Goal: Task Accomplishment & Management: Use online tool/utility

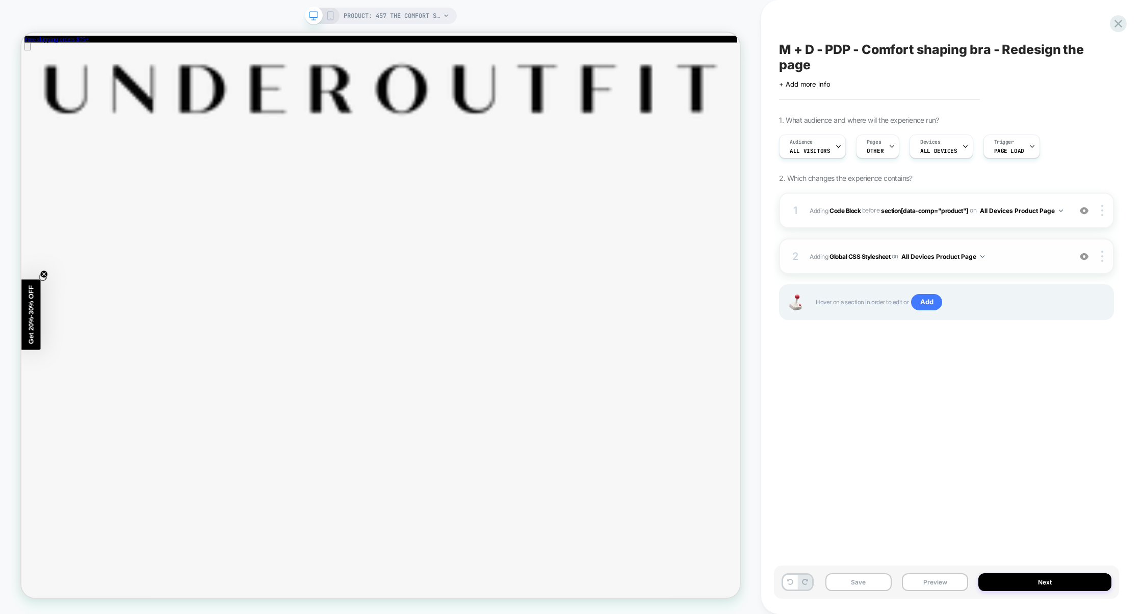
click at [1029, 251] on span "Adding Global CSS Stylesheet on All Devices Product Page" at bounding box center [938, 256] width 256 height 13
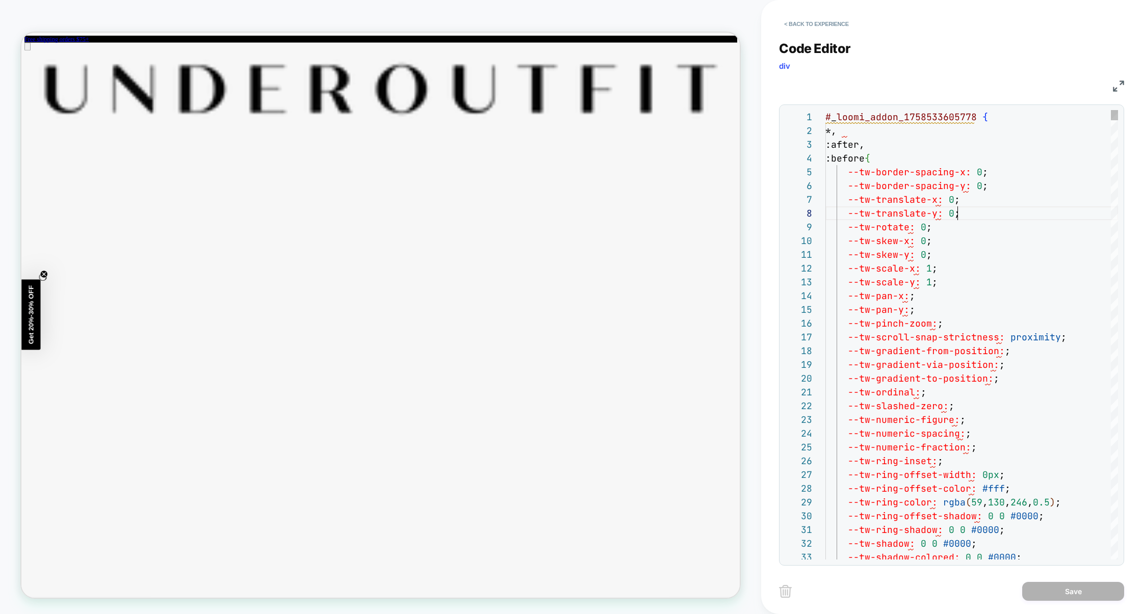
scroll to position [96, 132]
paste textarea "**********"
type textarea "**********"
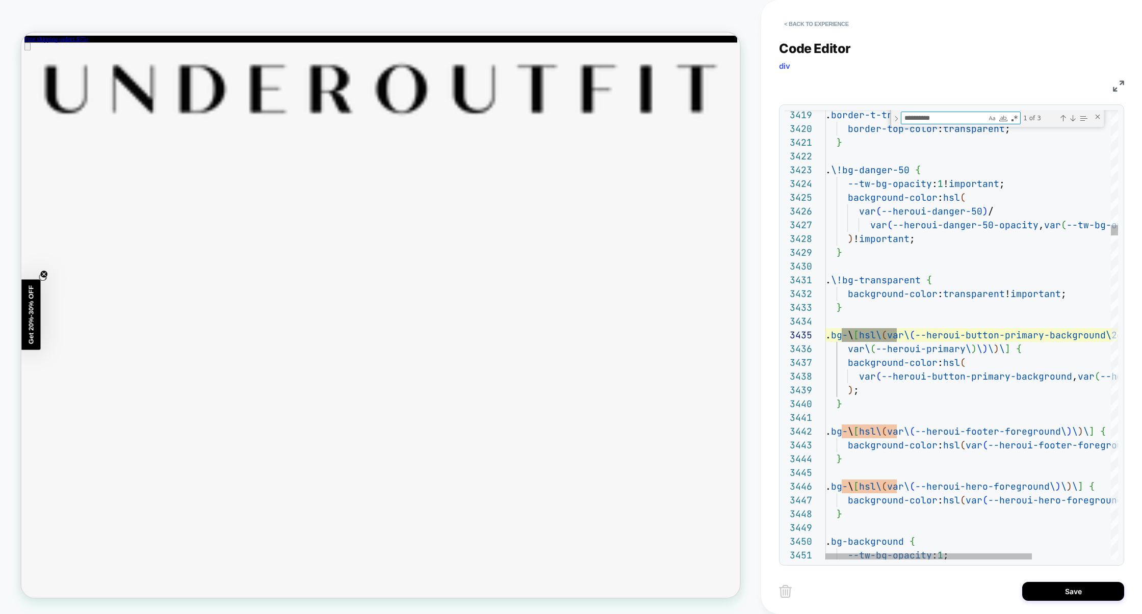
scroll to position [138, 71]
type textarea "**********"
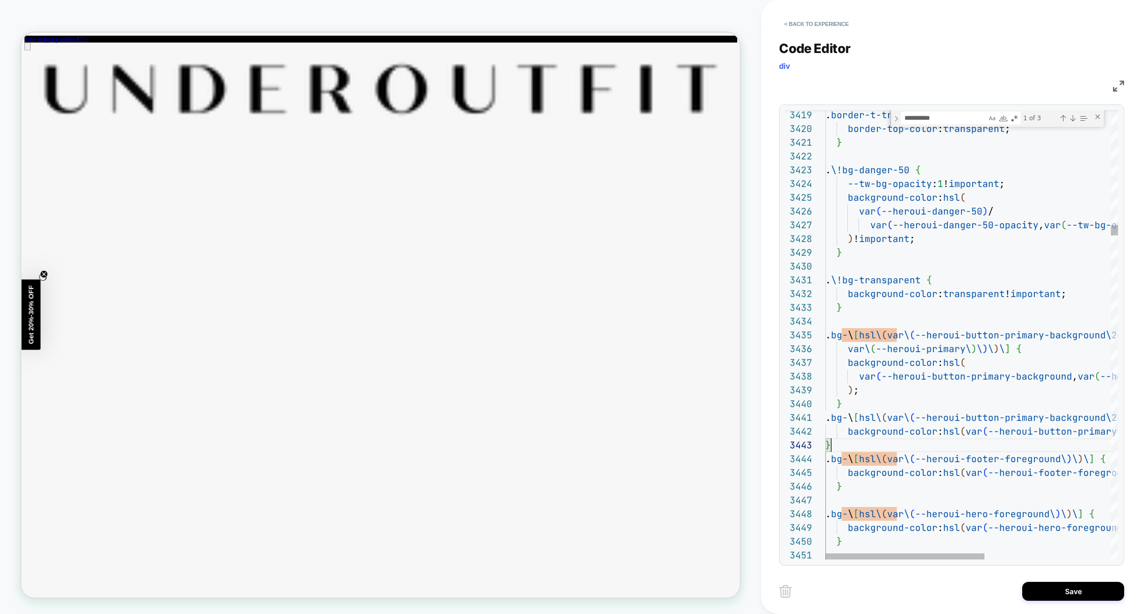
scroll to position [28, 5]
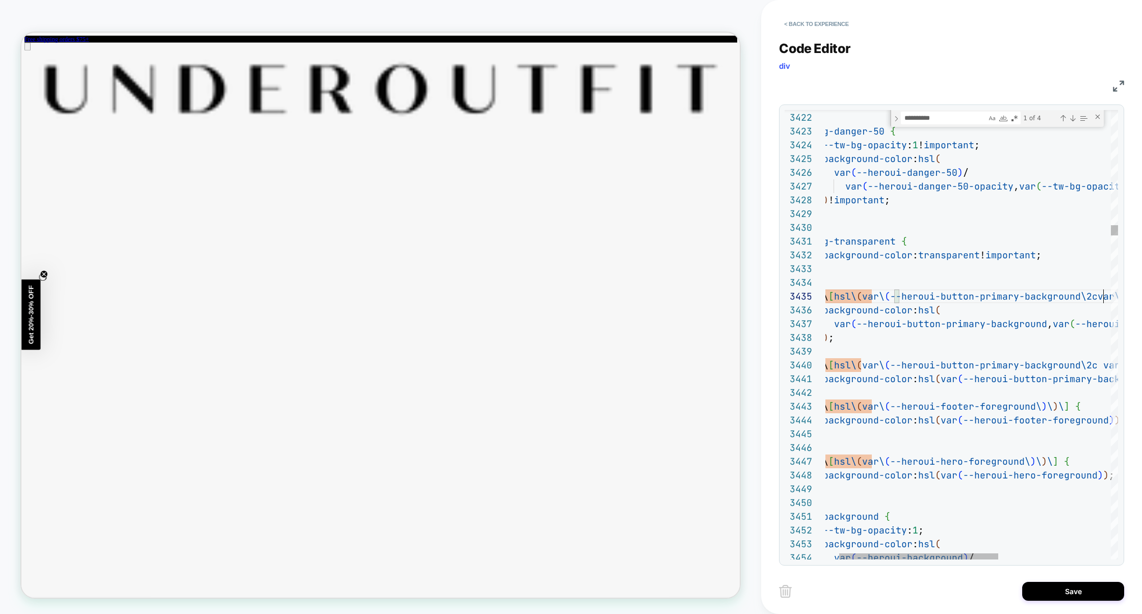
scroll to position [55, 308]
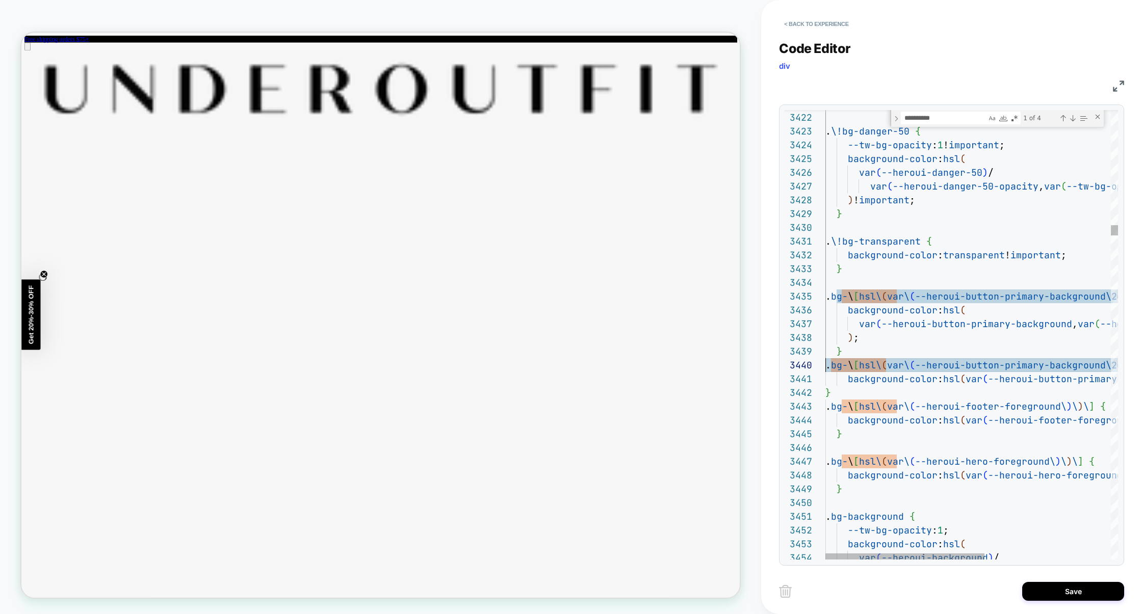
scroll to position [123, 11]
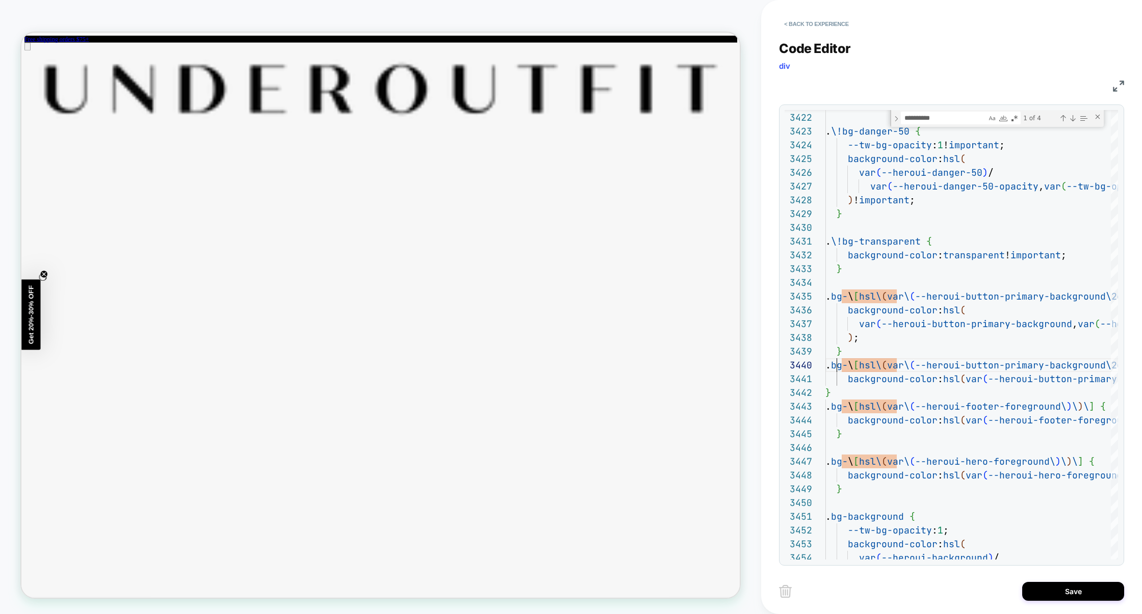
click at [1122, 86] on img at bounding box center [1118, 86] width 11 height 11
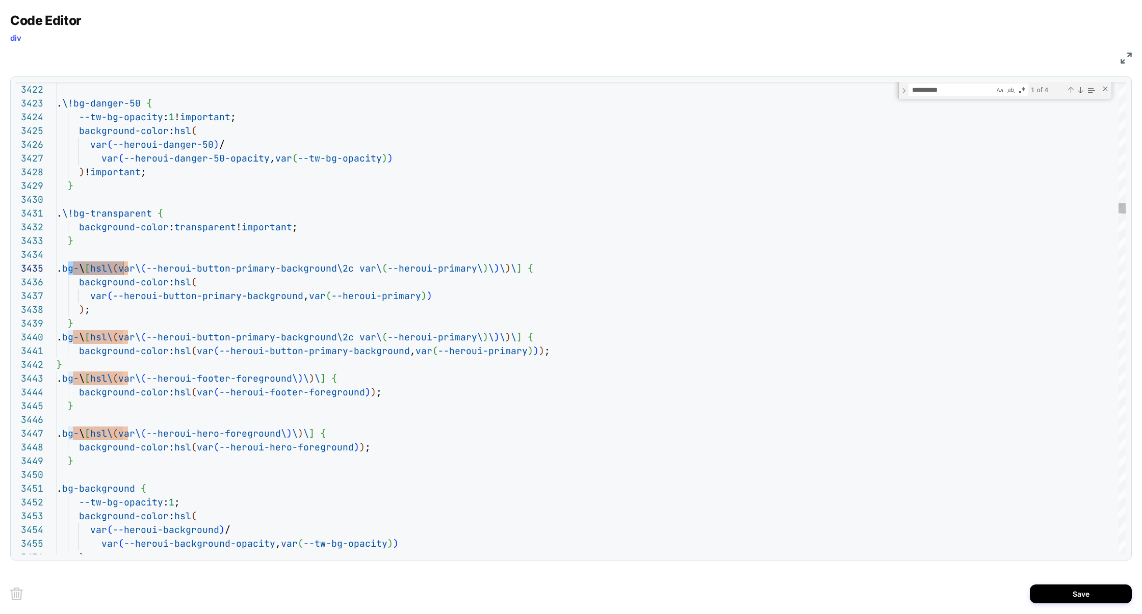
scroll to position [55, 49]
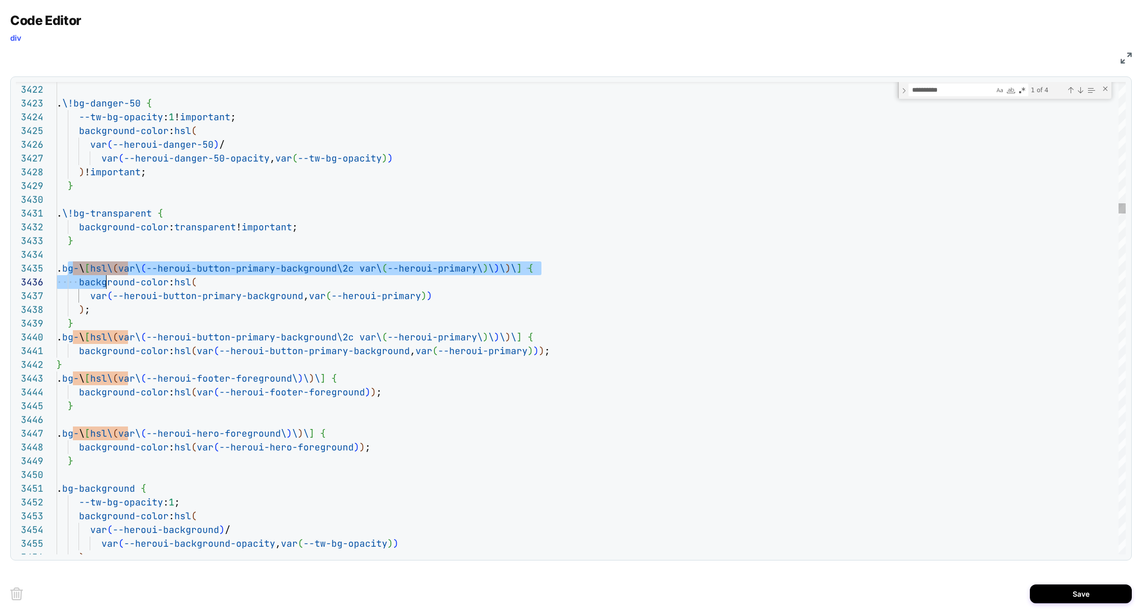
drag, startPoint x: 70, startPoint y: 271, endPoint x: 106, endPoint y: 284, distance: 37.9
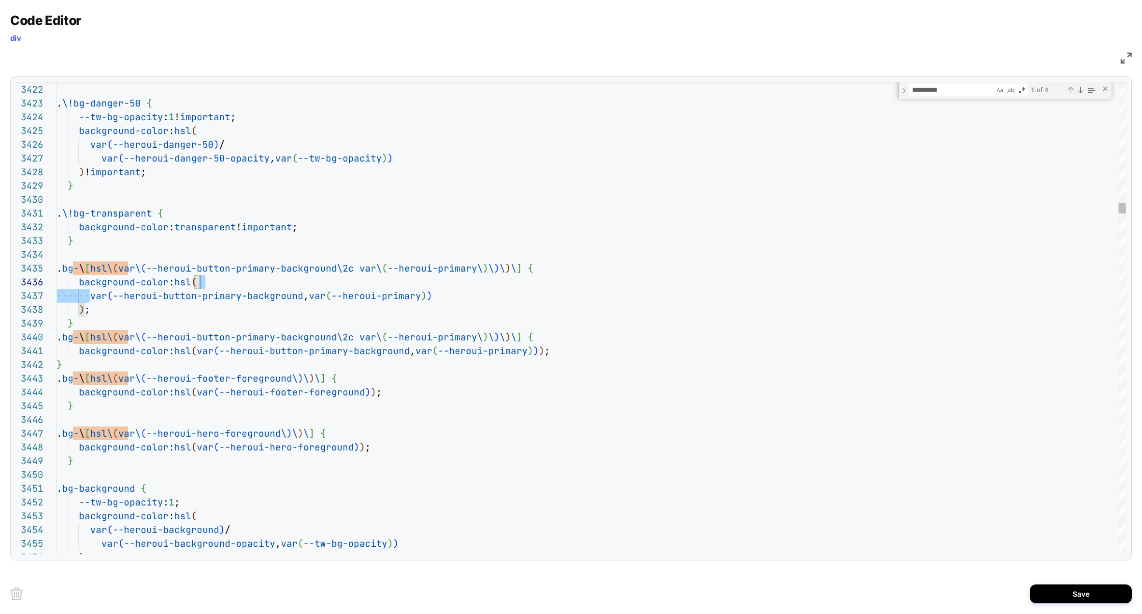
scroll to position [68, 143]
drag, startPoint x: 90, startPoint y: 297, endPoint x: 276, endPoint y: 284, distance: 187.1
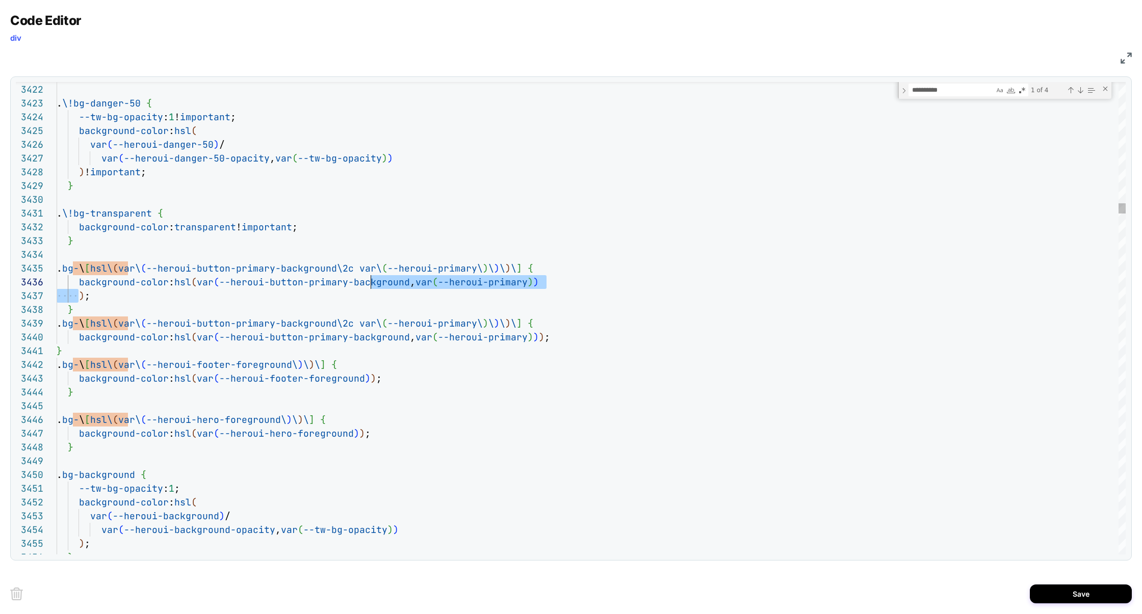
scroll to position [68, 484]
drag, startPoint x: 78, startPoint y: 300, endPoint x: 586, endPoint y: 279, distance: 508.3
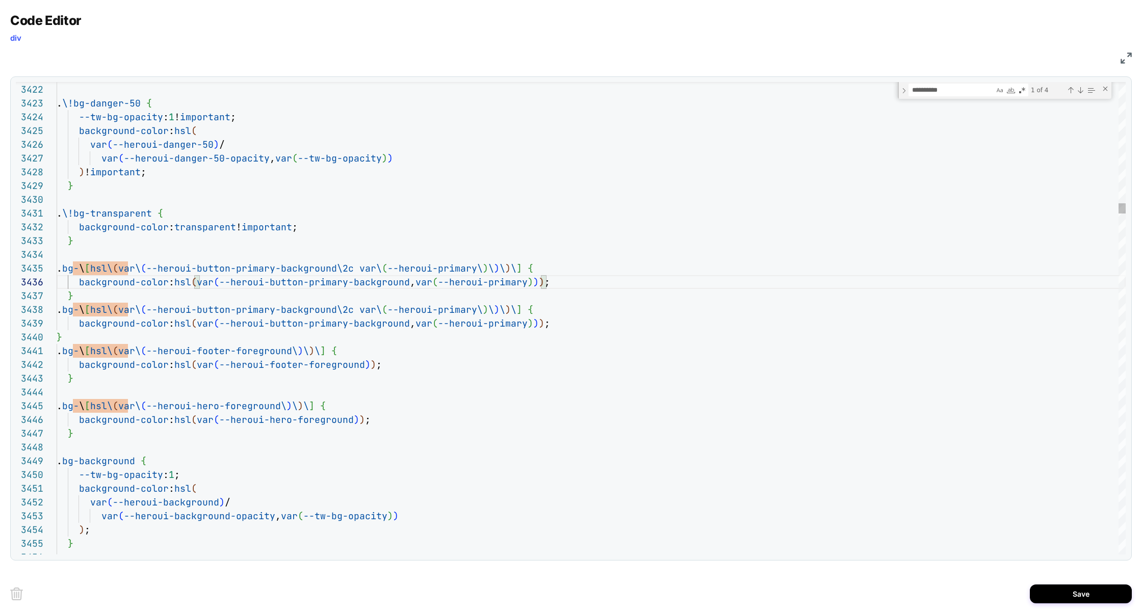
scroll to position [83, 16]
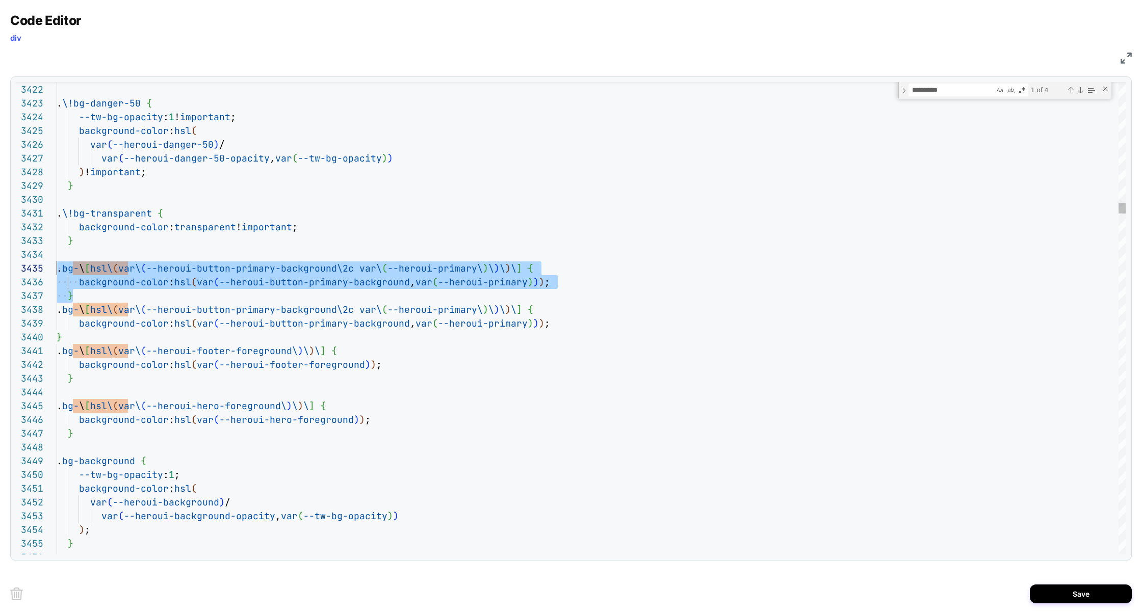
scroll to position [55, 0]
drag, startPoint x: 78, startPoint y: 297, endPoint x: 35, endPoint y: 267, distance: 51.9
click at [35, 267] on div "3422 3423 3424 3425 3426 3427 3428 3429 3430 3431 3432 3433 3434 3435 3436 3437…" at bounding box center [571, 318] width 1110 height 473
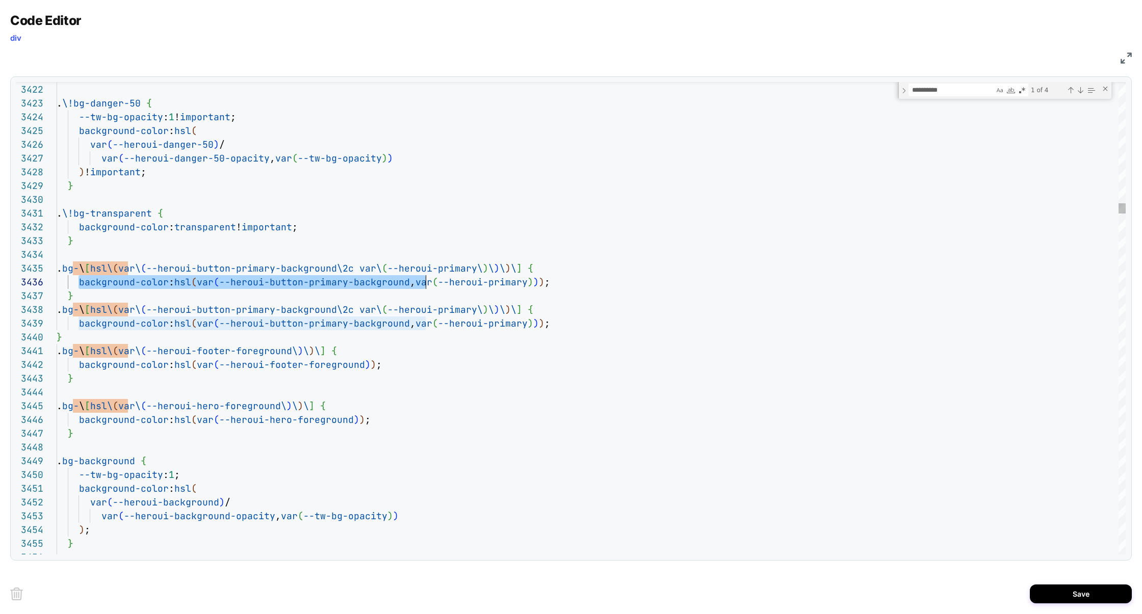
scroll to position [68, 369]
drag, startPoint x: 79, startPoint y: 284, endPoint x: 425, endPoint y: 279, distance: 346.2
click at [425, 279] on span "background-color : hsl ( var ( --heroui-button-primary-background , var ( --her…" at bounding box center [304, 282] width 494 height 12
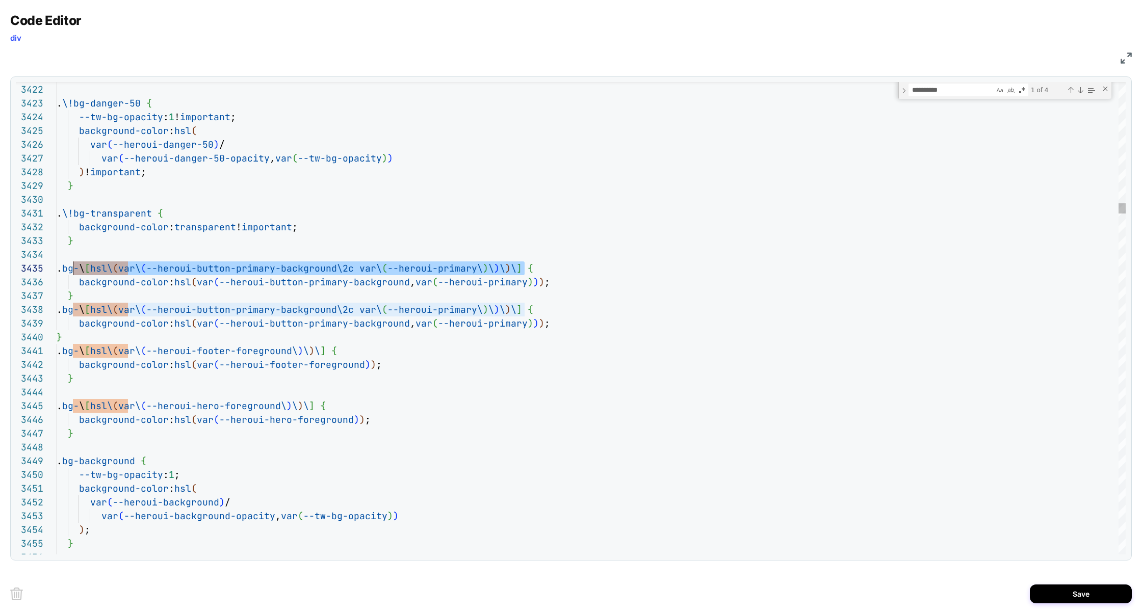
scroll to position [55, 11]
drag, startPoint x: 524, startPoint y: 270, endPoint x: 68, endPoint y: 272, distance: 455.3
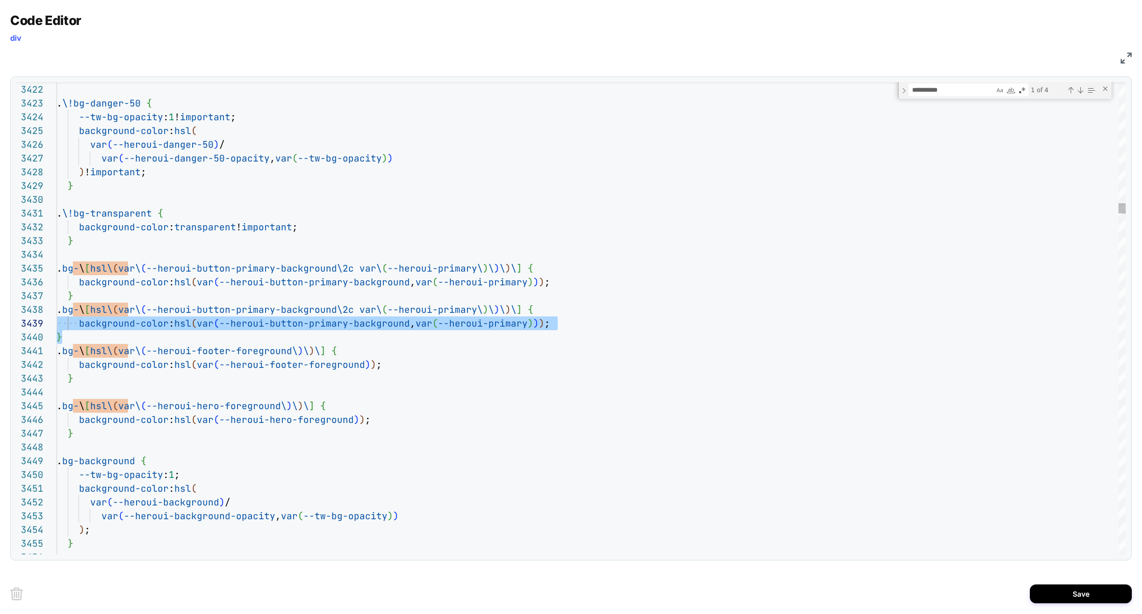
scroll to position [96, 0]
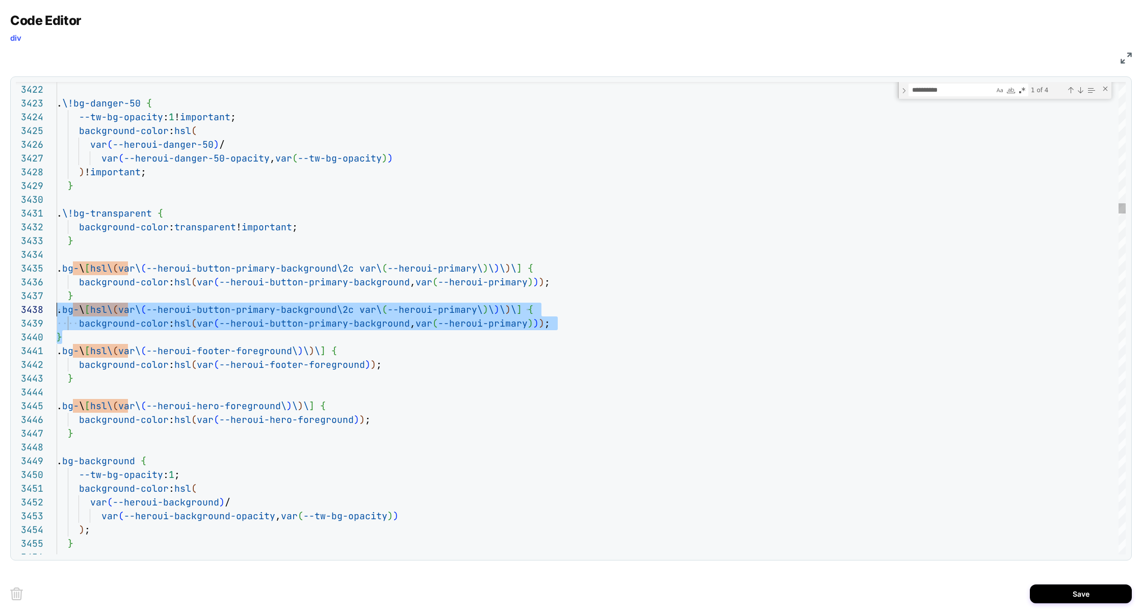
drag, startPoint x: 79, startPoint y: 338, endPoint x: 27, endPoint y: 316, distance: 56.4
type textarea "**********"
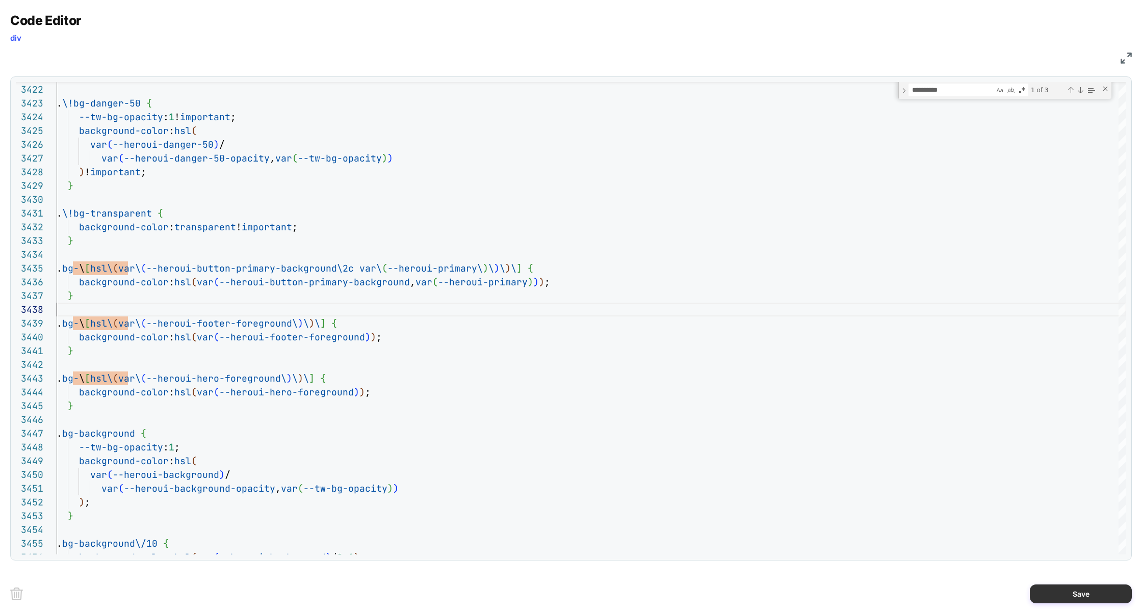
click at [1096, 586] on button "Save" at bounding box center [1081, 594] width 102 height 19
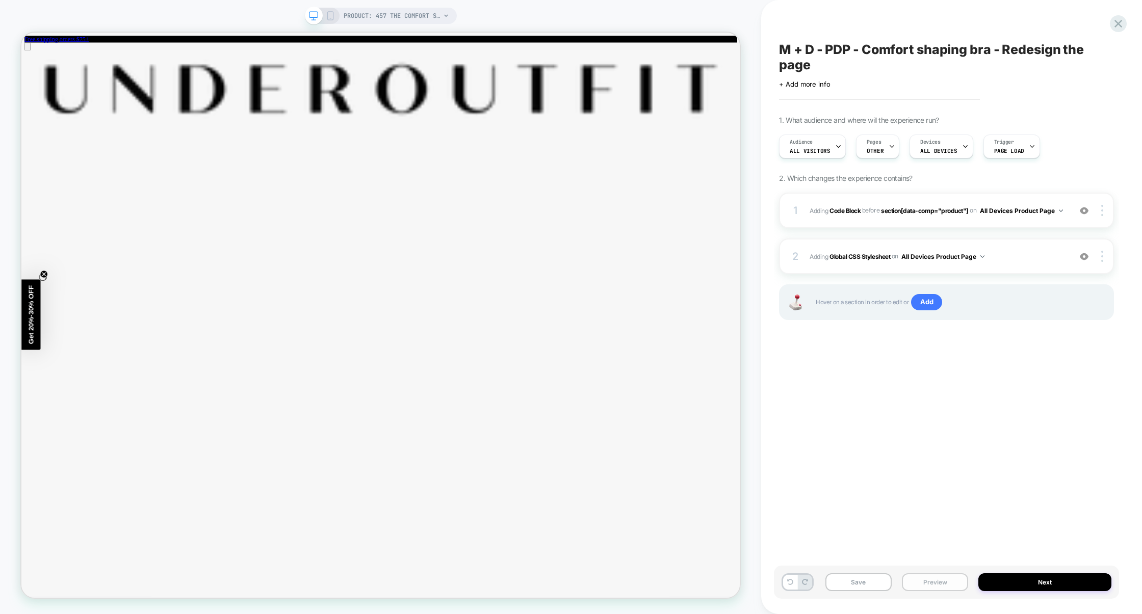
click at [933, 587] on button "Preview" at bounding box center [935, 583] width 66 height 18
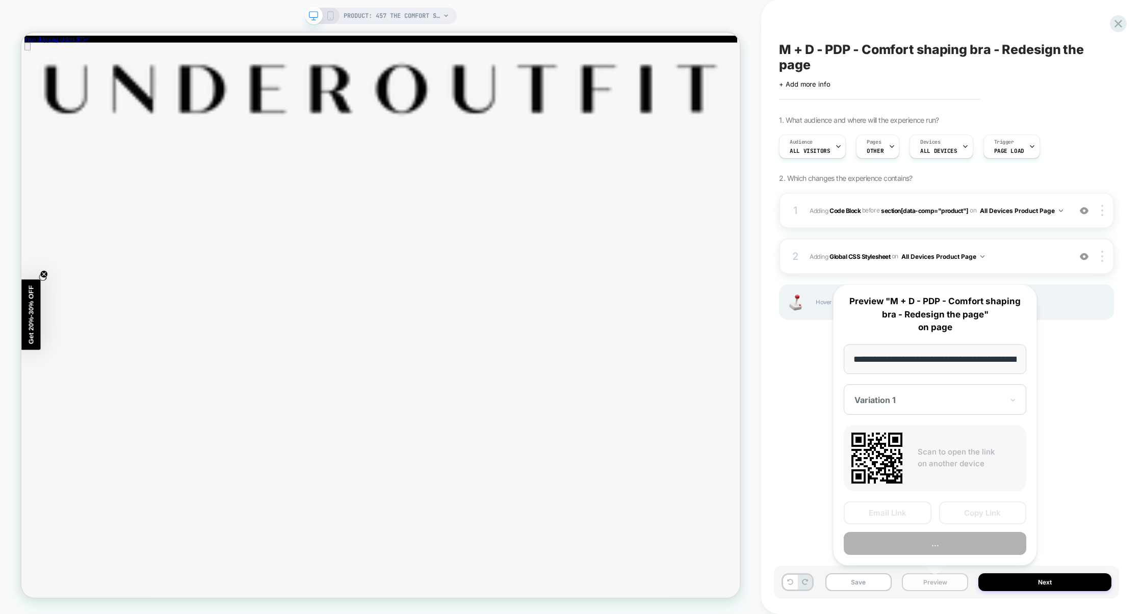
scroll to position [0, 96]
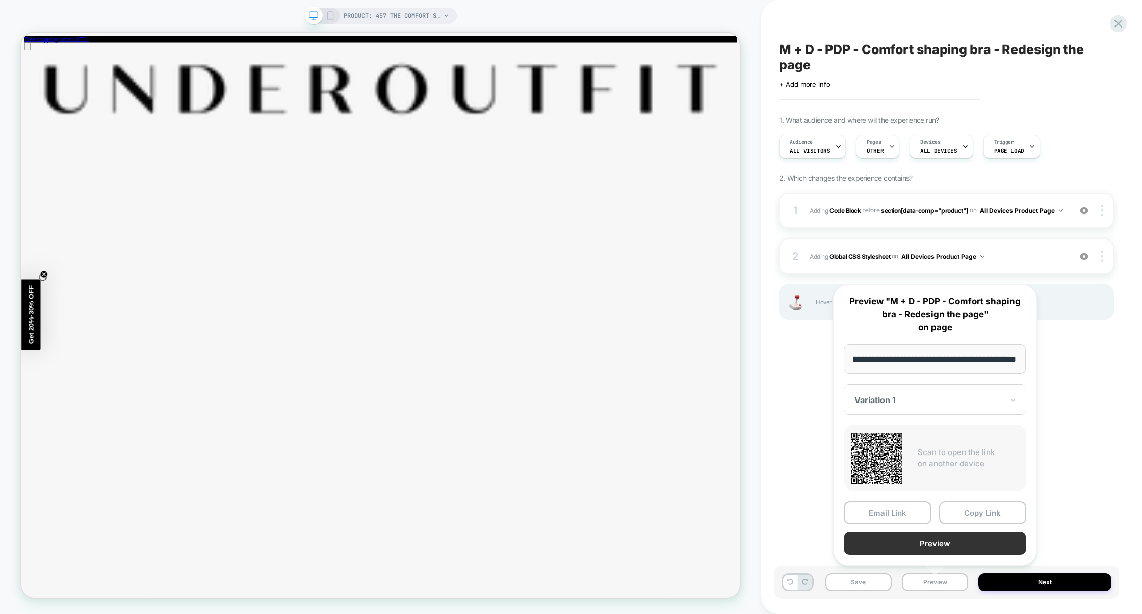
click at [951, 545] on button "Preview" at bounding box center [935, 543] width 183 height 23
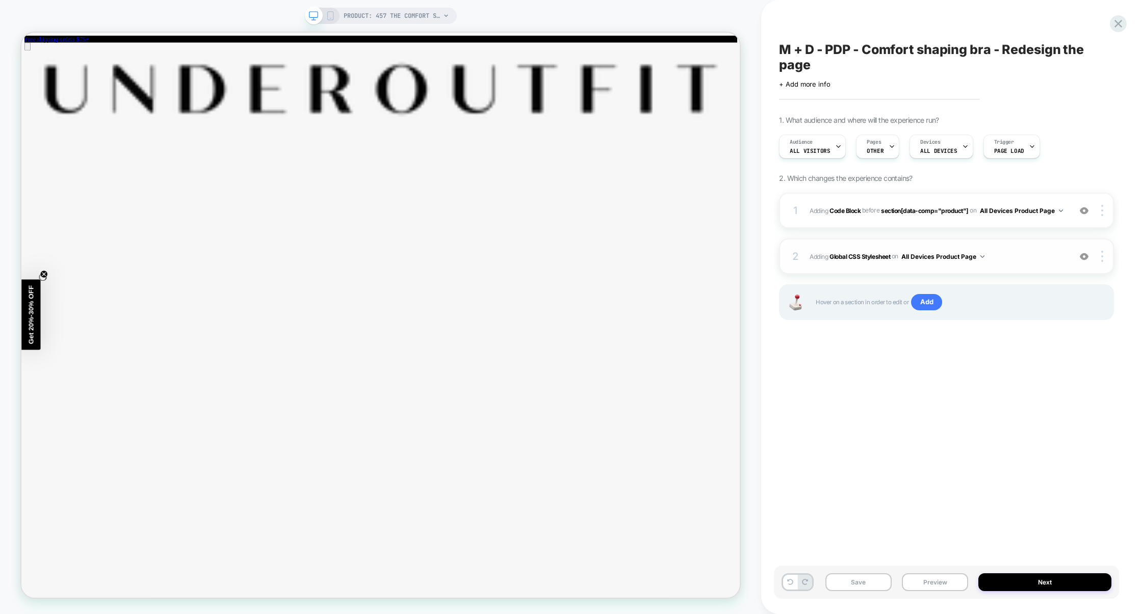
click at [1032, 253] on span "Adding Global CSS Stylesheet on All Devices Product Page" at bounding box center [938, 256] width 256 height 13
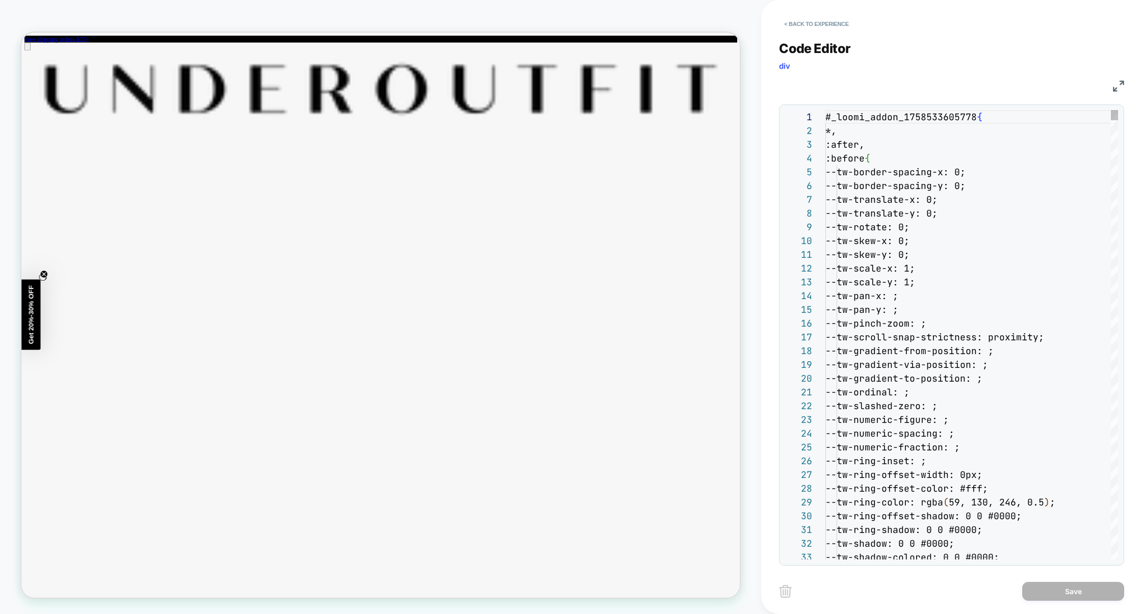
scroll to position [138, 0]
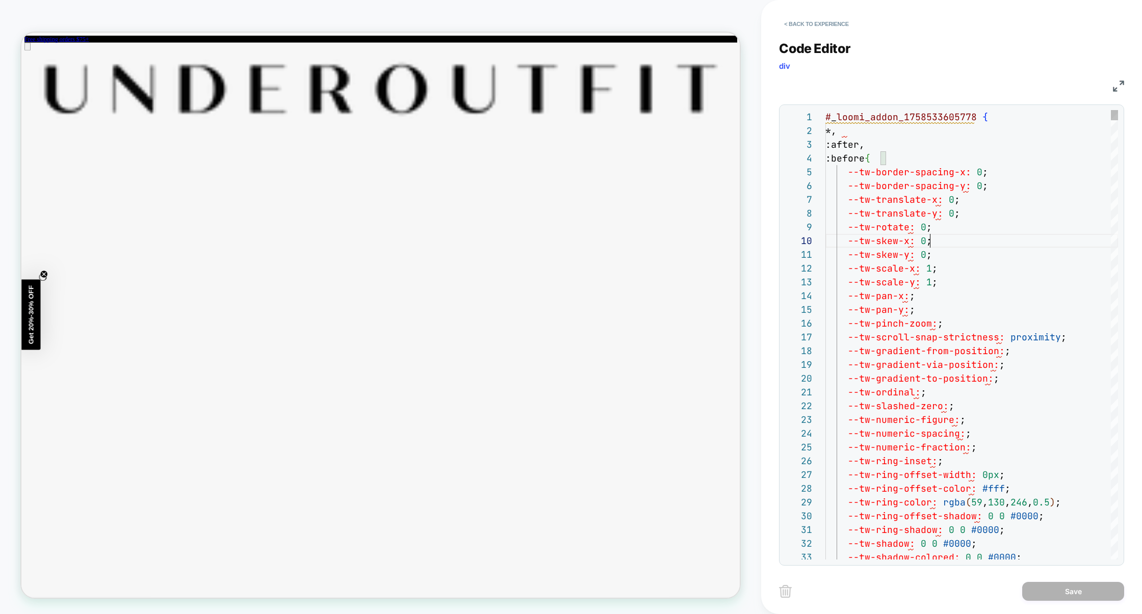
type textarea "**********"
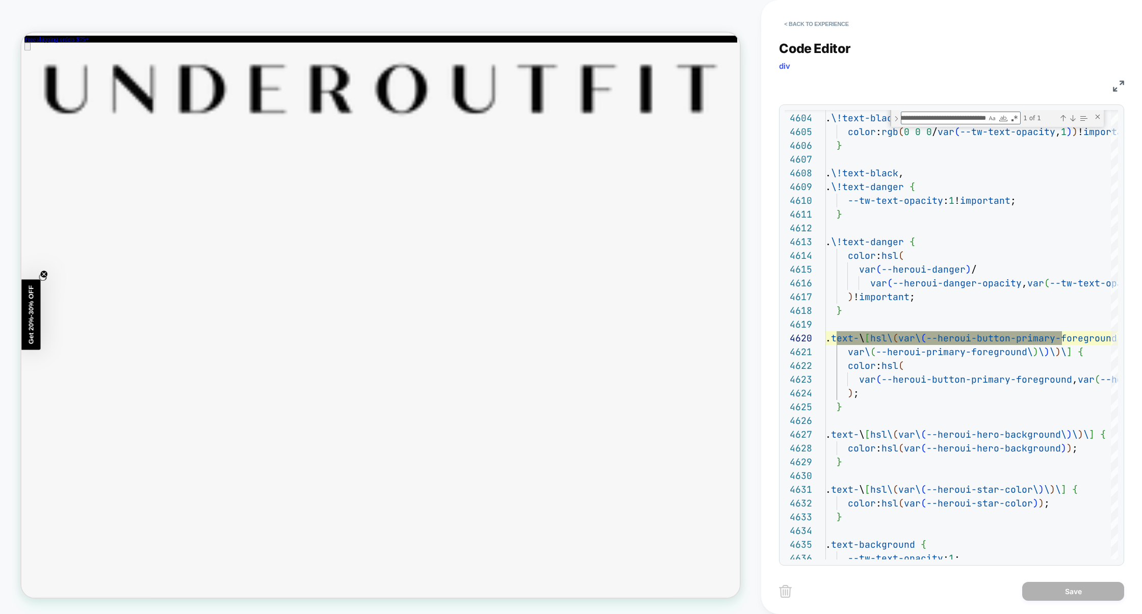
type textarea "**********"
click at [1120, 85] on img at bounding box center [1118, 86] width 11 height 11
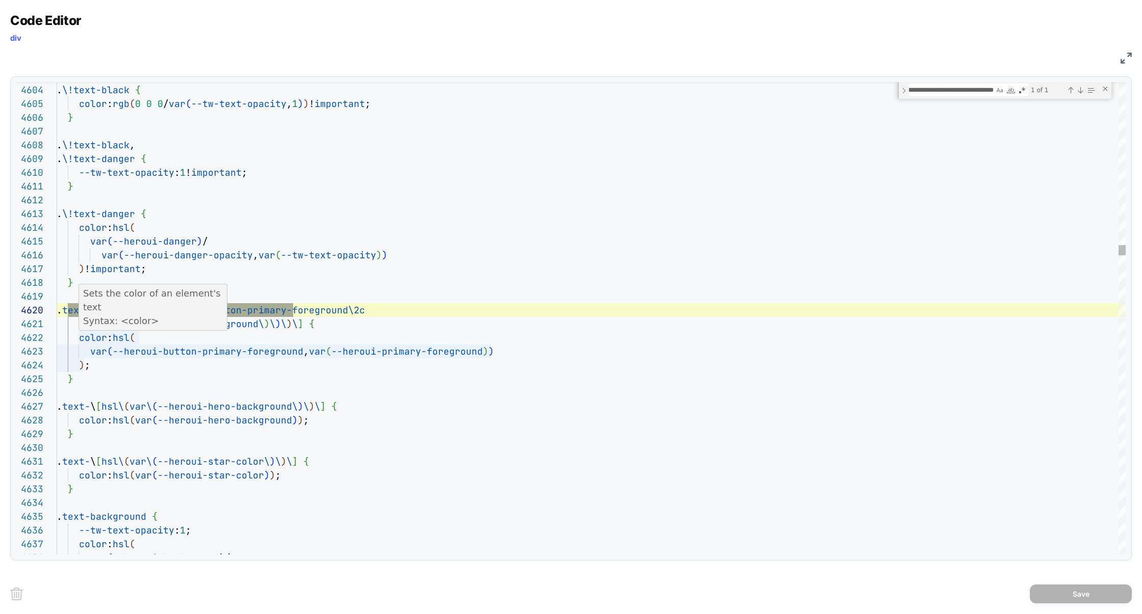
click at [79, 328] on div "Sets the color of an element's text Syntax: <color> MDN Reference" at bounding box center [153, 314] width 149 height 59
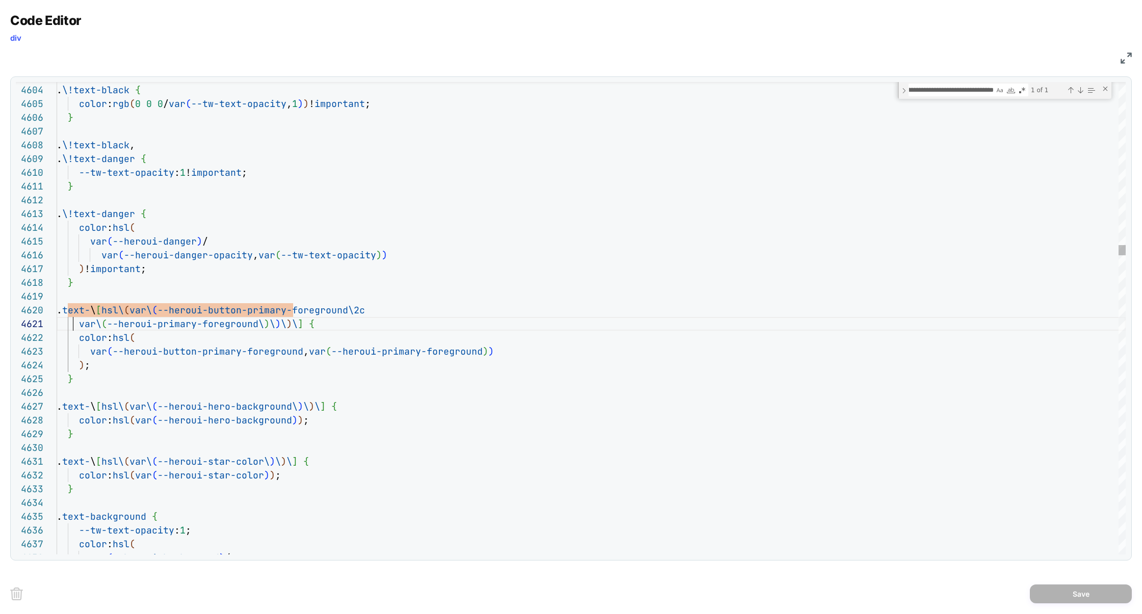
scroll to position [0, 16]
drag, startPoint x: 81, startPoint y: 326, endPoint x: 443, endPoint y: 305, distance: 362.6
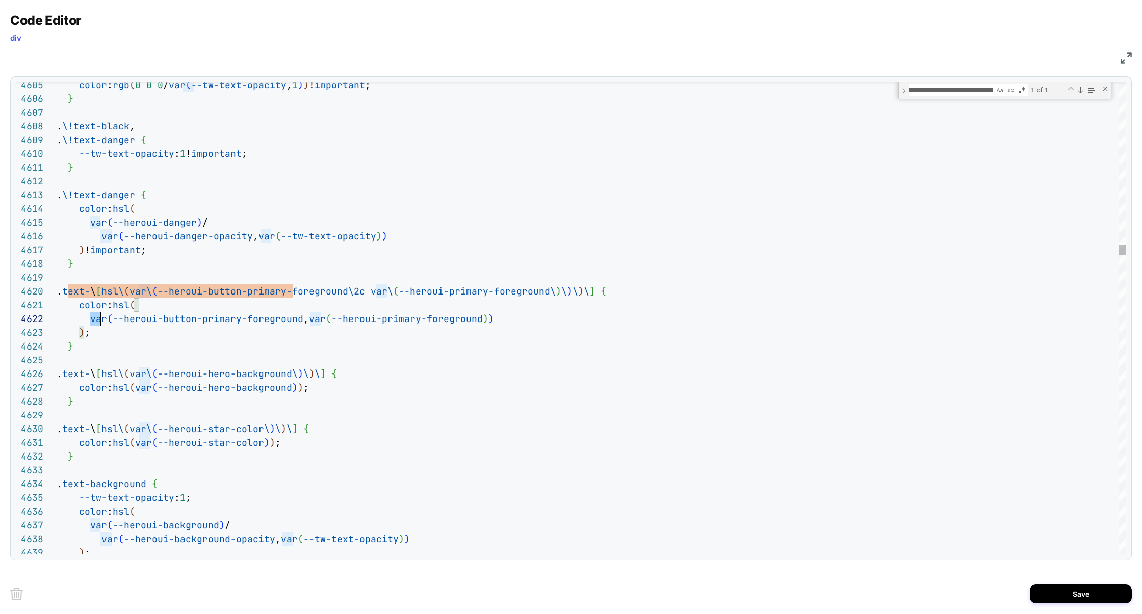
scroll to position [0, 83]
drag, startPoint x: 88, startPoint y: 321, endPoint x: 191, endPoint y: 299, distance: 105.2
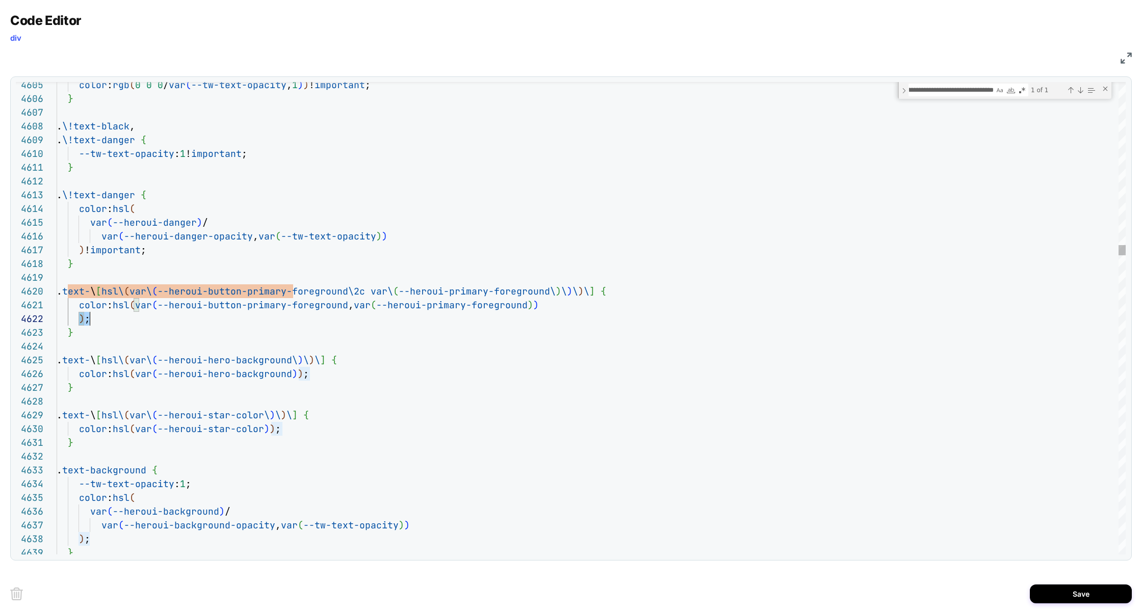
scroll to position [13, 33]
drag, startPoint x: 80, startPoint y: 323, endPoint x: 568, endPoint y: 307, distance: 488.7
type textarea "**********"
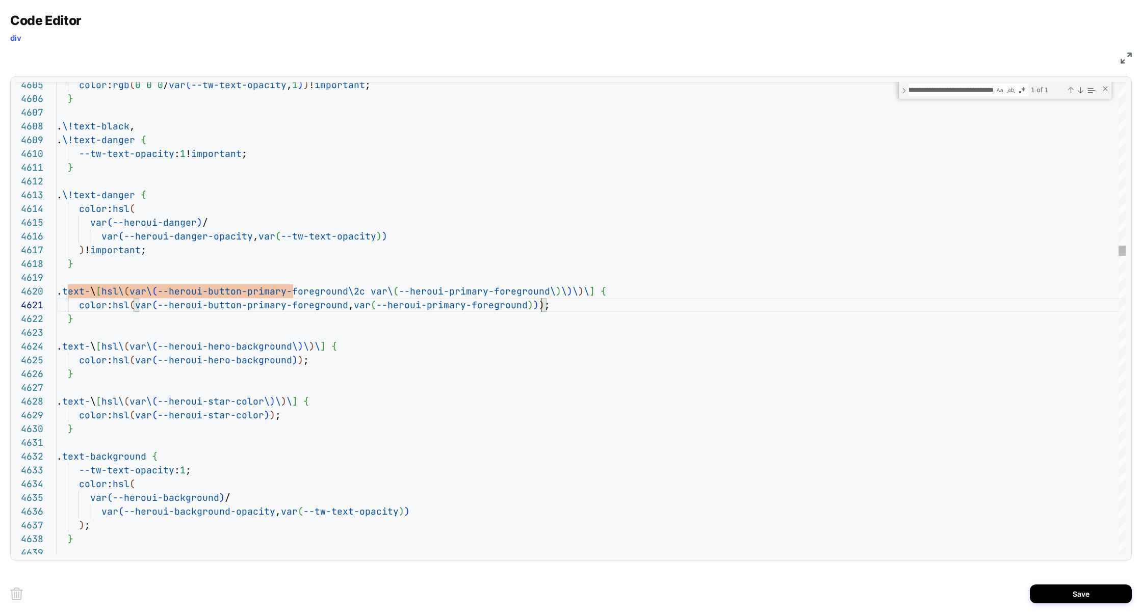
scroll to position [13, 16]
click at [1079, 593] on button "Save" at bounding box center [1081, 594] width 102 height 19
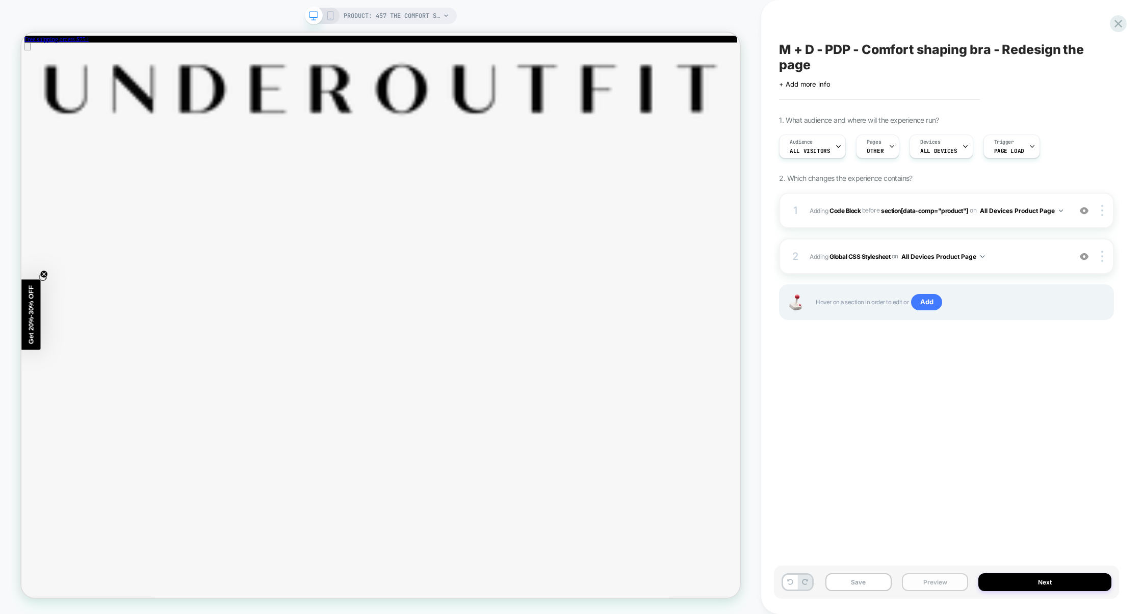
click at [939, 590] on button "Preview" at bounding box center [935, 583] width 66 height 18
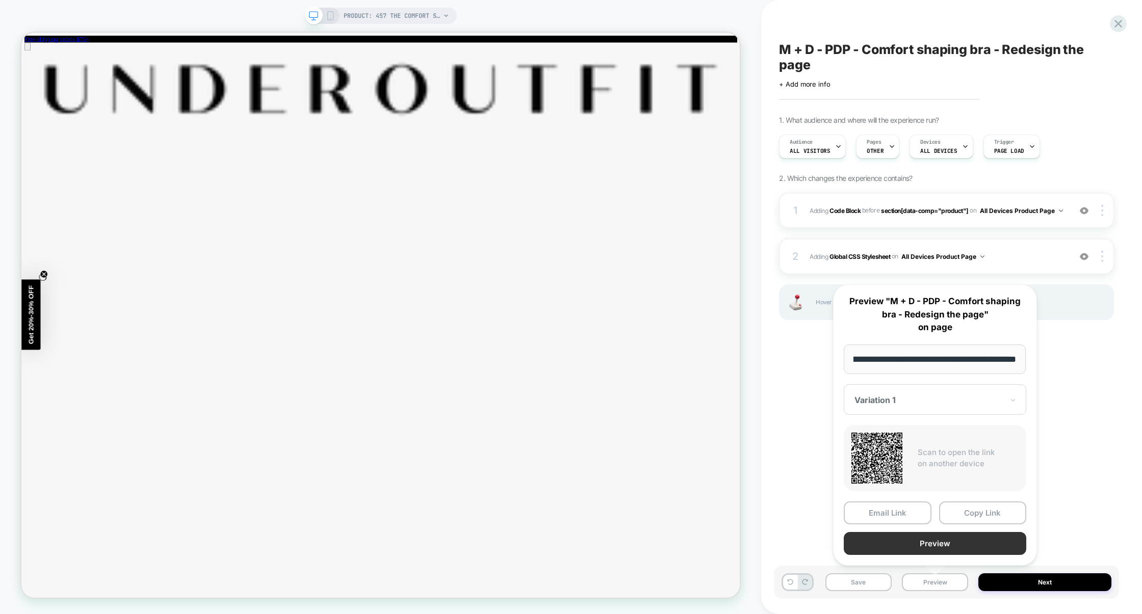
scroll to position [0, 0]
click at [933, 543] on button "Preview" at bounding box center [935, 543] width 183 height 23
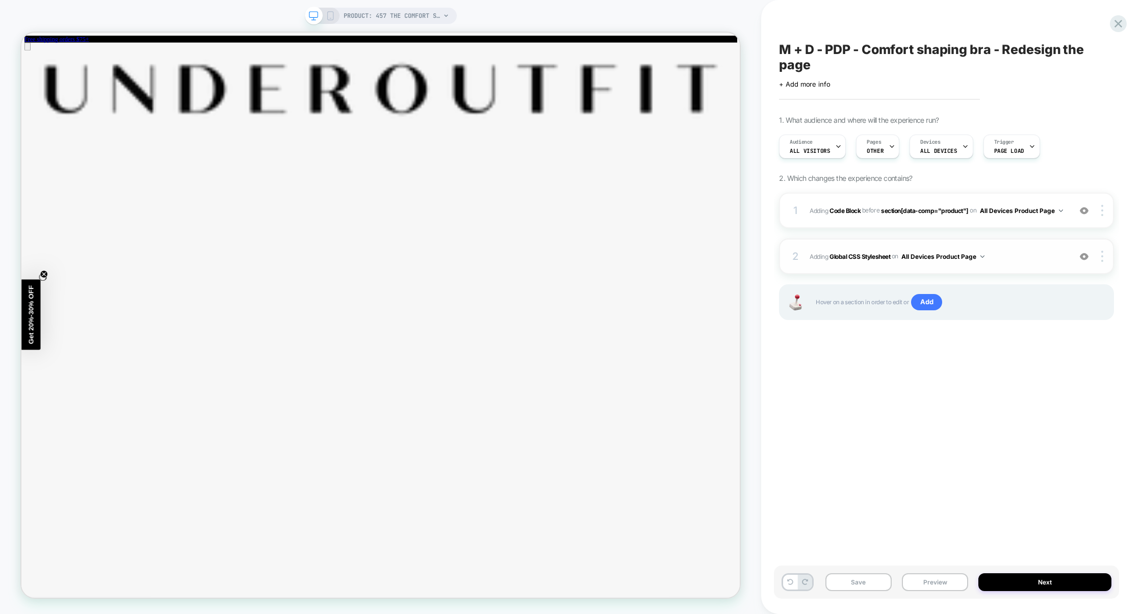
click at [1030, 258] on span "Adding Global CSS Stylesheet on All Devices Product Page" at bounding box center [938, 256] width 256 height 13
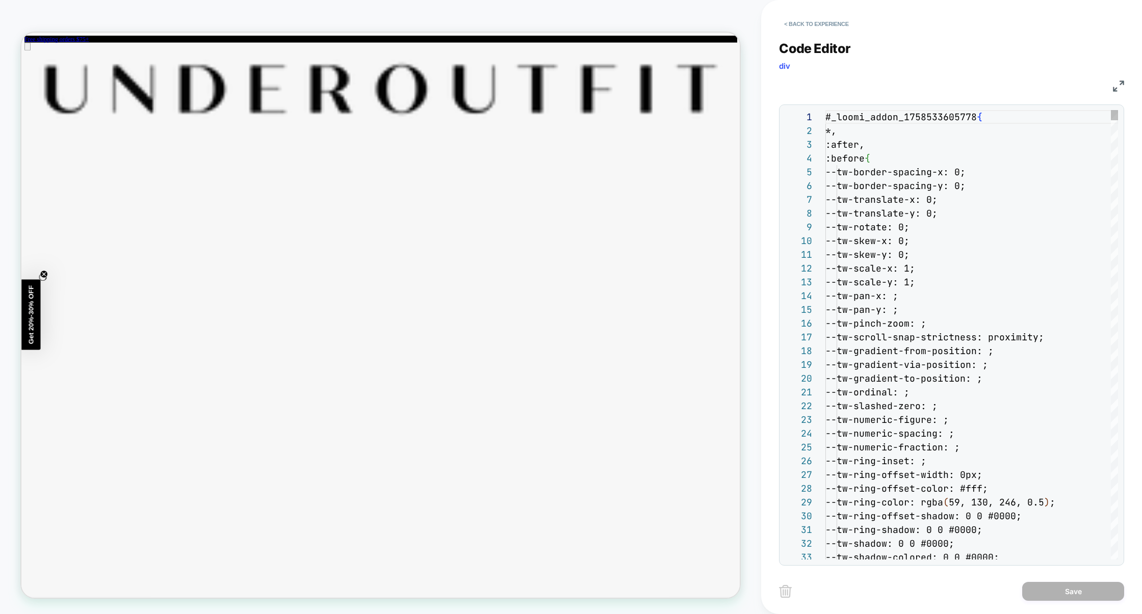
scroll to position [138, 0]
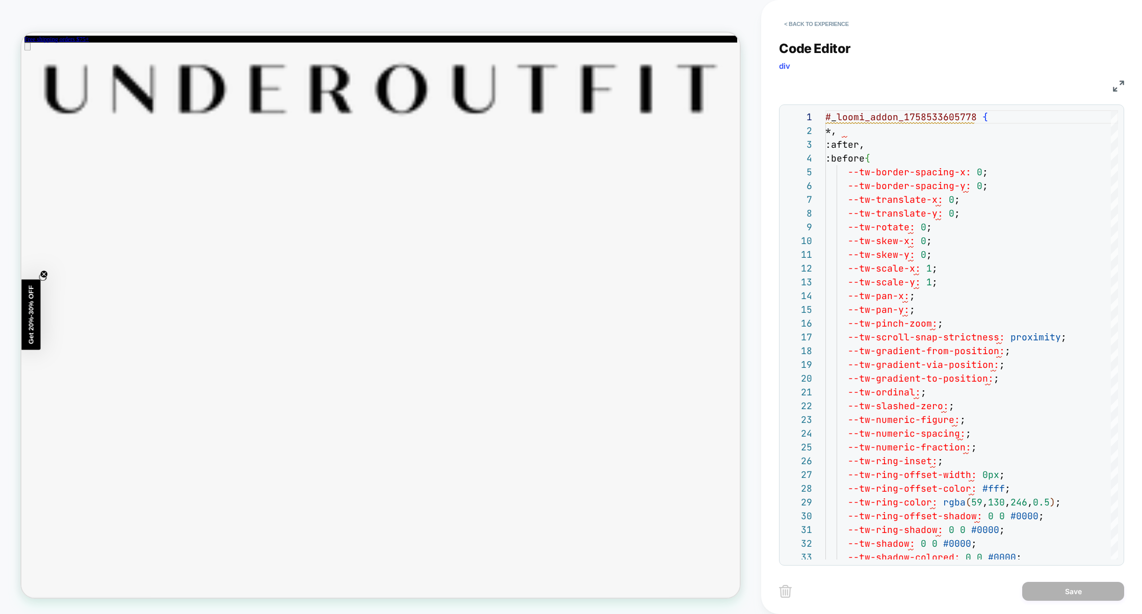
click at [1117, 88] on img at bounding box center [1118, 86] width 11 height 11
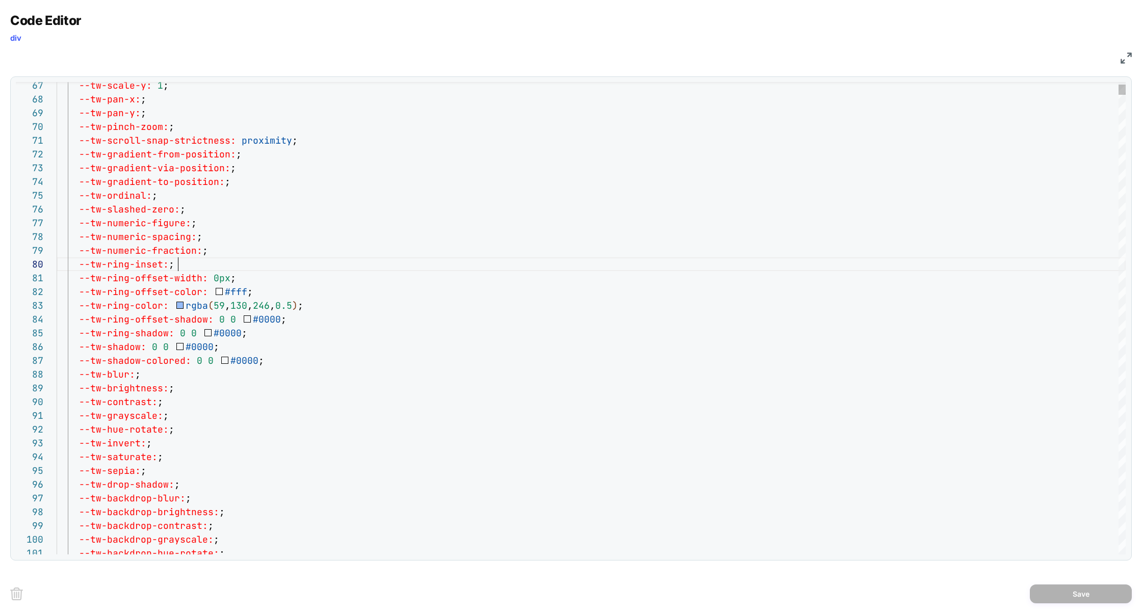
type textarea "**********"
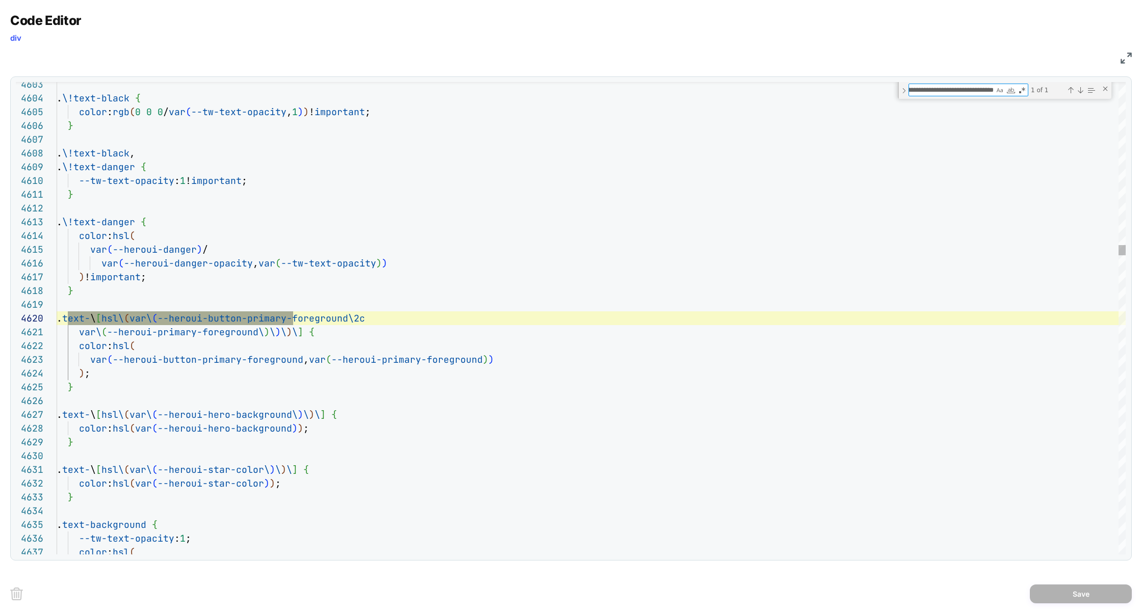
type textarea "**********"
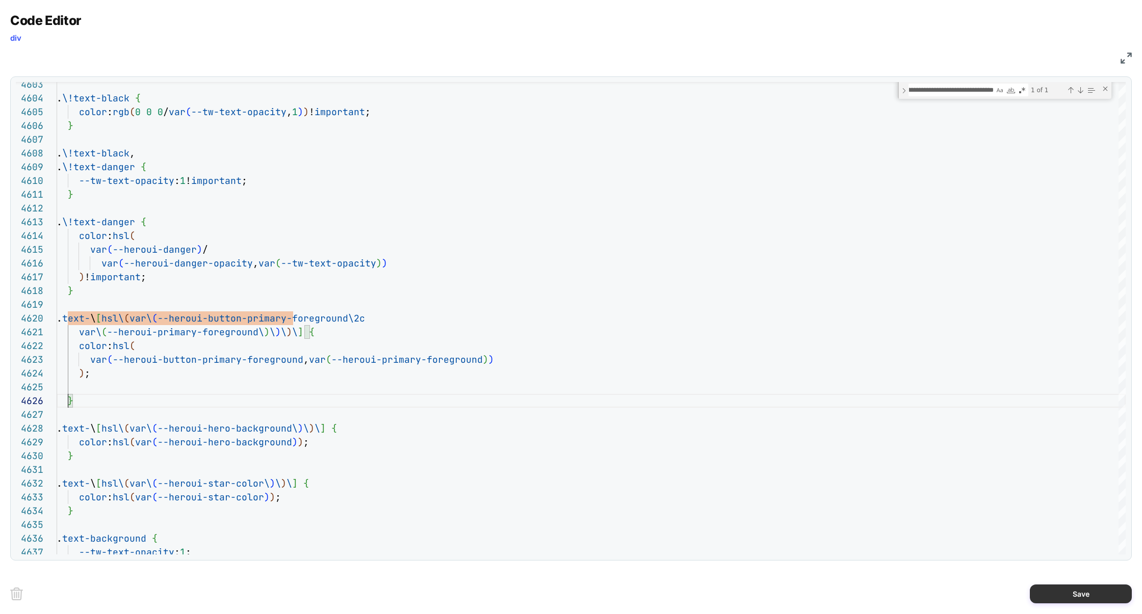
type textarea "**********"
click at [1114, 599] on button "Save" at bounding box center [1081, 594] width 102 height 19
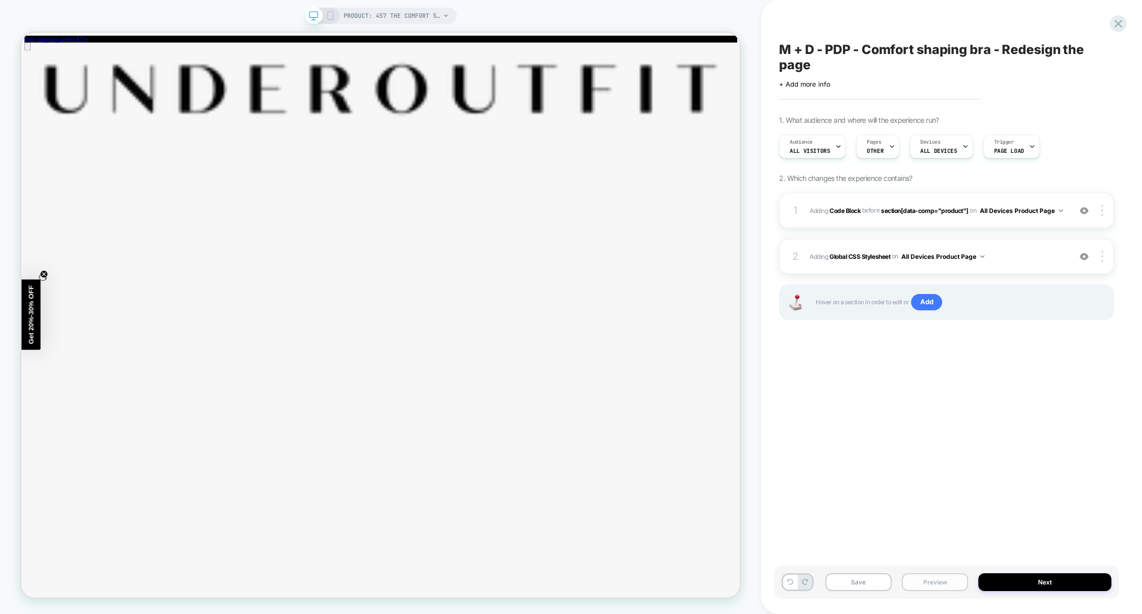
click at [948, 586] on button "Preview" at bounding box center [935, 583] width 66 height 18
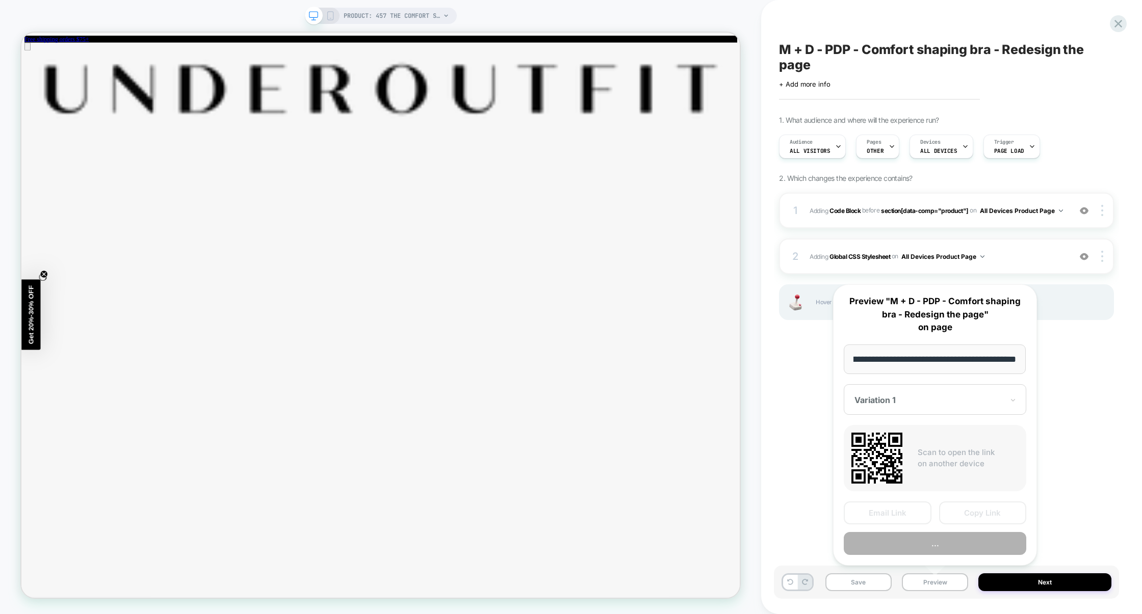
scroll to position [0, 0]
click at [945, 545] on button "..." at bounding box center [935, 543] width 183 height 23
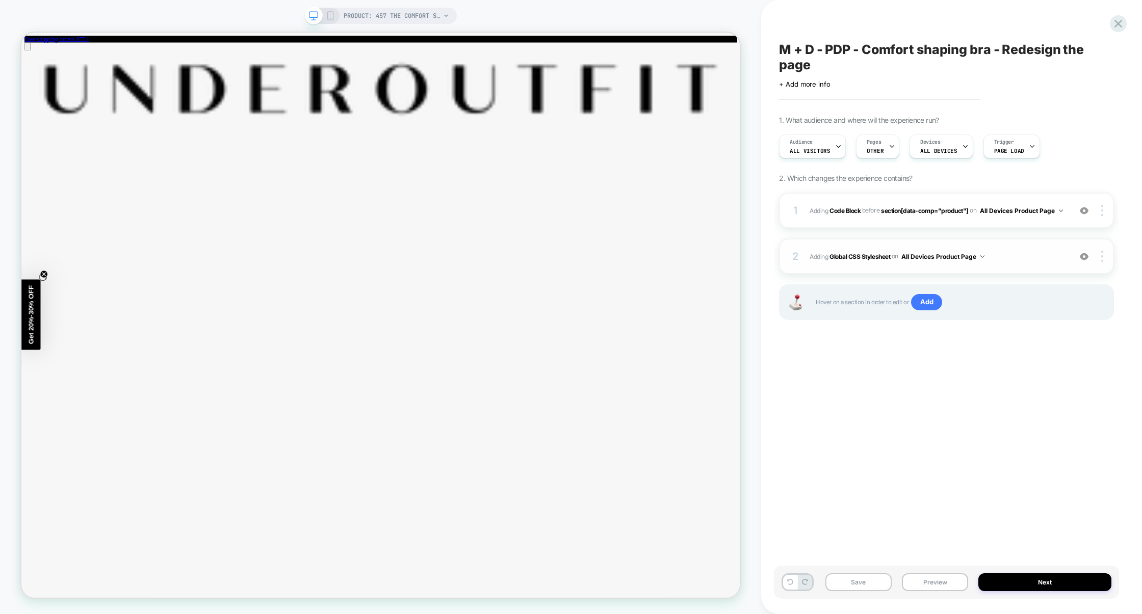
click at [1016, 255] on span "Adding Global CSS Stylesheet on All Devices Product Page" at bounding box center [938, 256] width 256 height 13
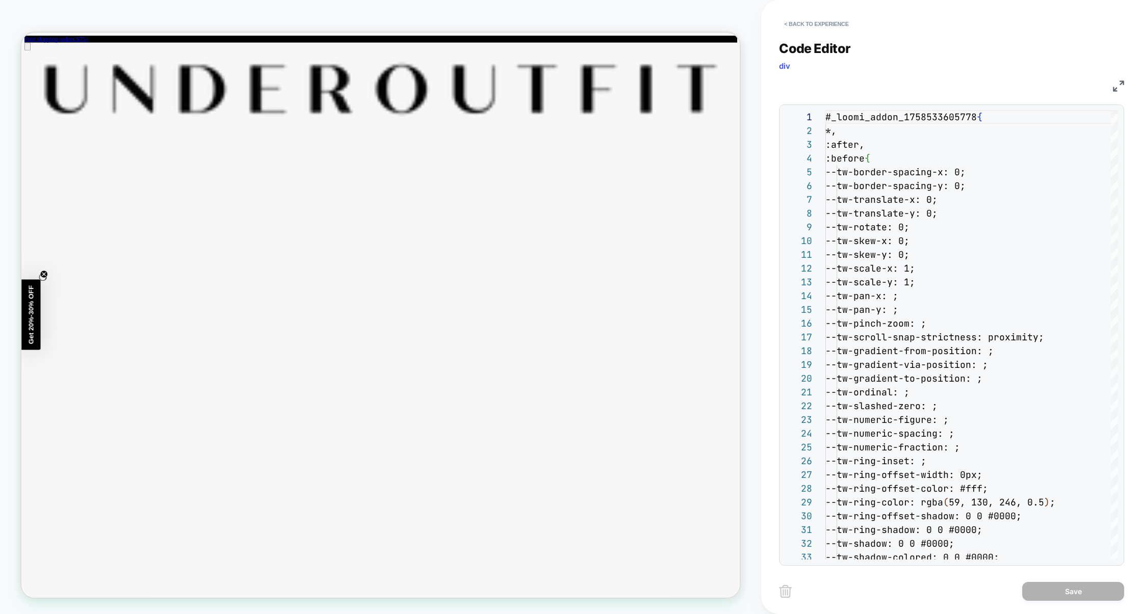
scroll to position [138, 0]
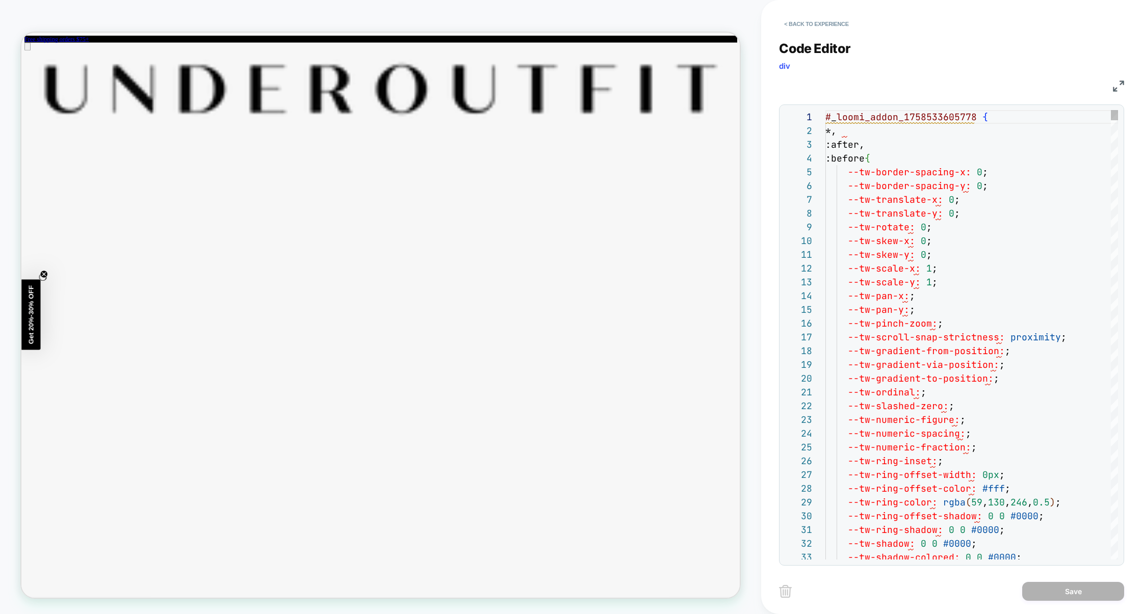
click at [1114, 92] on div "CSS" at bounding box center [951, 84] width 345 height 17
click at [1121, 83] on img at bounding box center [1118, 86] width 11 height 11
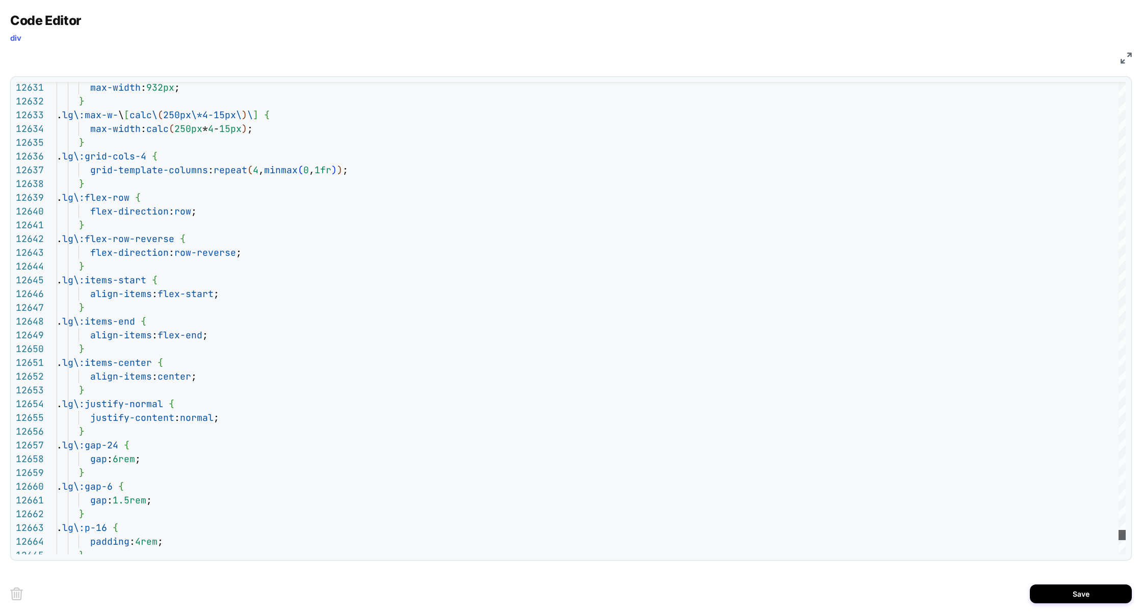
click at [1119, 535] on div at bounding box center [1122, 535] width 7 height 10
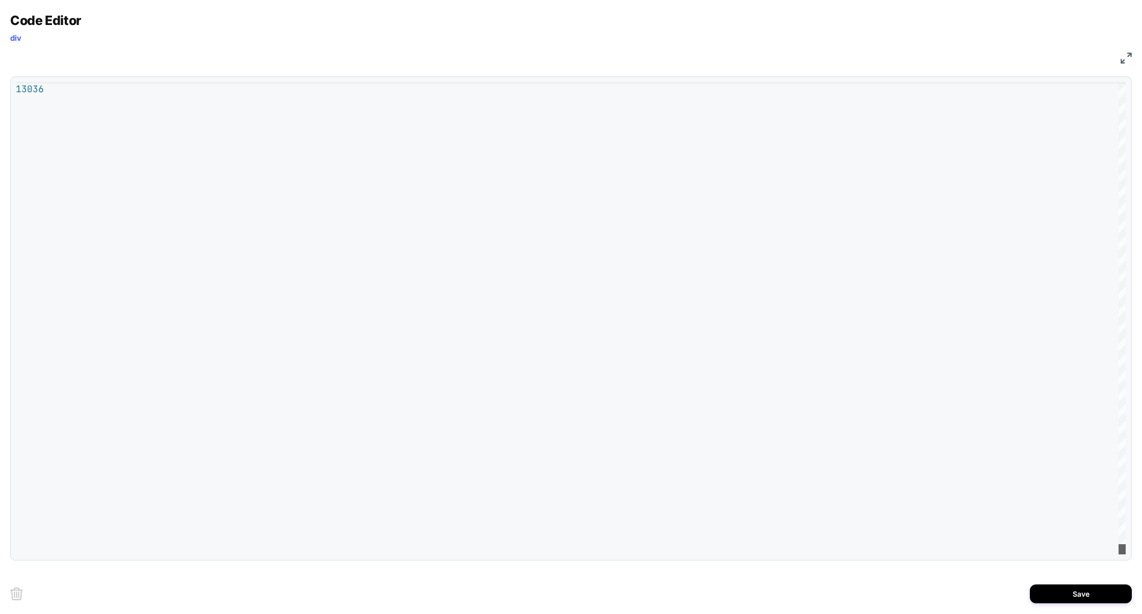
click at [1119, 564] on div "**********" at bounding box center [571, 307] width 1142 height 614
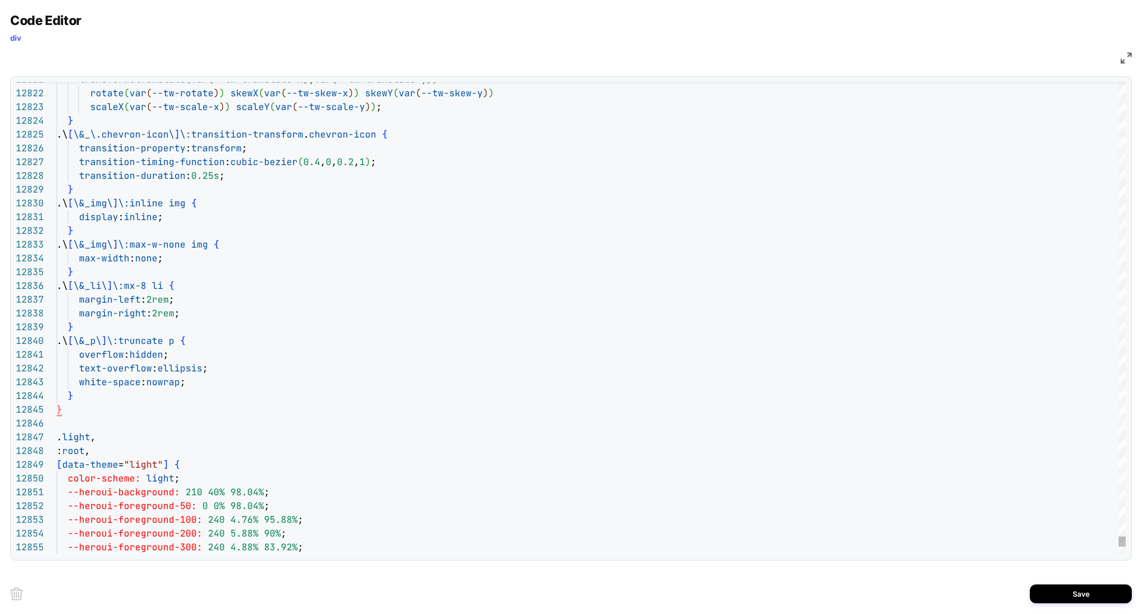
type textarea "**********"
click at [1069, 603] on button "Save" at bounding box center [1081, 594] width 102 height 19
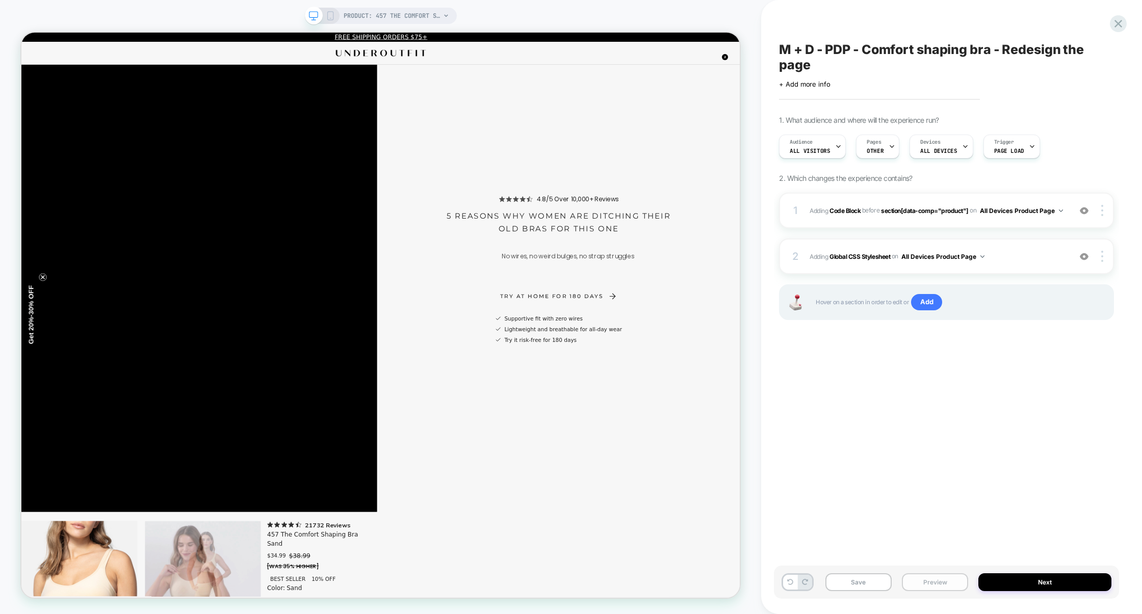
click at [903, 583] on button "Preview" at bounding box center [935, 583] width 66 height 18
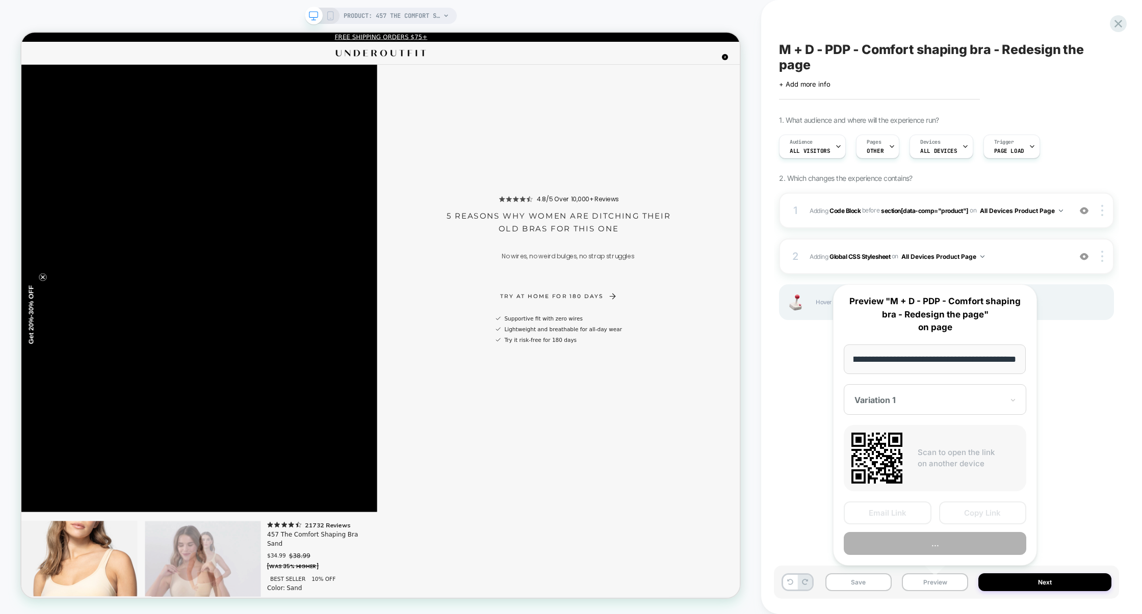
scroll to position [0, 0]
click at [911, 552] on button "..." at bounding box center [935, 543] width 183 height 23
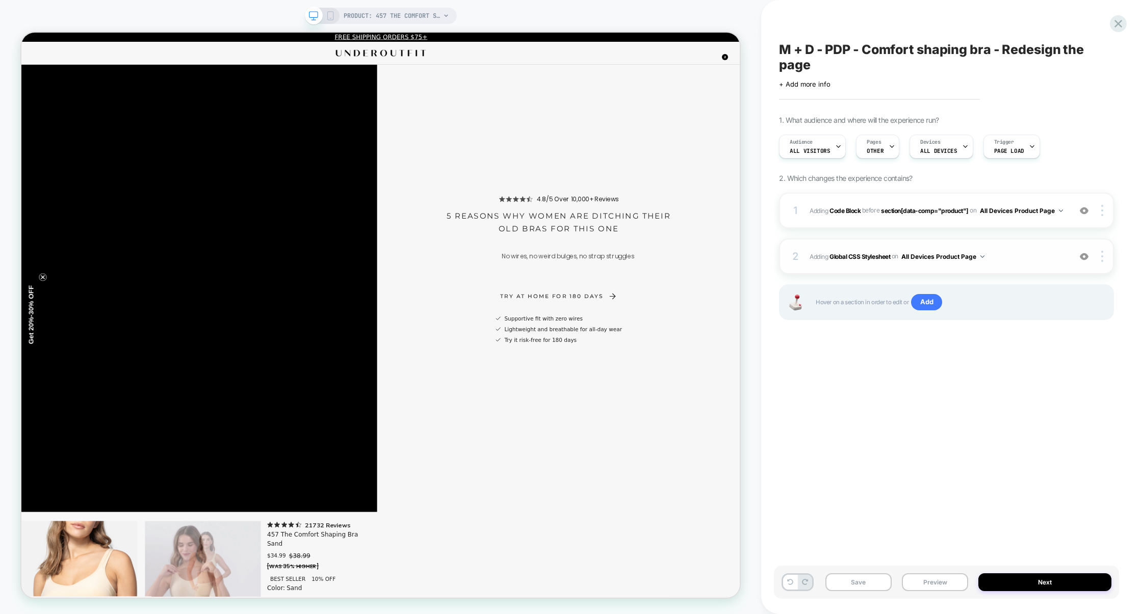
click at [1027, 266] on div "2 Adding Global CSS Stylesheet on All Devices Product Page Add Before Add After…" at bounding box center [946, 257] width 335 height 36
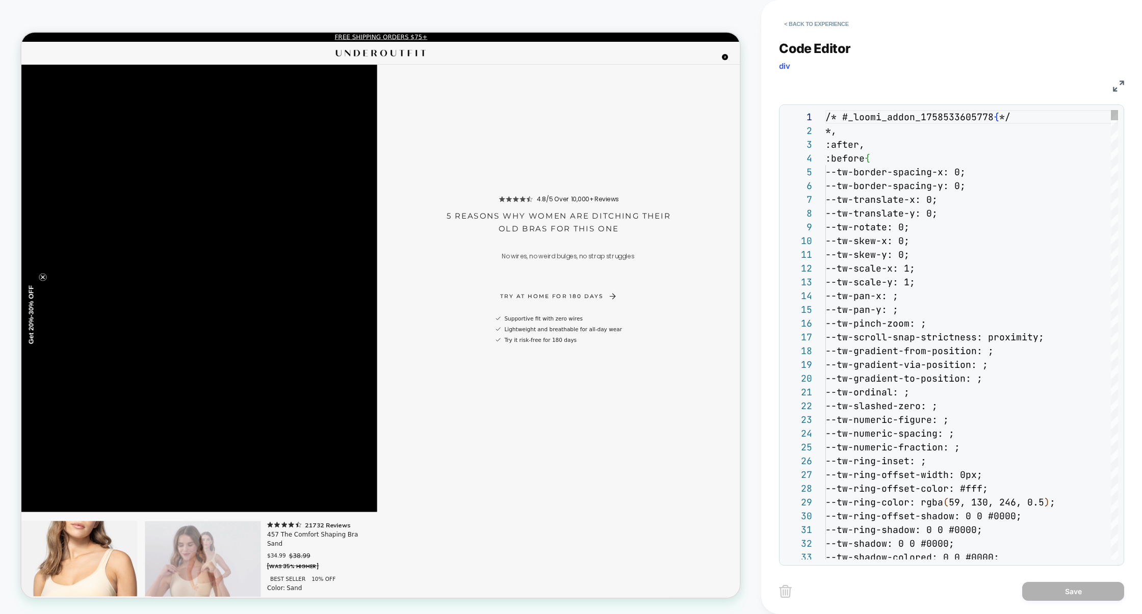
scroll to position [138, 0]
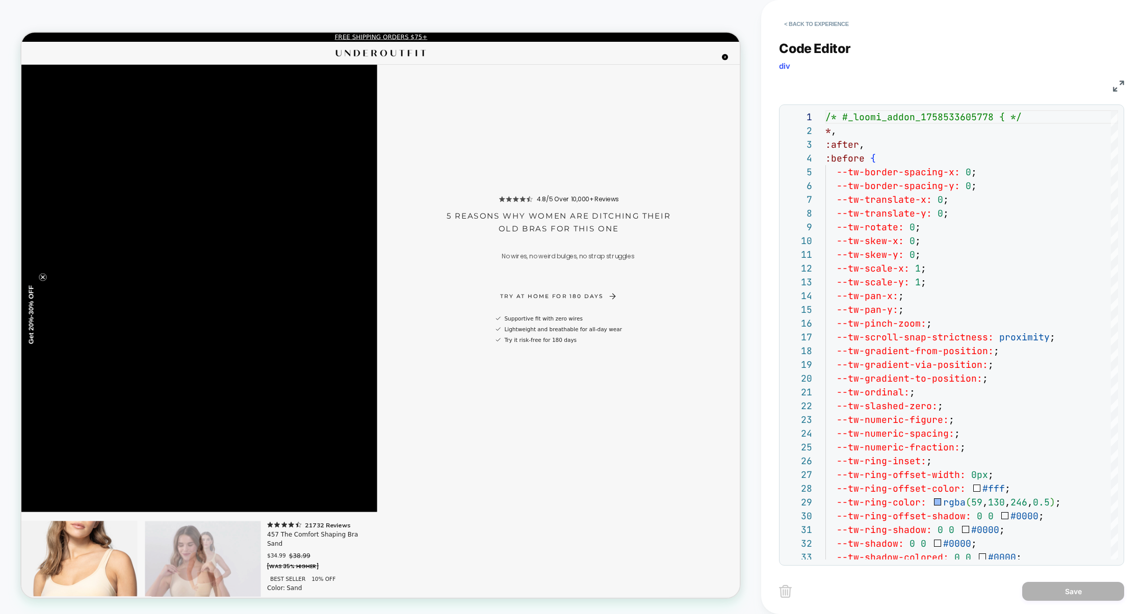
click at [1118, 84] on img at bounding box center [1118, 86] width 11 height 11
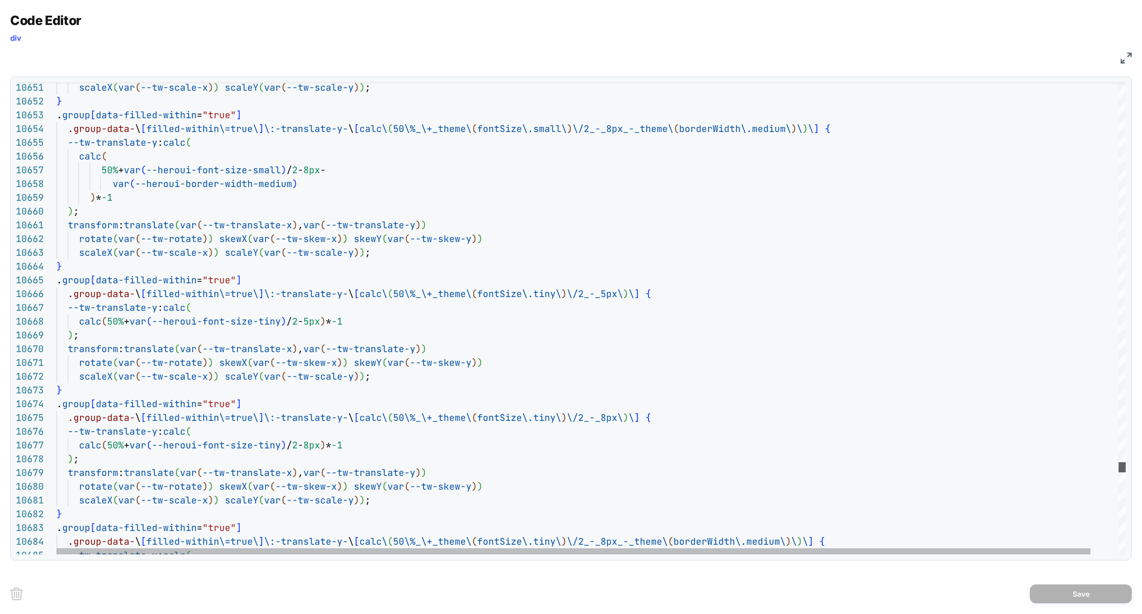
click at [1121, 468] on div at bounding box center [1122, 467] width 7 height 10
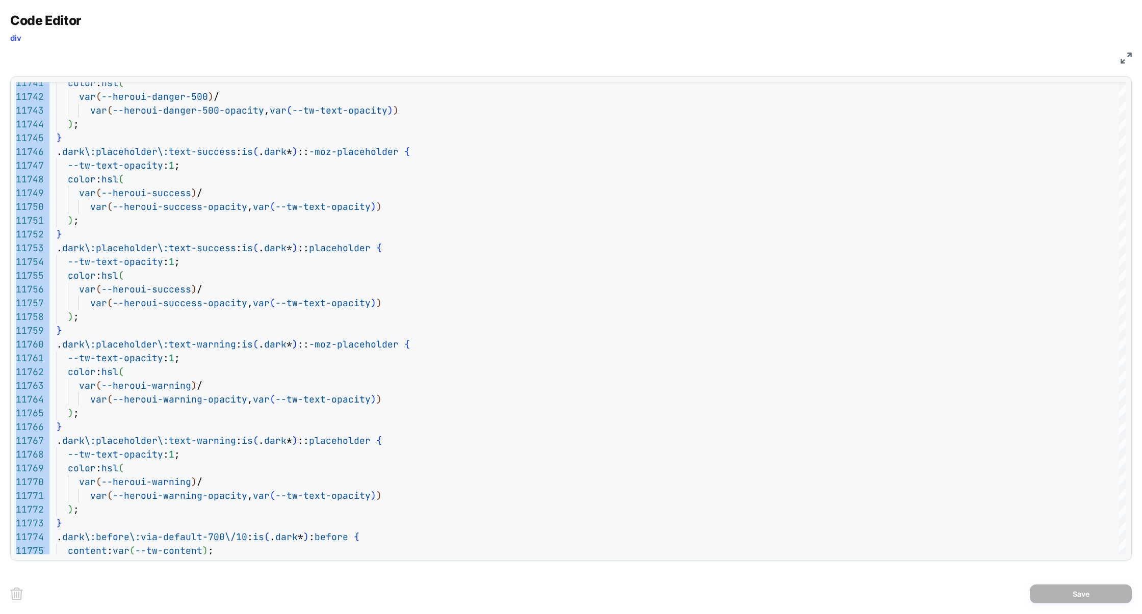
drag, startPoint x: 1127, startPoint y: 508, endPoint x: 1123, endPoint y: 547, distance: 39.5
click at [1123, 547] on div "11741 11742 11743 11744 11745 11746 11747 11748 11749 11750 11751 11752 11753 1…" at bounding box center [571, 318] width 1122 height 484
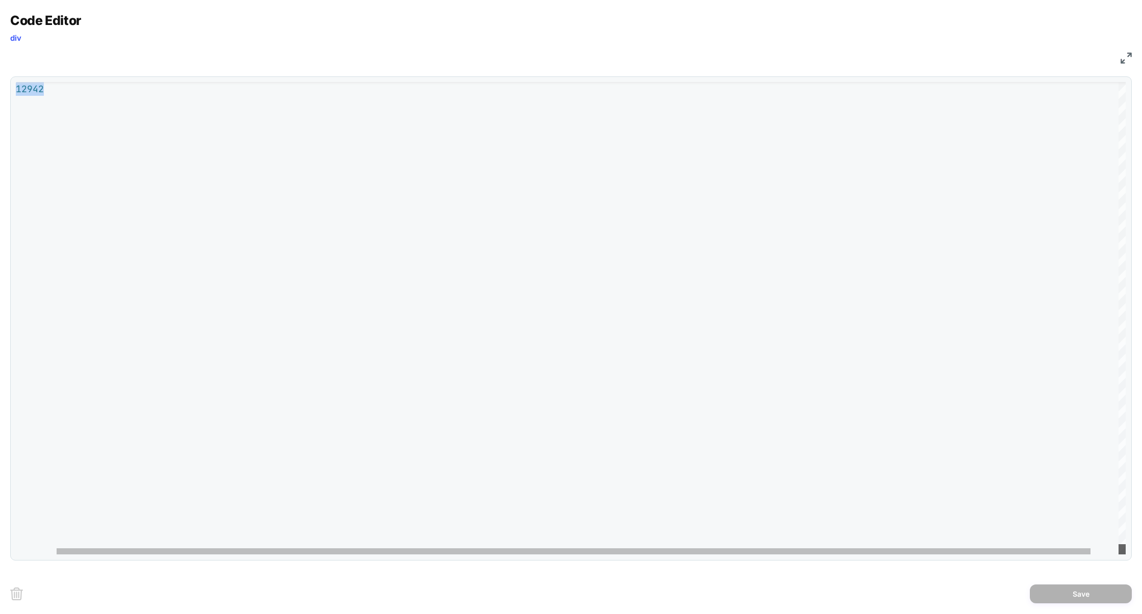
click at [1125, 614] on div "**********" at bounding box center [571, 307] width 1142 height 614
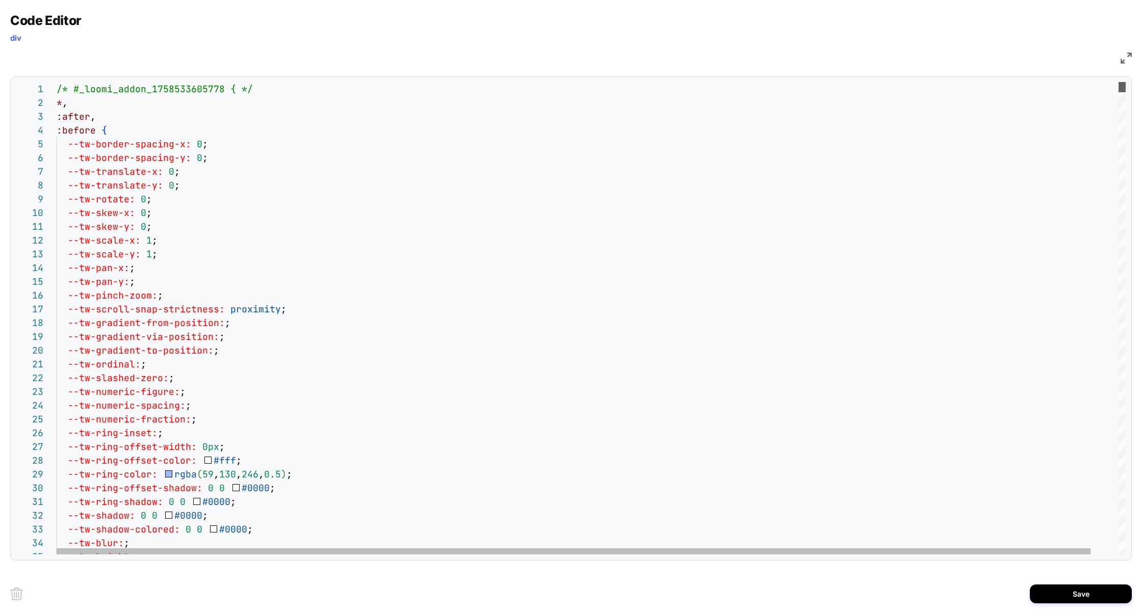
click at [1066, 69] on div "Code Editor div CSS 1 2 3 4 5 6 7 8 9 10 11 12 13 14 15 16 17 18 19 20 21 22 23…" at bounding box center [571, 287] width 1122 height 548
type textarea "**********"
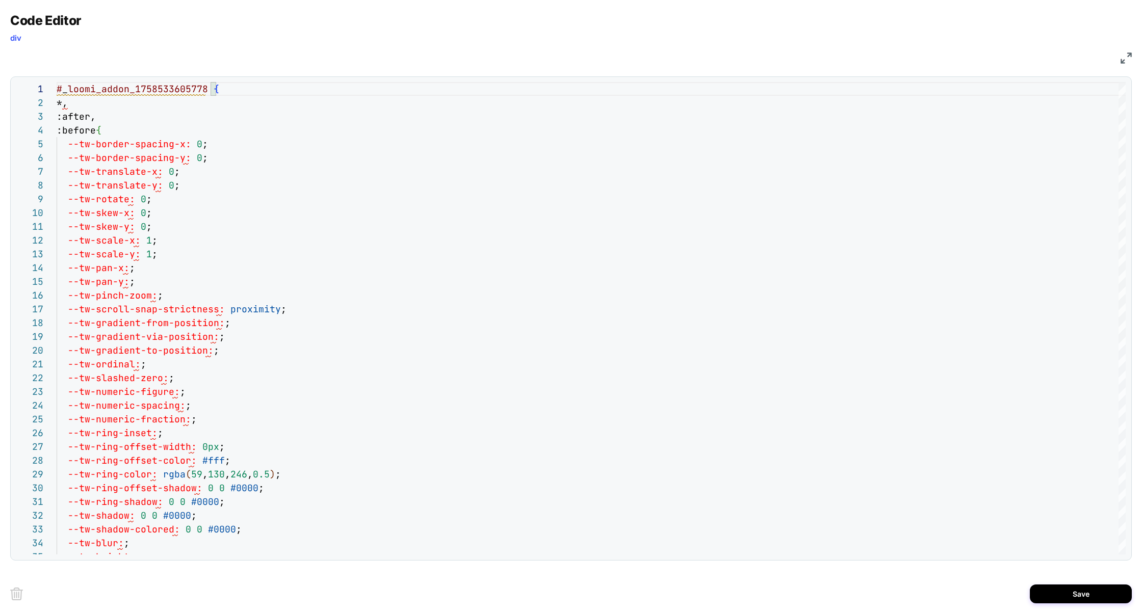
click at [1084, 602] on button "Save" at bounding box center [1081, 594] width 102 height 19
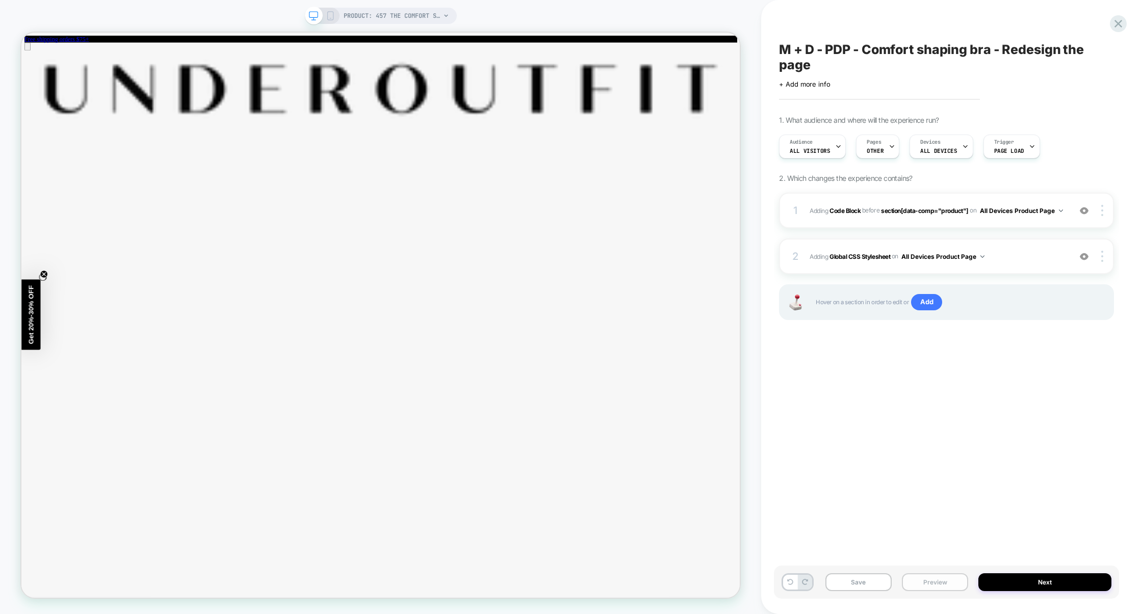
click at [940, 579] on button "Preview" at bounding box center [935, 583] width 66 height 18
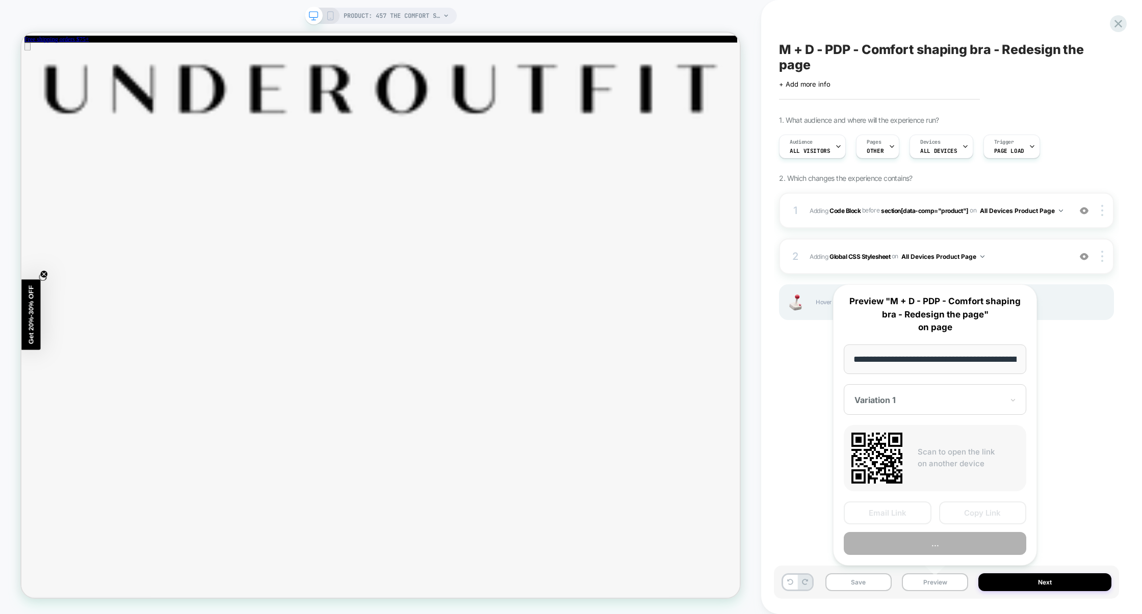
scroll to position [0, 96]
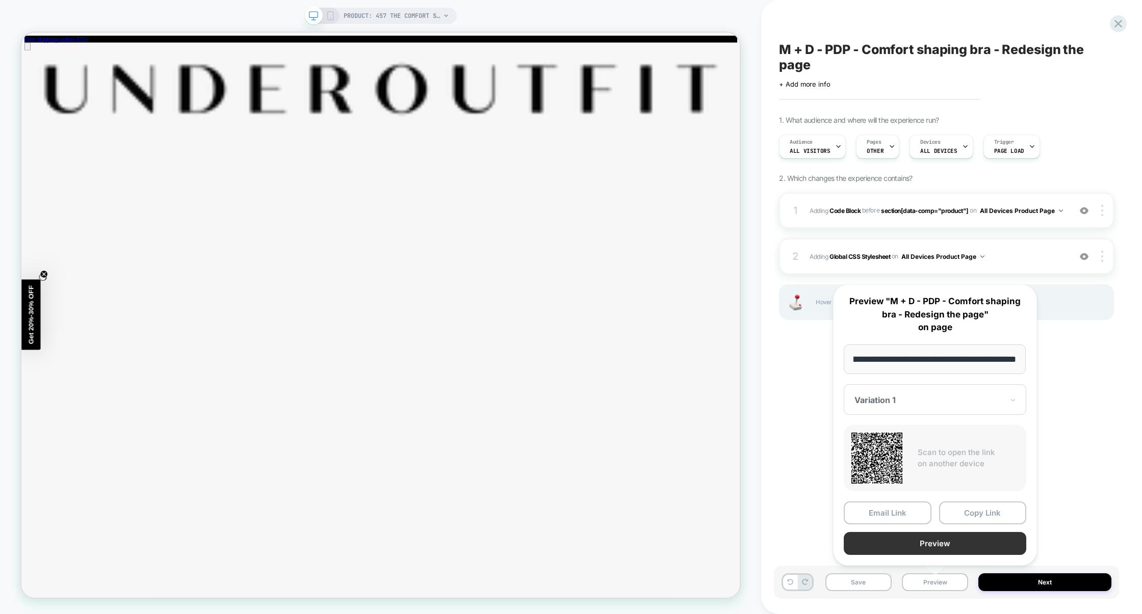
click at [950, 545] on button "Preview" at bounding box center [935, 543] width 183 height 23
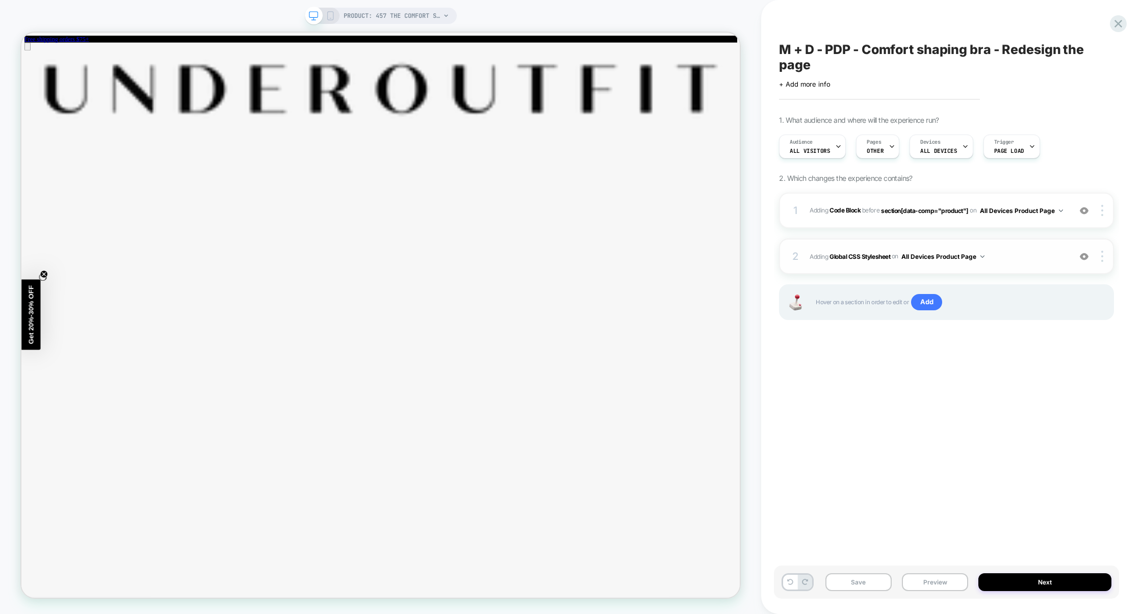
click at [1028, 261] on span "Adding Global CSS Stylesheet on All Devices Product Page" at bounding box center [938, 256] width 256 height 13
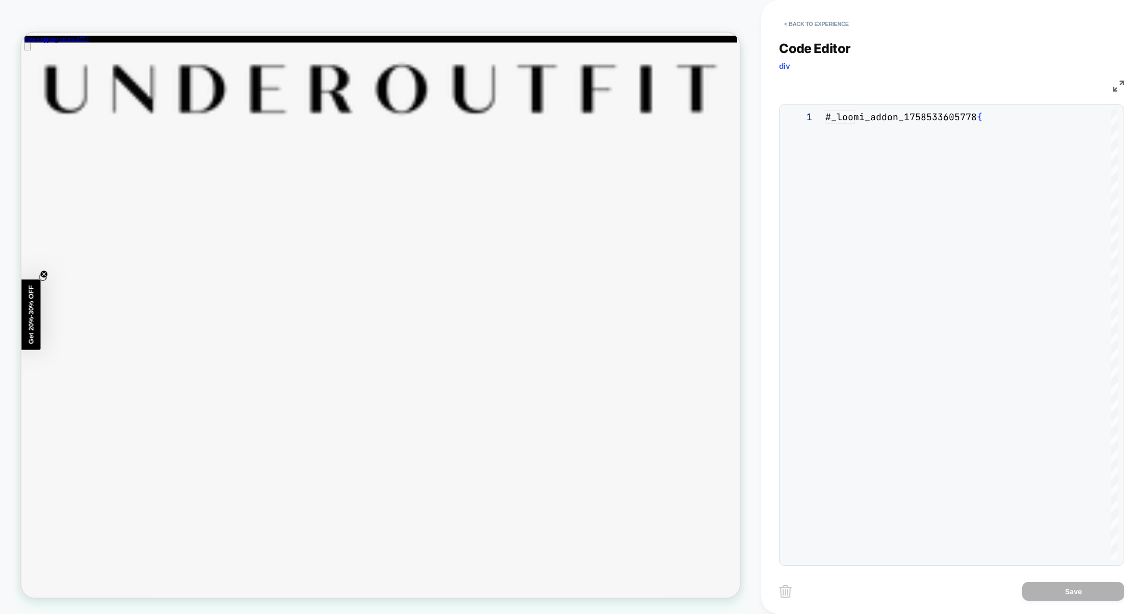
scroll to position [138, 0]
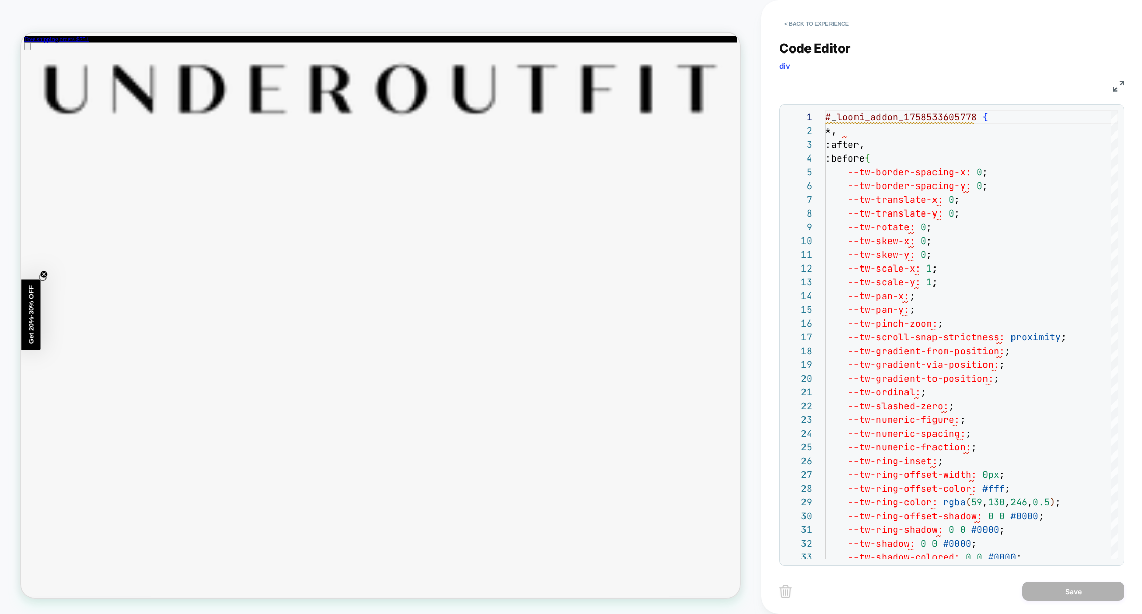
click at [1123, 86] on img at bounding box center [1118, 86] width 11 height 11
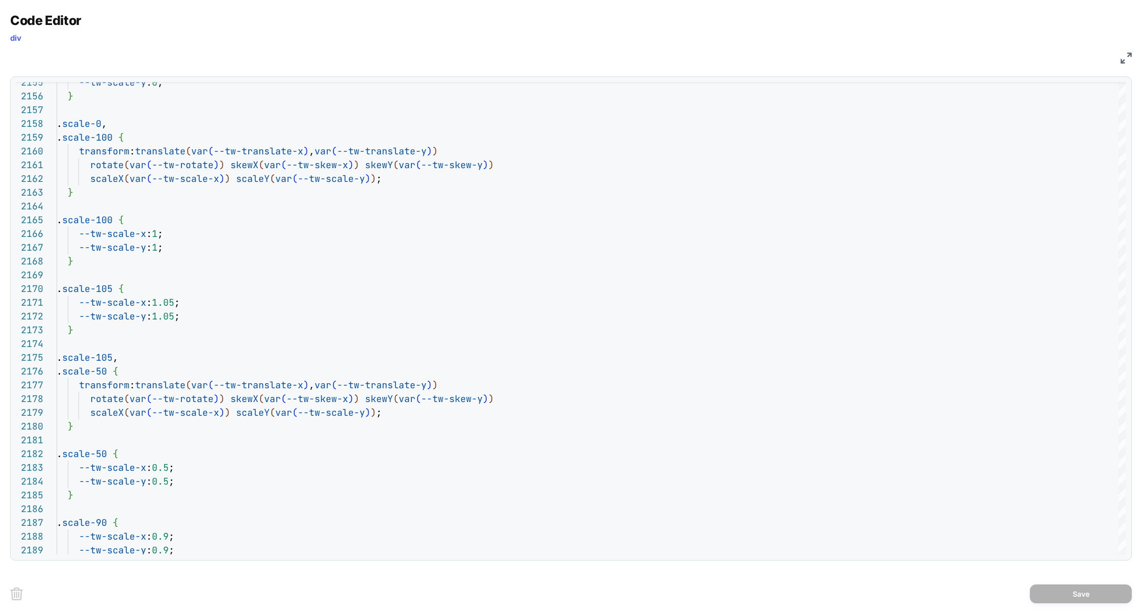
click at [1126, 61] on img at bounding box center [1126, 58] width 11 height 11
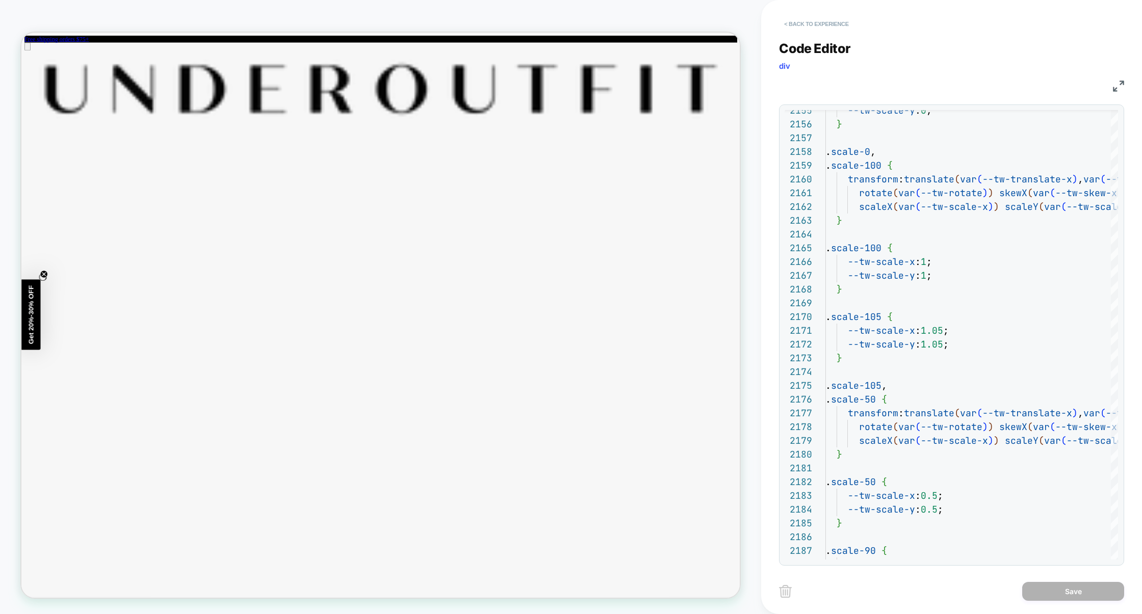
click at [847, 25] on button "< Back to experience" at bounding box center [816, 24] width 74 height 16
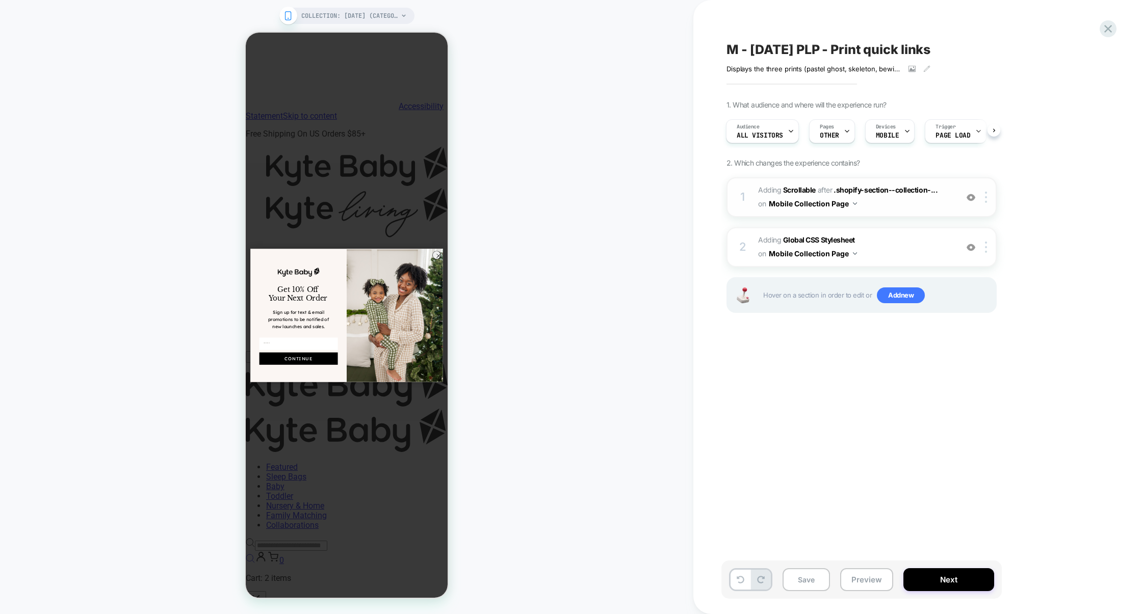
scroll to position [0, 1]
click at [864, 579] on button "Preview" at bounding box center [866, 580] width 53 height 23
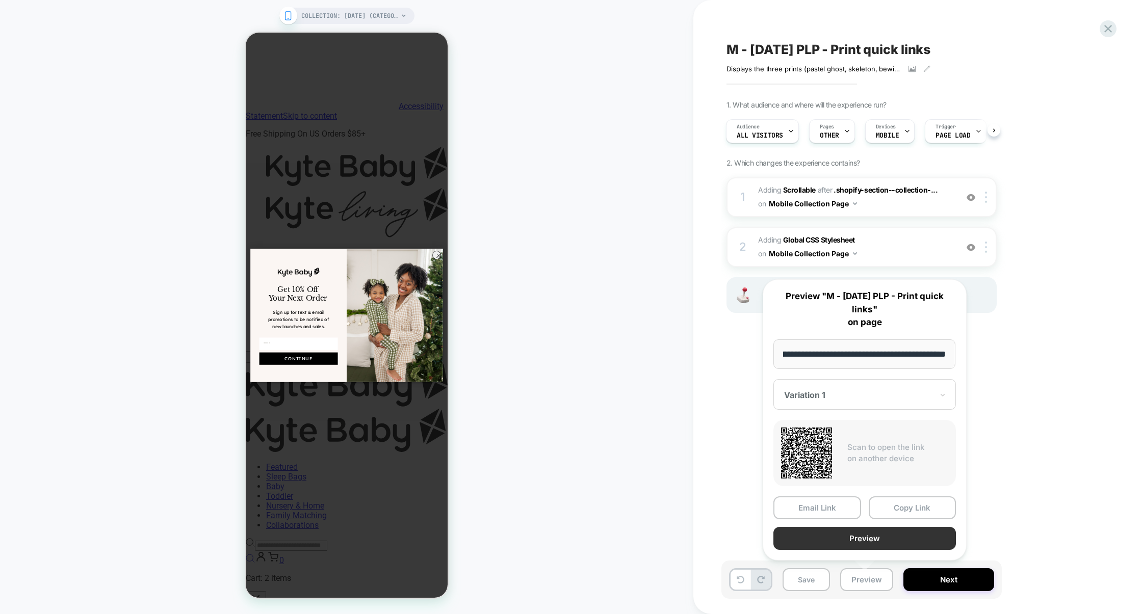
scroll to position [0, 0]
click at [874, 541] on button "Preview" at bounding box center [865, 538] width 183 height 23
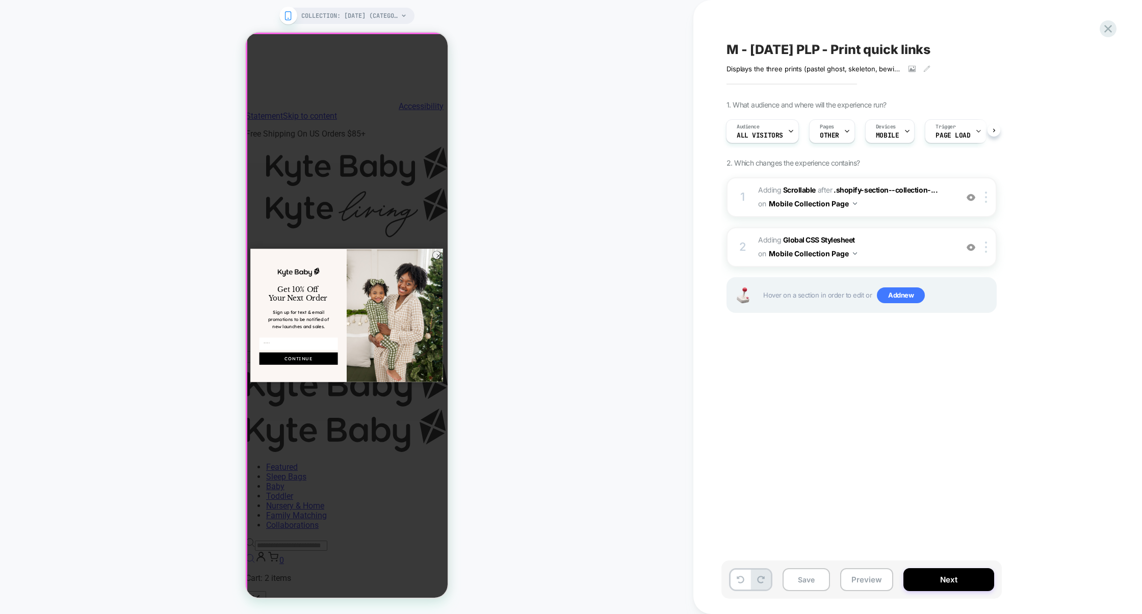
click at [400, 224] on div "Close dialog Get 10% Off Your Next Order Sign up for text & email promotions to…" at bounding box center [347, 315] width 202 height 565
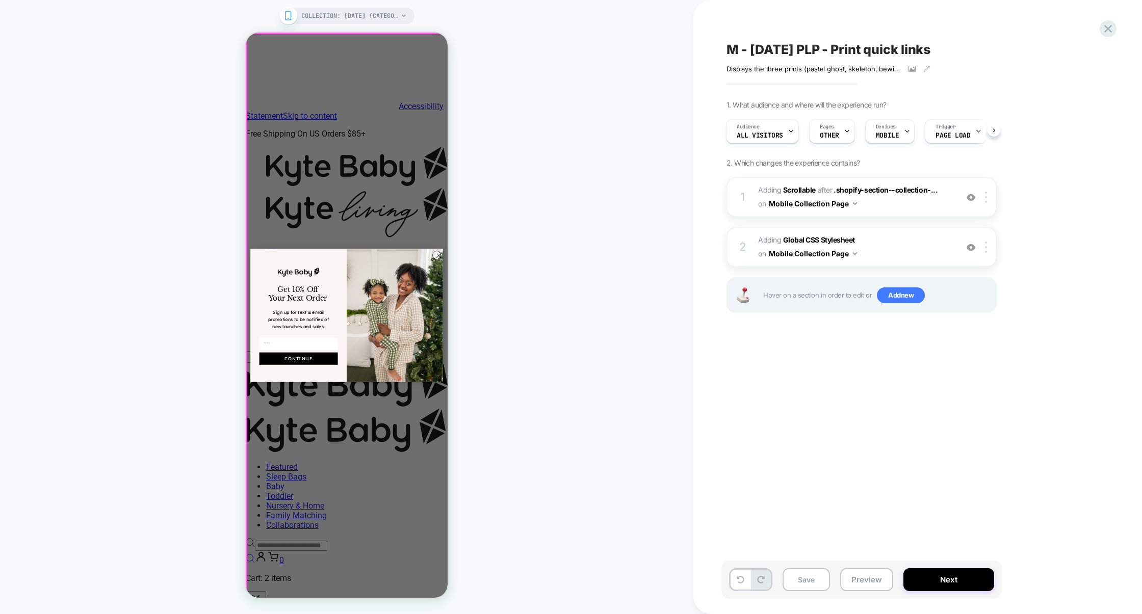
click at [402, 191] on div "Close dialog Get 10% Off Your Next Order Sign up for text & email promotions to…" at bounding box center [347, 315] width 202 height 565
click at [398, 395] on div "Close dialog Get 10% Off Your Next Order Sign up for text & email promotions to…" at bounding box center [347, 315] width 202 height 565
click at [875, 248] on span "Adding Global CSS Stylesheet on Mobile Collection Page" at bounding box center [855, 248] width 194 height 28
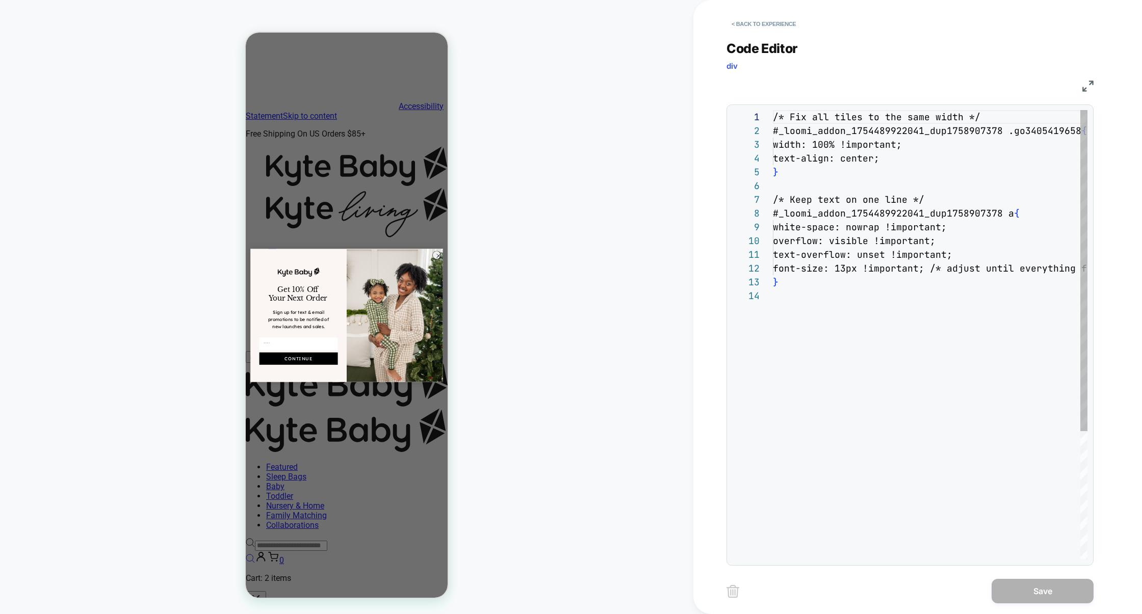
scroll to position [138, 0]
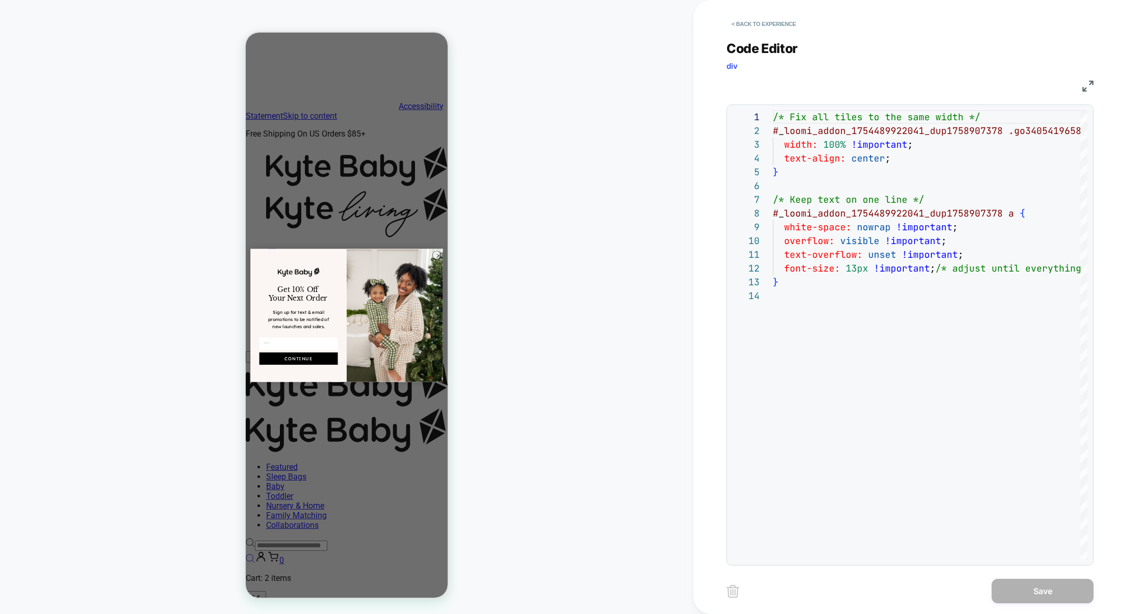
click at [1089, 84] on img at bounding box center [1088, 86] width 11 height 11
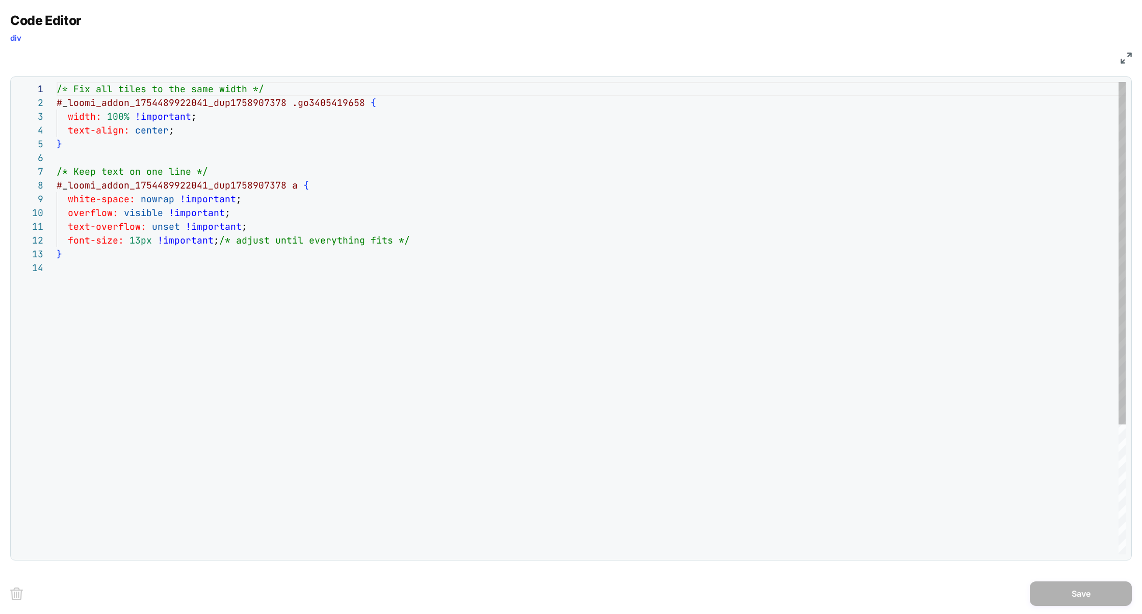
click at [77, 286] on div "/* Fix all tiles to the same width */ # _ loomi_addon_1754489922041_dup17589073…" at bounding box center [591, 408] width 1069 height 652
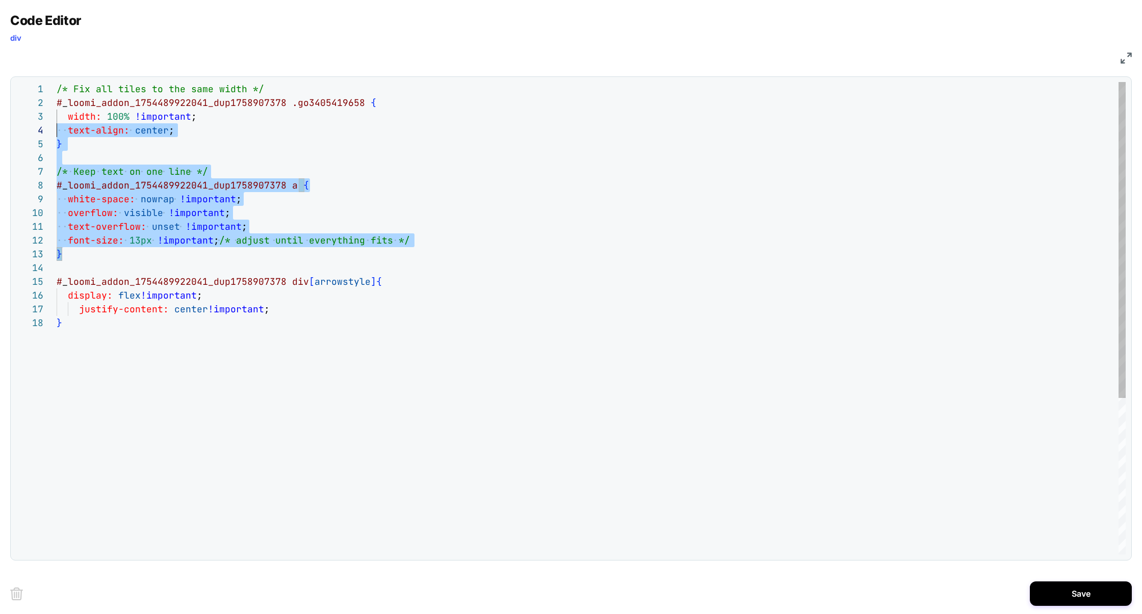
scroll to position [0, 0]
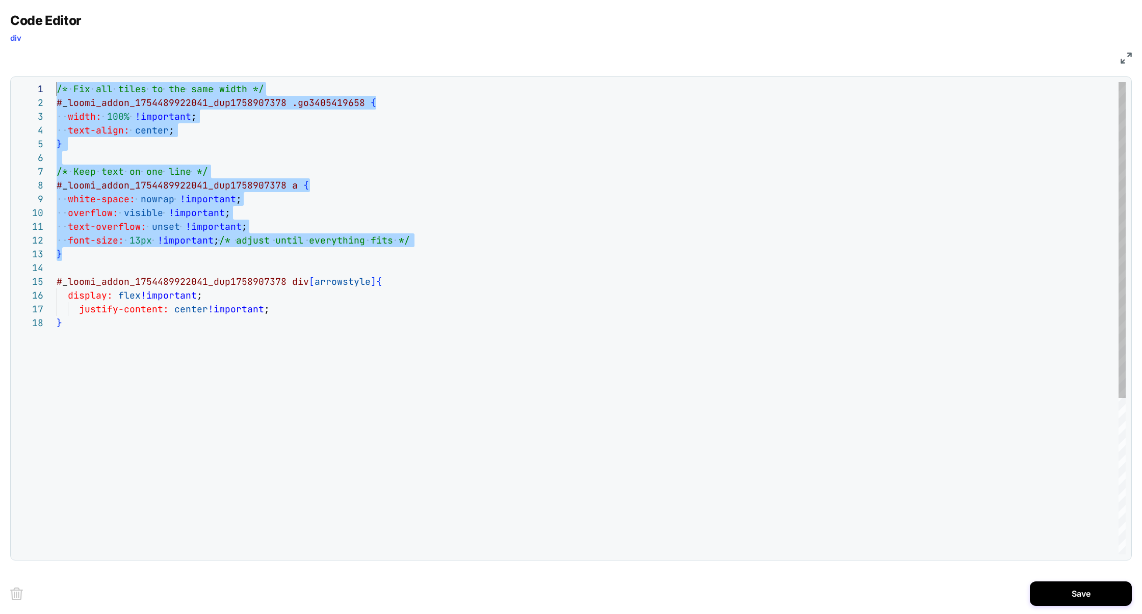
drag, startPoint x: 30, startPoint y: 136, endPoint x: 8, endPoint y: 72, distance: 67.4
click at [57, 82] on div "/* Fix all tiles to the same width */ # _ loomi_addon_1754489922041_dup17589073…" at bounding box center [591, 435] width 1069 height 707
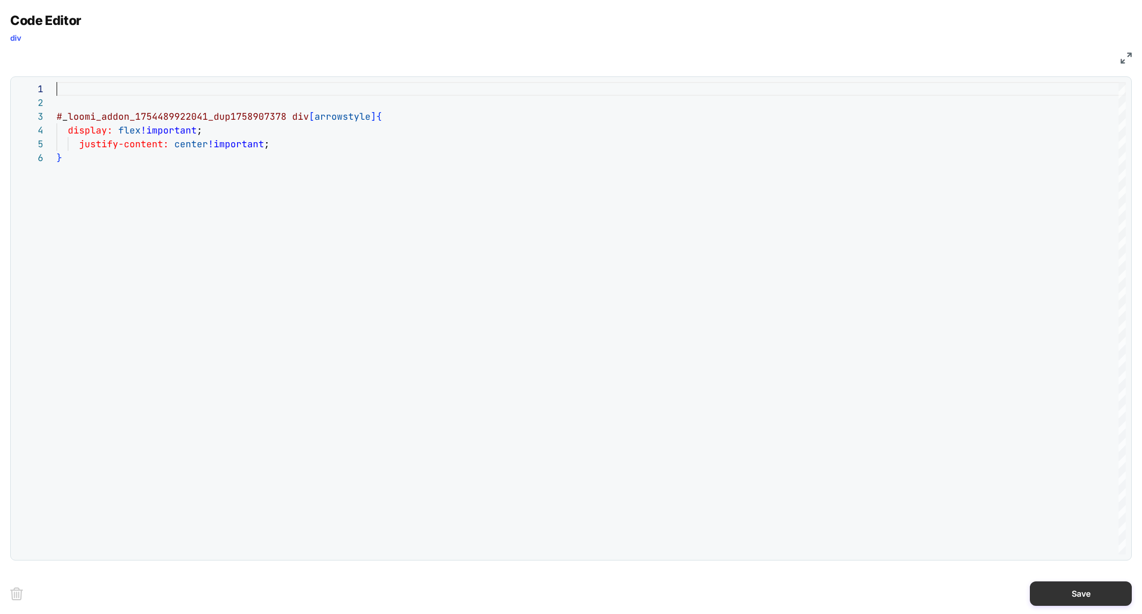
type textarea "**********"
click at [1072, 597] on button "Save" at bounding box center [1081, 594] width 102 height 24
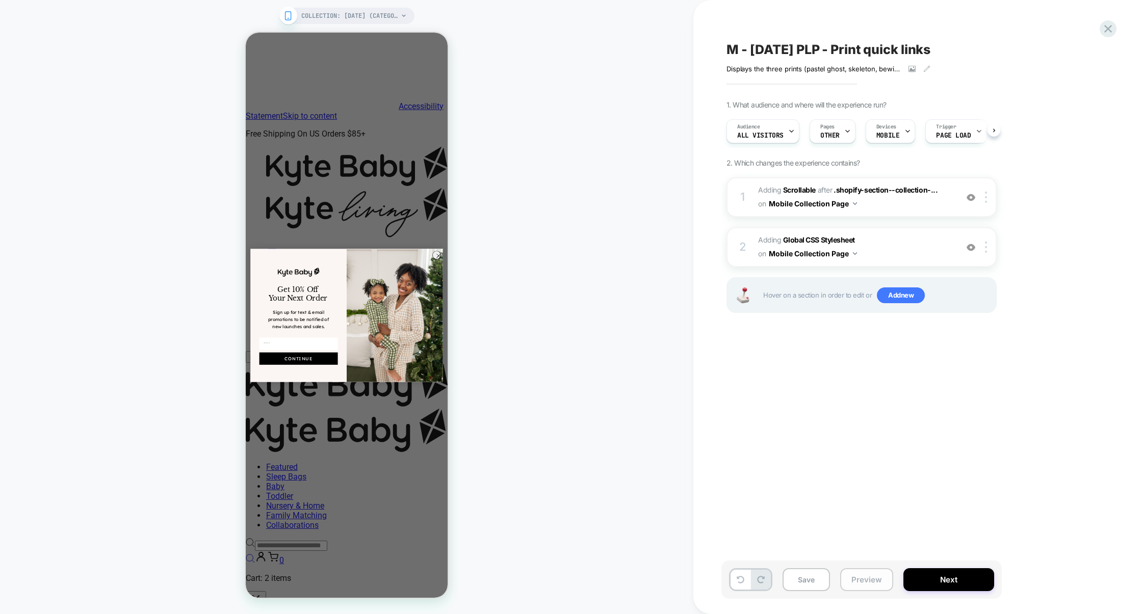
scroll to position [0, 1]
click at [868, 582] on button "Preview" at bounding box center [866, 580] width 53 height 23
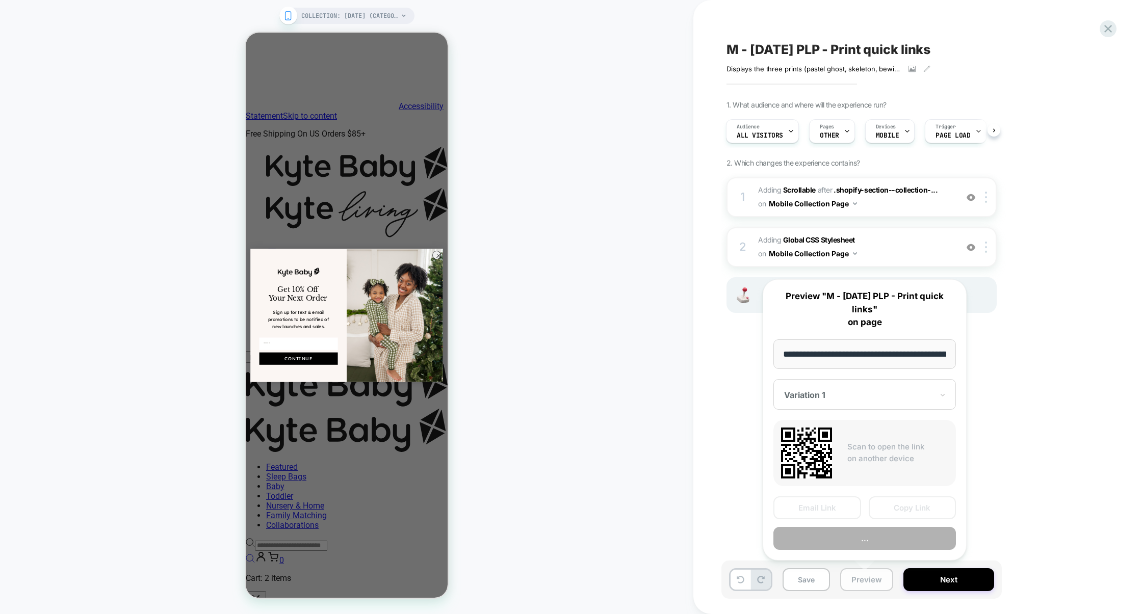
scroll to position [0, 95]
click at [875, 542] on button "Preview" at bounding box center [865, 538] width 183 height 23
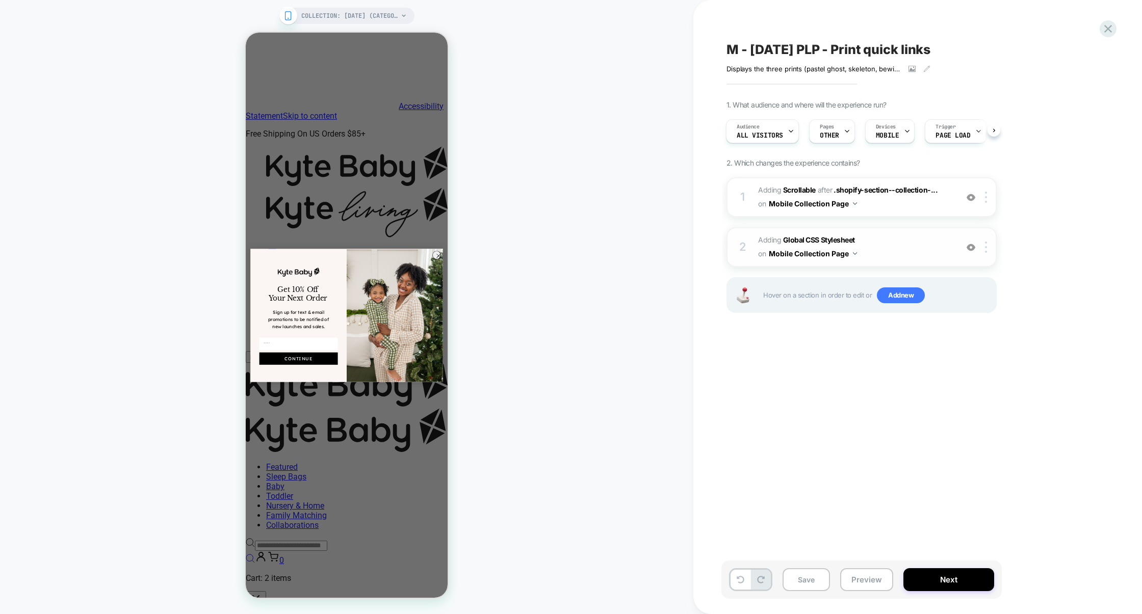
click at [907, 231] on div "2 Adding Global CSS Stylesheet on Mobile Collection Page Add Before Add After C…" at bounding box center [862, 247] width 270 height 40
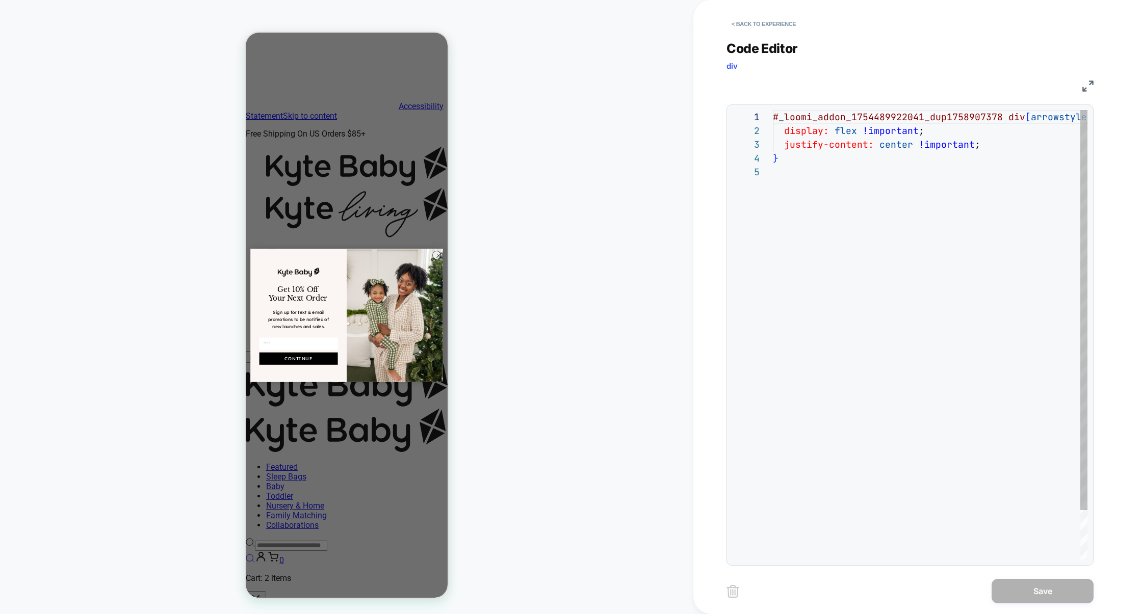
click at [851, 230] on div "# _ loomi_addon_1754489922041_dup1758907378 div [ arrowstyle ] { display: flex …" at bounding box center [930, 362] width 315 height 505
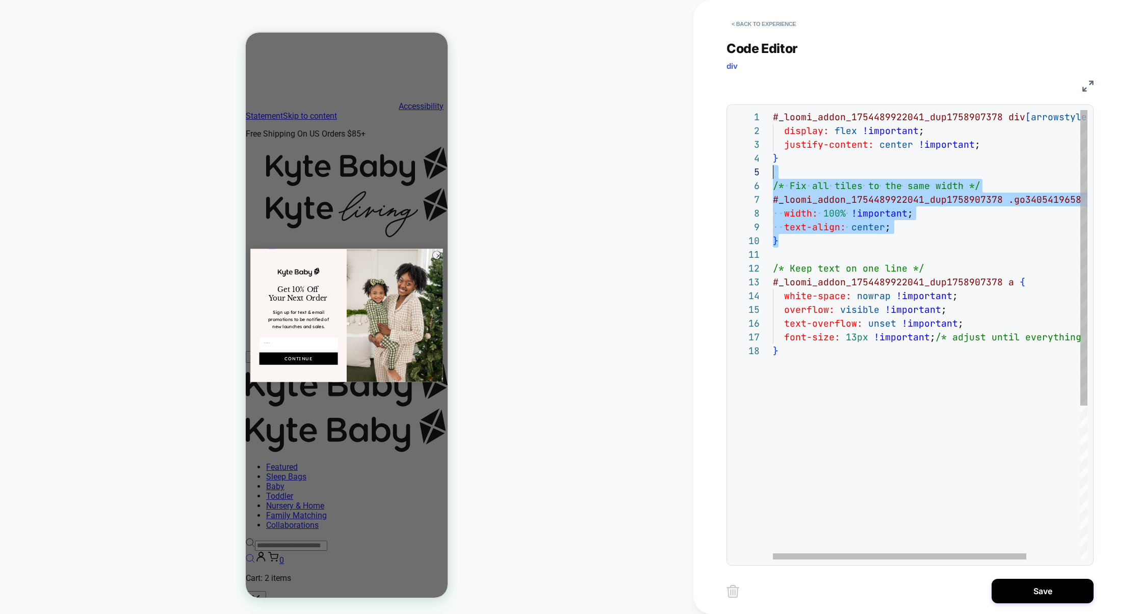
scroll to position [55, 0]
drag, startPoint x: 759, startPoint y: 210, endPoint x: 747, endPoint y: 166, distance: 45.5
click at [746, 167] on div "**********" at bounding box center [909, 335] width 355 height 450
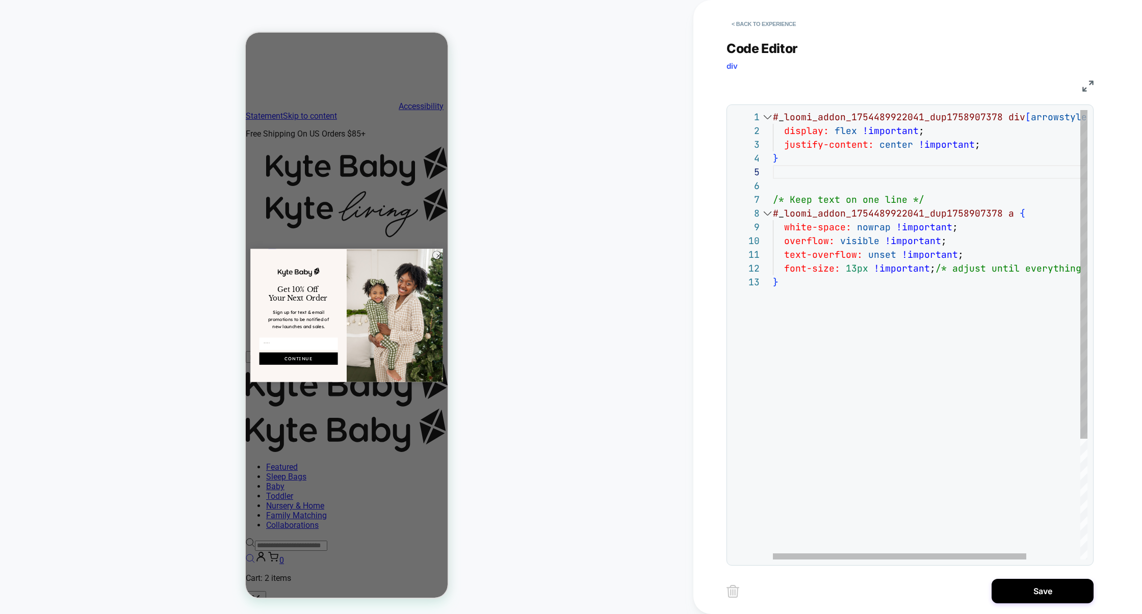
type textarea "**********"
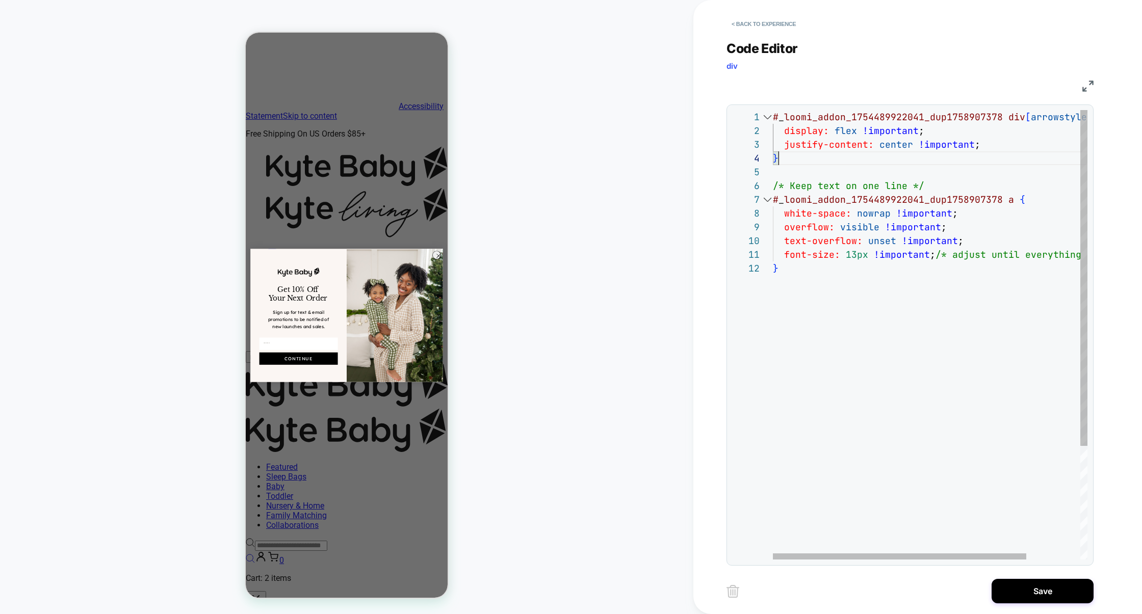
scroll to position [41, 5]
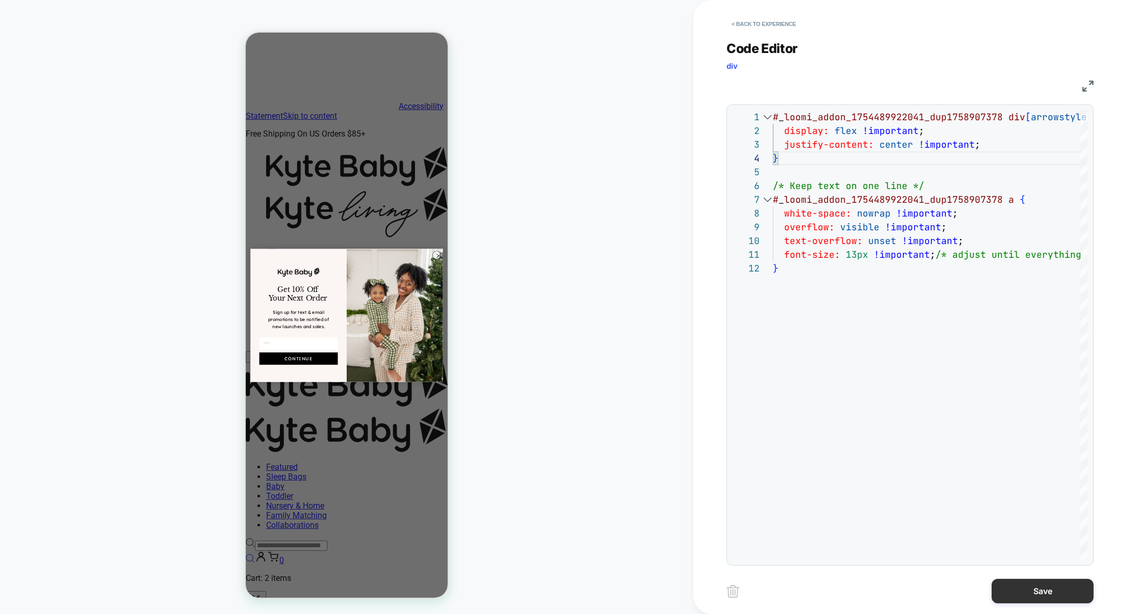
click at [1040, 581] on button "Save" at bounding box center [1043, 591] width 102 height 24
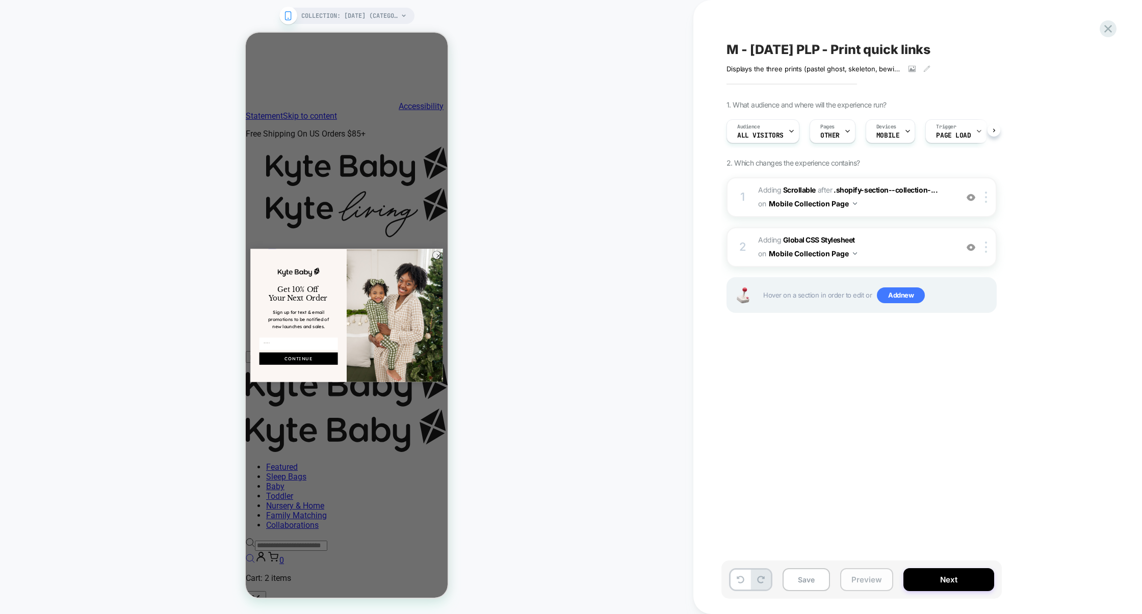
scroll to position [0, 1]
click at [908, 209] on span "#_loomi_addon_1754489922041_dup1758907378 Adding Scrollable AFTER .shopify-sect…" at bounding box center [855, 198] width 194 height 28
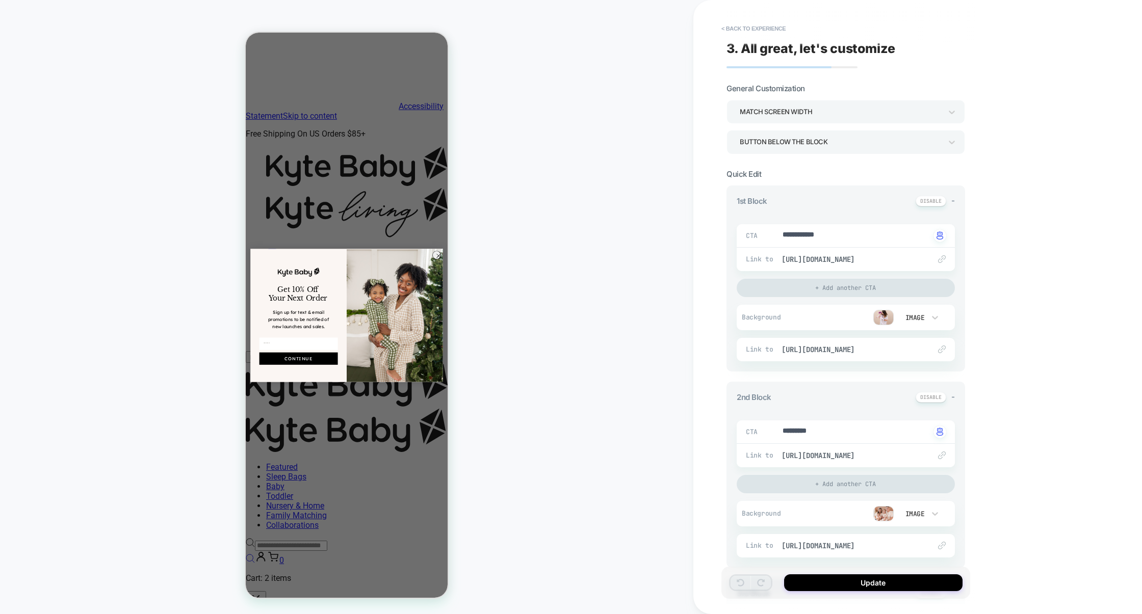
type textarea "*"
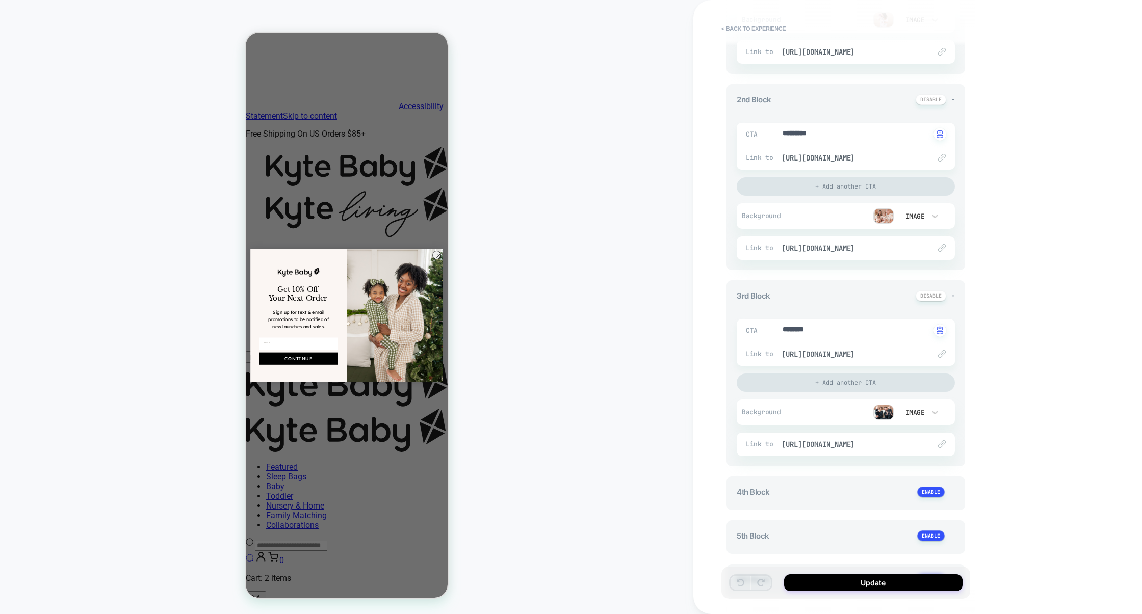
scroll to position [0, 0]
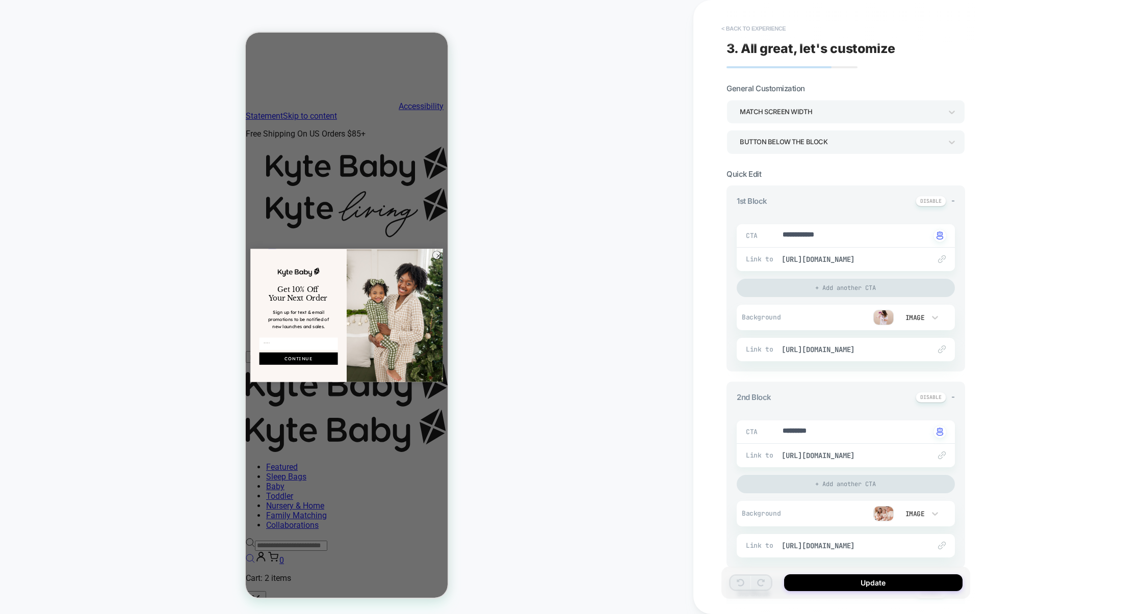
click at [767, 28] on button "< Back to experience" at bounding box center [753, 28] width 74 height 16
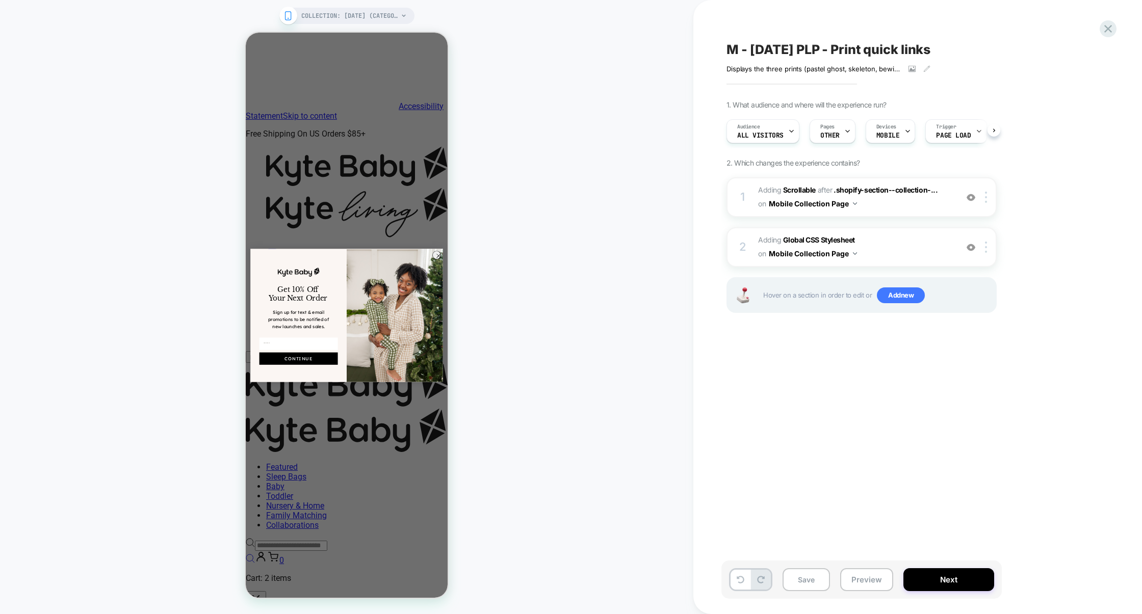
scroll to position [0, 1]
click at [855, 575] on button "Preview" at bounding box center [866, 580] width 53 height 23
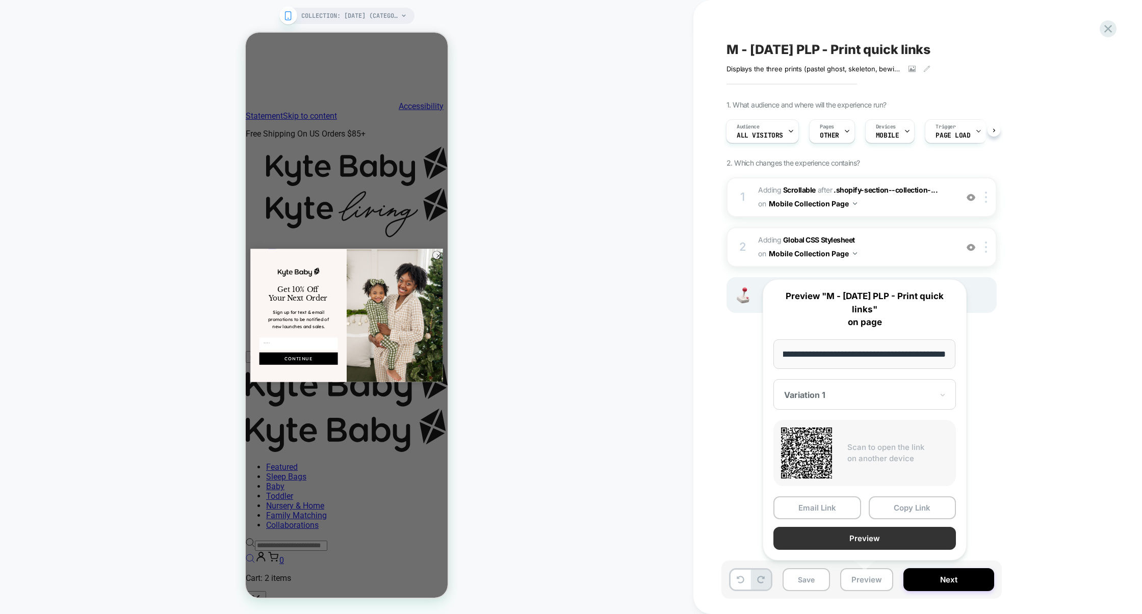
scroll to position [0, 0]
click at [863, 531] on button "Preview" at bounding box center [865, 538] width 183 height 23
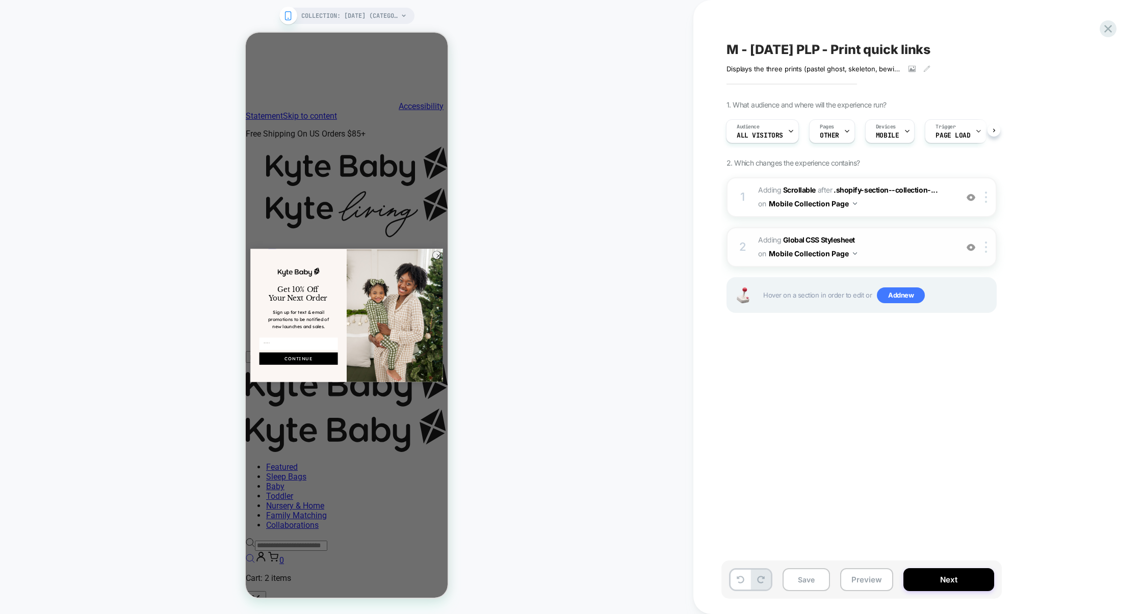
click at [917, 244] on span "Adding Global CSS Stylesheet on Mobile Collection Page" at bounding box center [855, 248] width 194 height 28
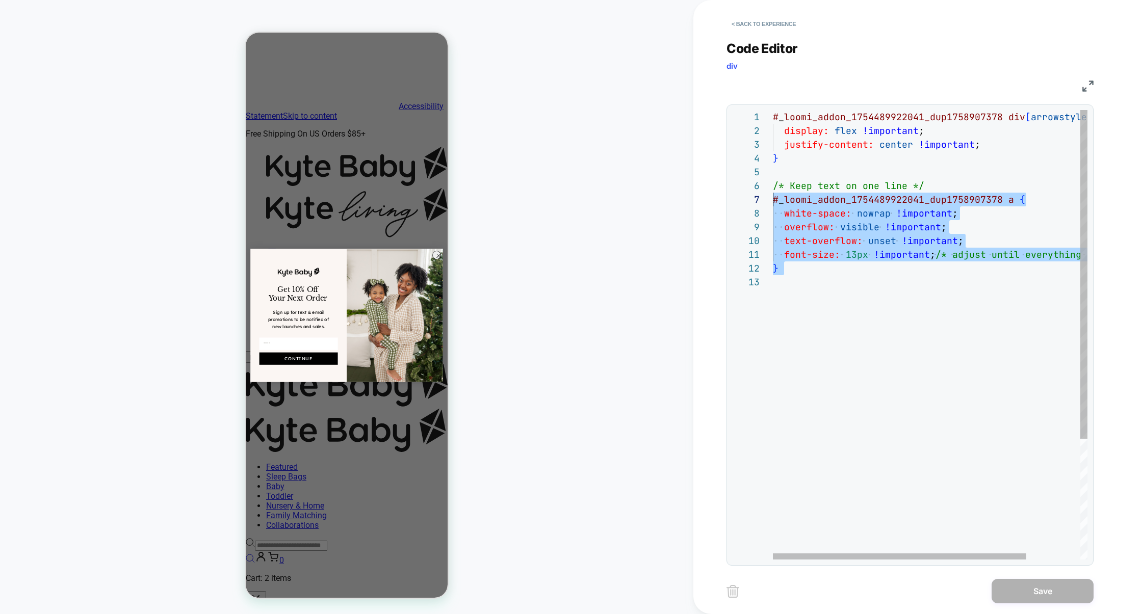
scroll to position [55, 0]
drag, startPoint x: 847, startPoint y: 279, endPoint x: 709, endPoint y: 171, distance: 175.0
click at [709, 172] on div "**********" at bounding box center [917, 307] width 449 height 614
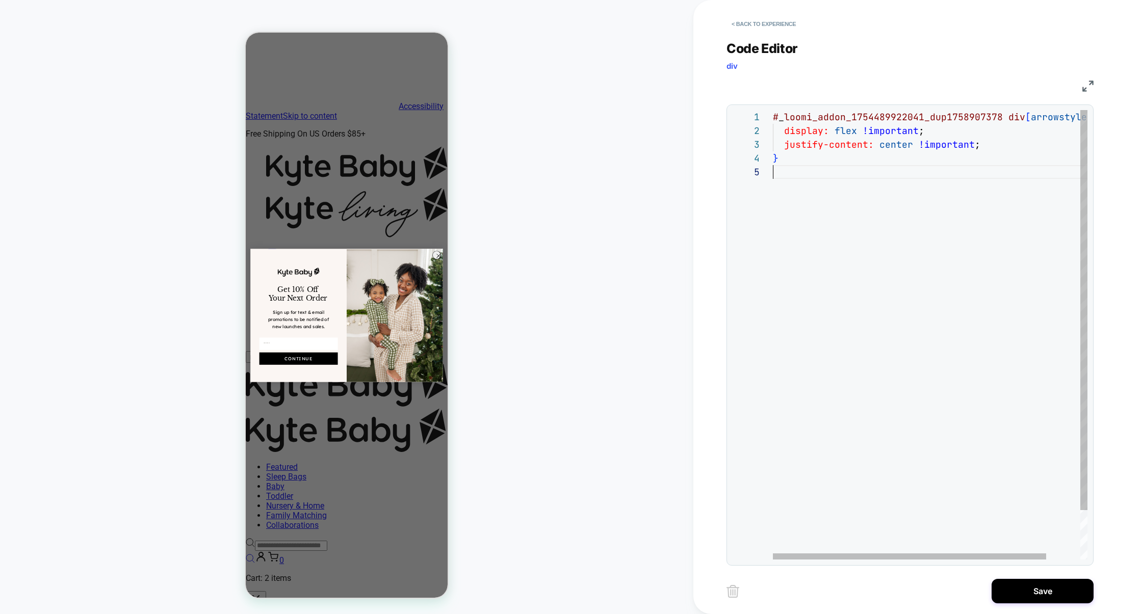
type textarea "**********"
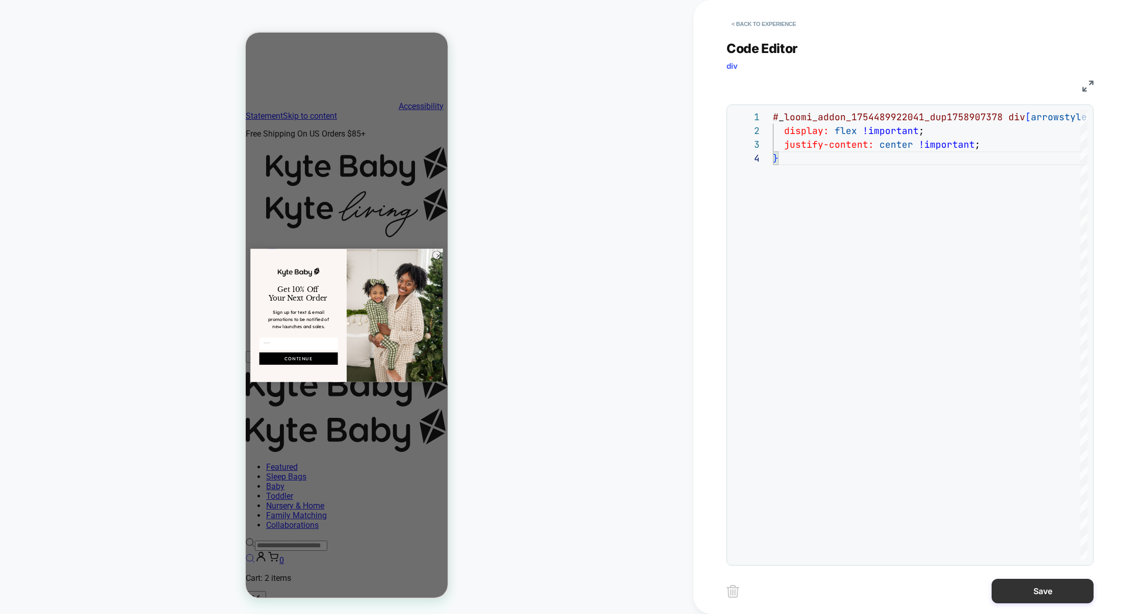
click at [1025, 586] on button "Save" at bounding box center [1043, 591] width 102 height 24
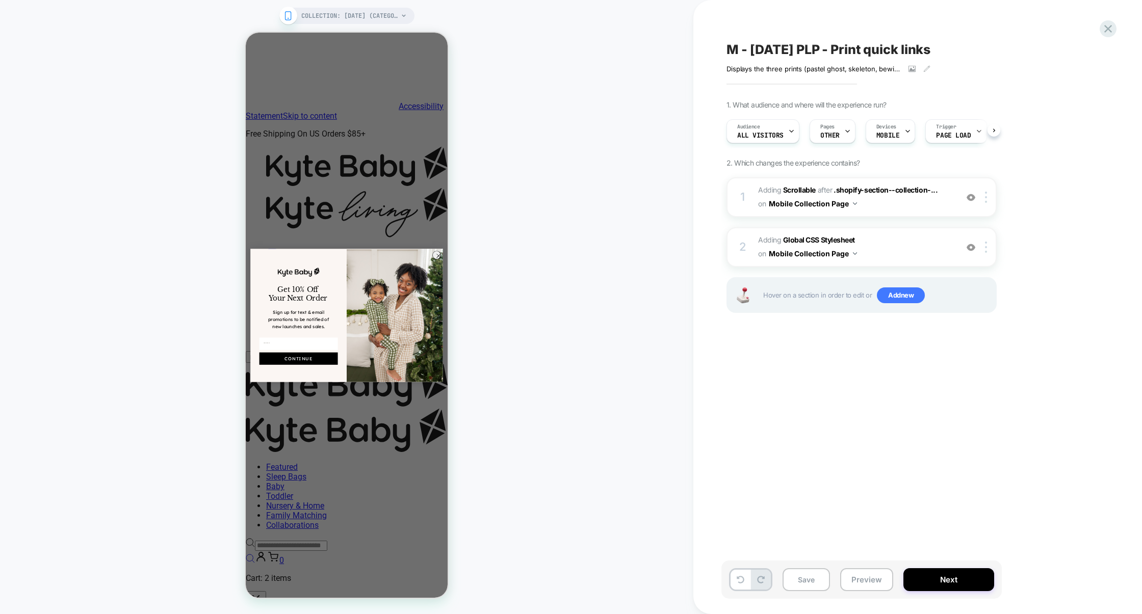
scroll to position [0, 1]
click at [816, 578] on button "Save" at bounding box center [806, 580] width 47 height 23
click at [860, 579] on button "Preview" at bounding box center [866, 580] width 53 height 23
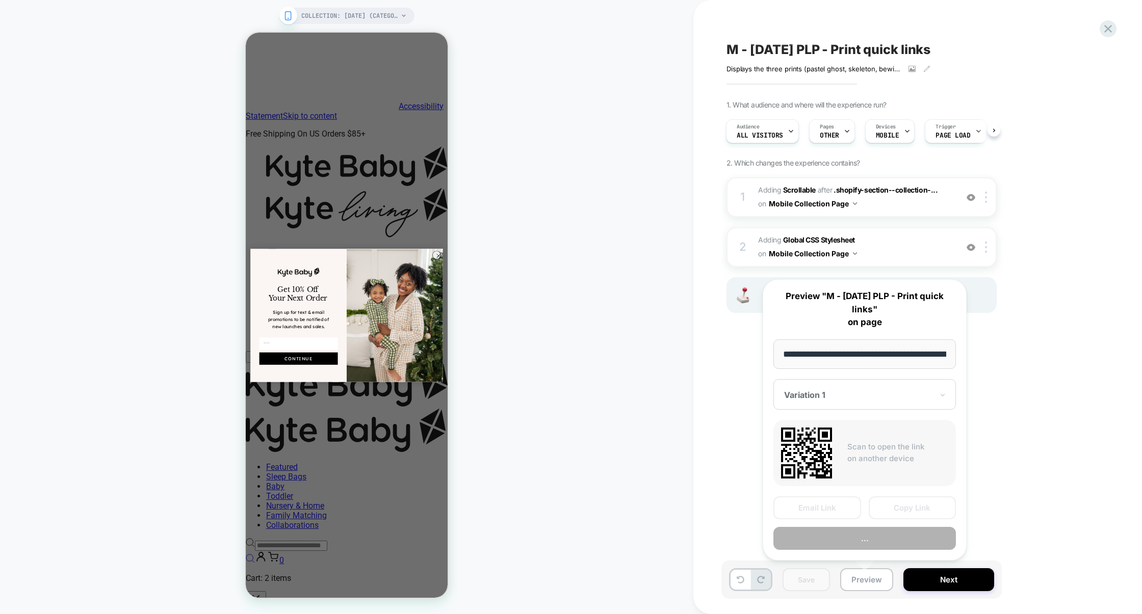
scroll to position [0, 95]
click at [875, 545] on button "Preview" at bounding box center [865, 538] width 183 height 23
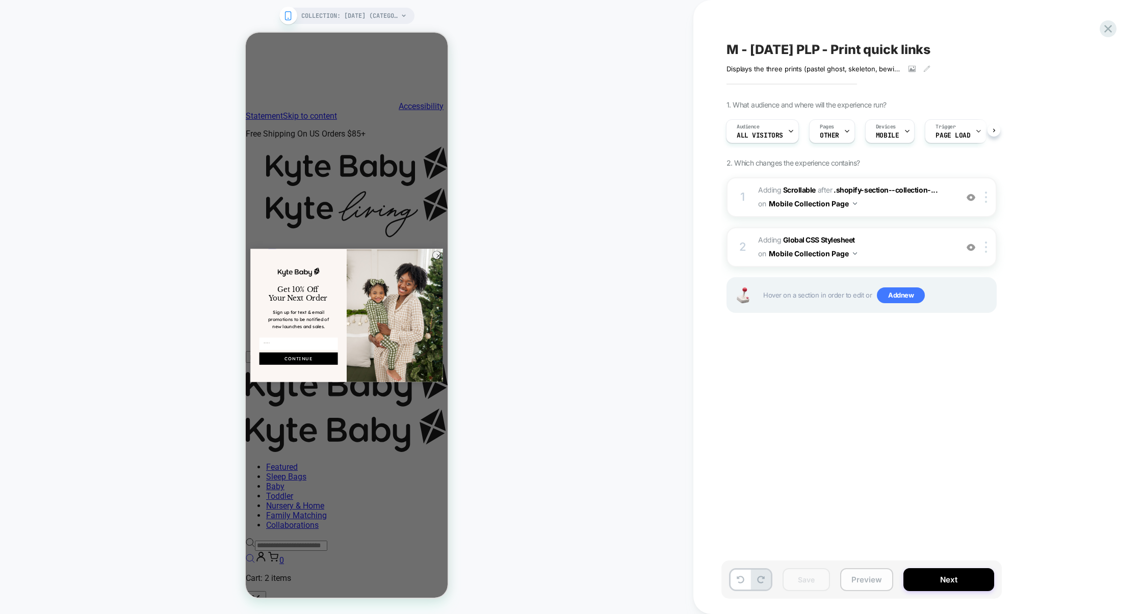
click at [858, 572] on button "Preview" at bounding box center [866, 580] width 53 height 23
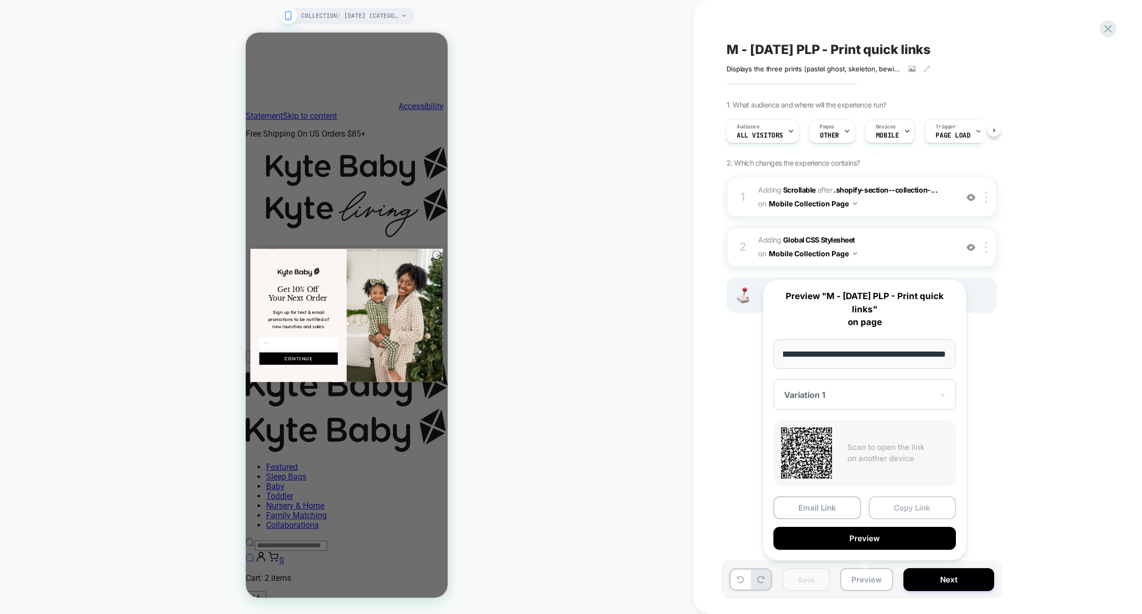
click at [914, 506] on button "Copy Link" at bounding box center [913, 508] width 88 height 23
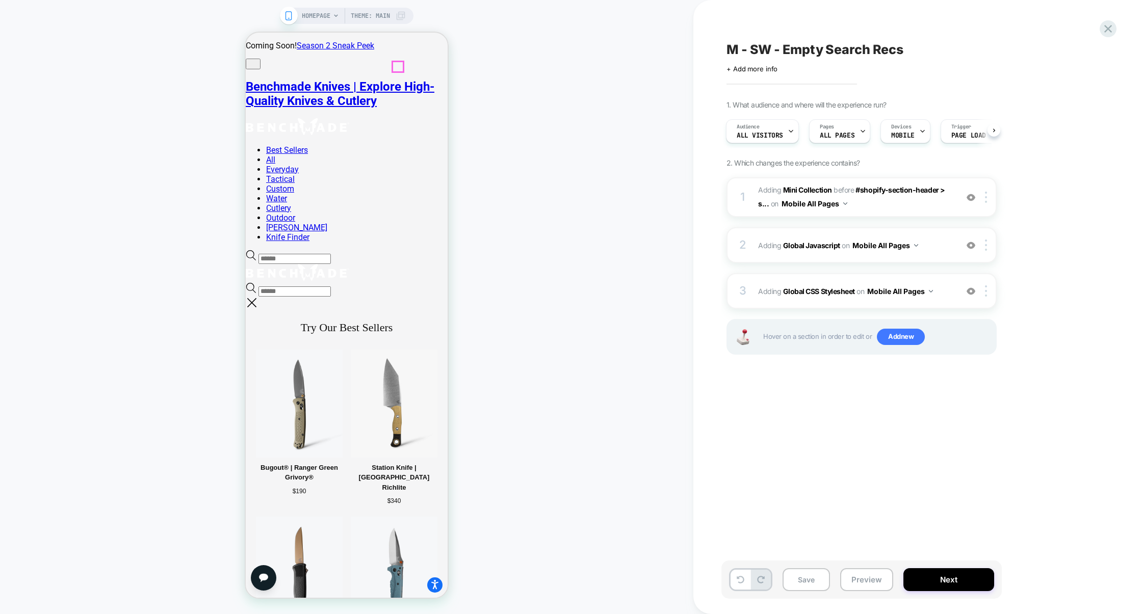
click at [256, 250] on icon at bounding box center [251, 255] width 11 height 10
click at [922, 210] on span "#_loomi_addon_1758189064960 Adding Mini Collection BEFORE #shopify-section-head…" at bounding box center [855, 198] width 194 height 28
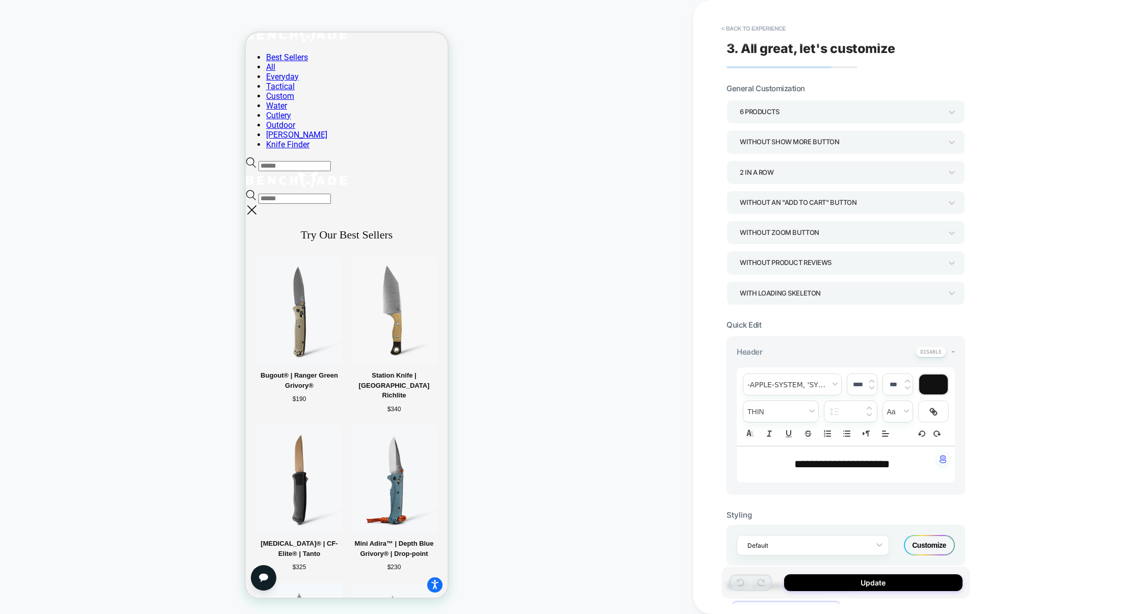
click at [819, 467] on span "**********" at bounding box center [841, 464] width 95 height 11
type input "****"
click at [809, 470] on span "**********" at bounding box center [841, 464] width 95 height 11
click at [784, 390] on span "font" at bounding box center [792, 384] width 98 height 21
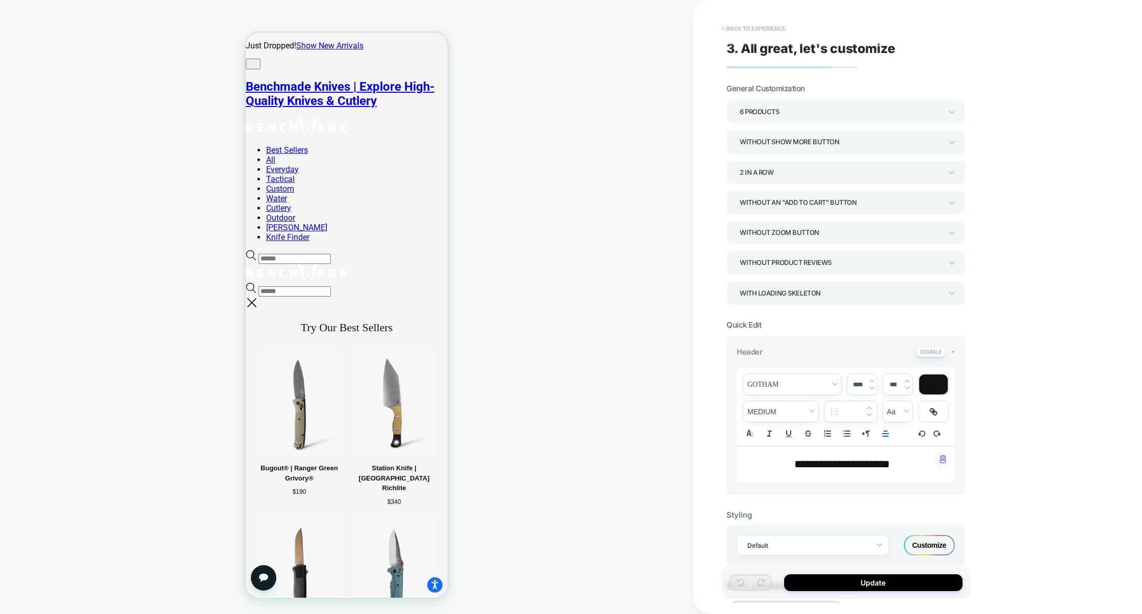
click at [759, 26] on button "< Back to experience" at bounding box center [753, 28] width 74 height 16
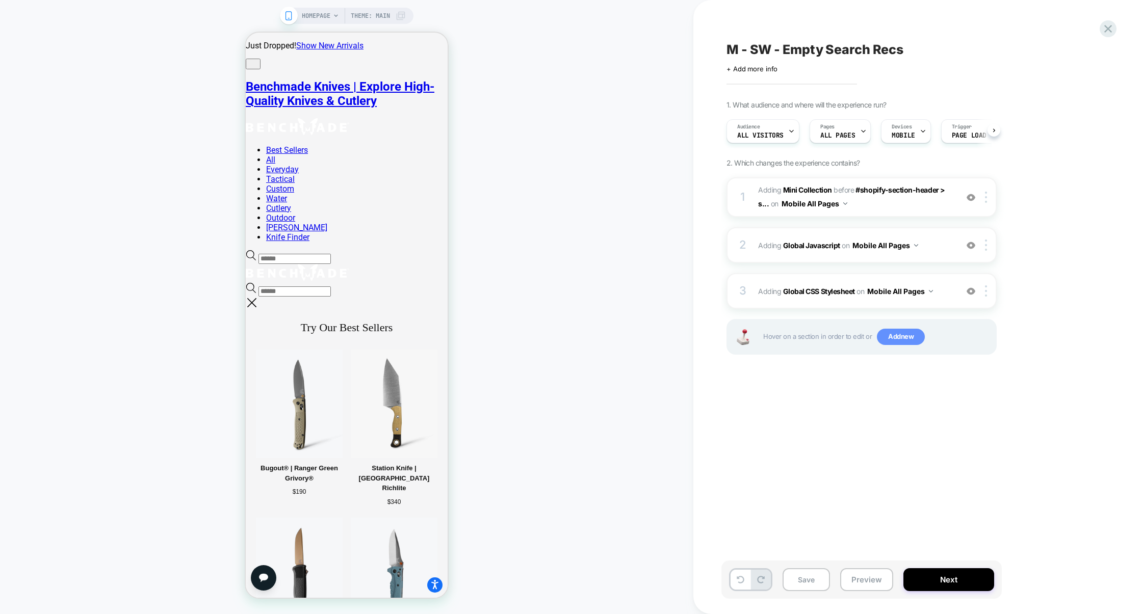
scroll to position [0, 1]
click at [827, 256] on div "2 Adding Global Javascript on Mobile All Pages Add Before Add After Copy to Des…" at bounding box center [862, 245] width 270 height 36
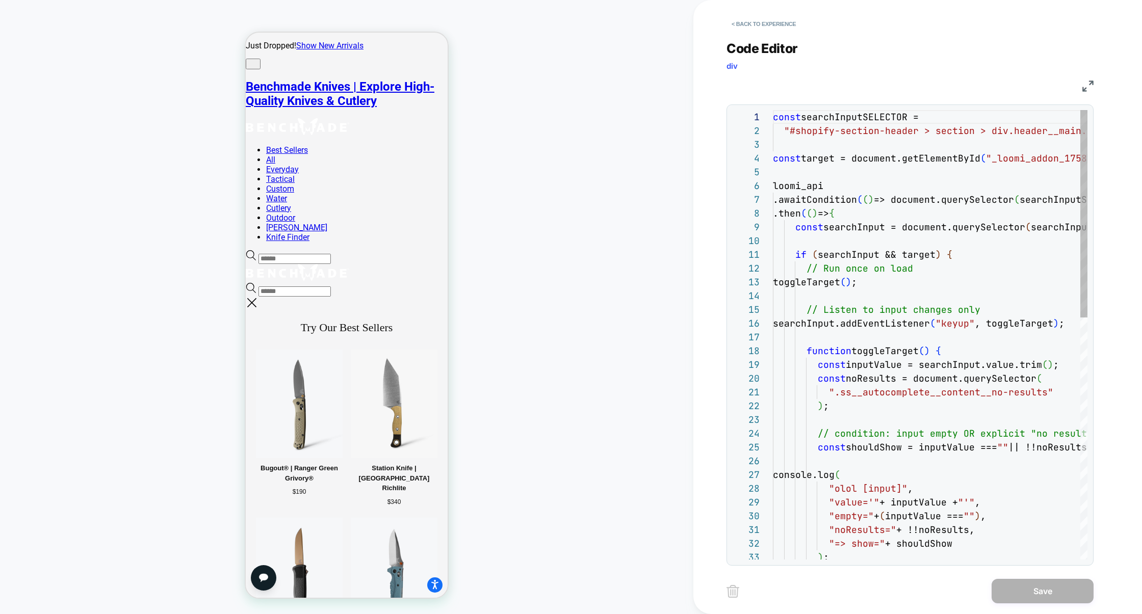
scroll to position [41, 0]
click at [1092, 82] on img at bounding box center [1088, 86] width 11 height 11
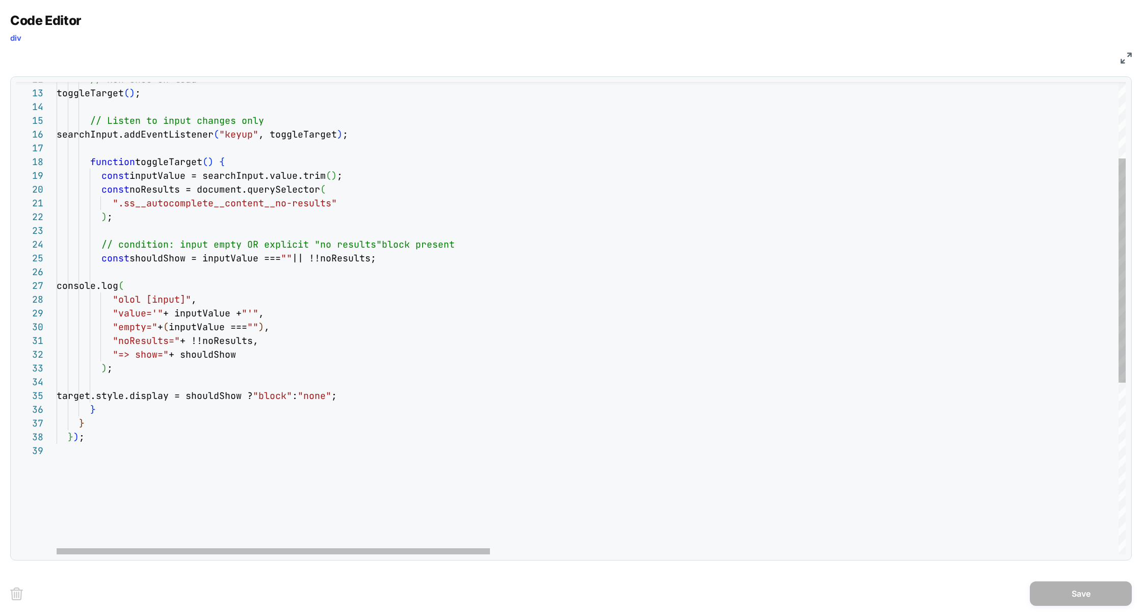
type textarea "**********"
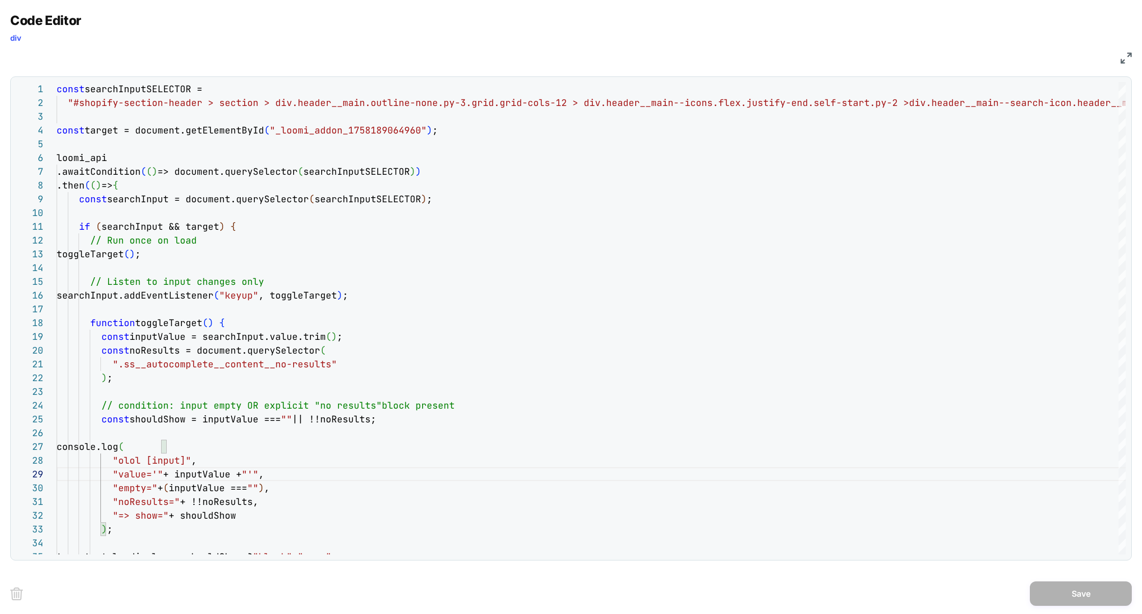
click at [1130, 58] on img at bounding box center [1126, 58] width 11 height 11
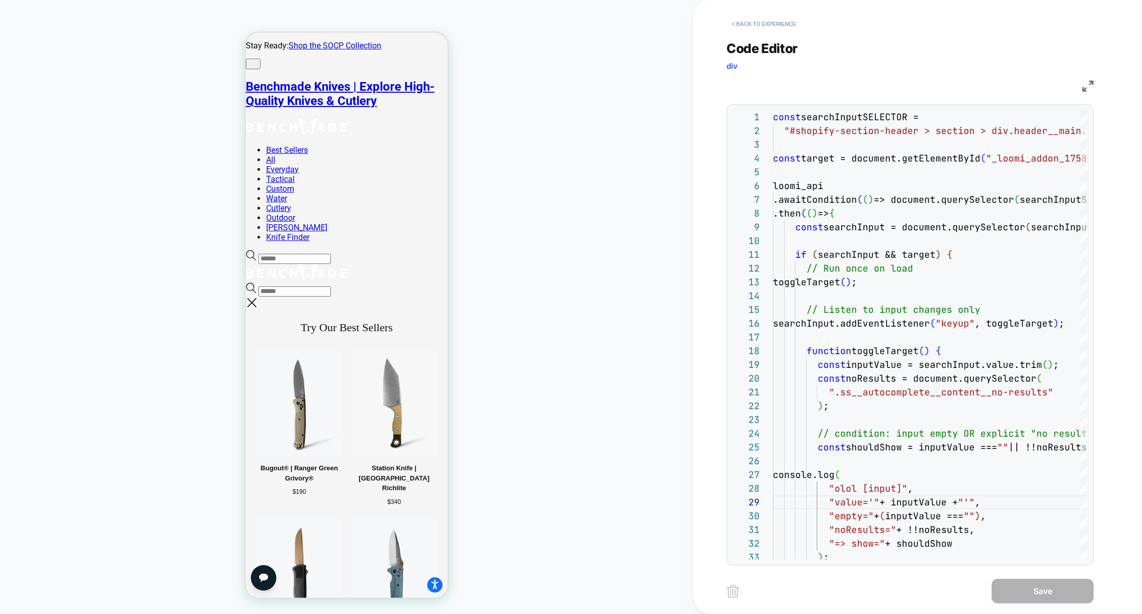
click at [755, 23] on button "< Back to experience" at bounding box center [764, 24] width 74 height 16
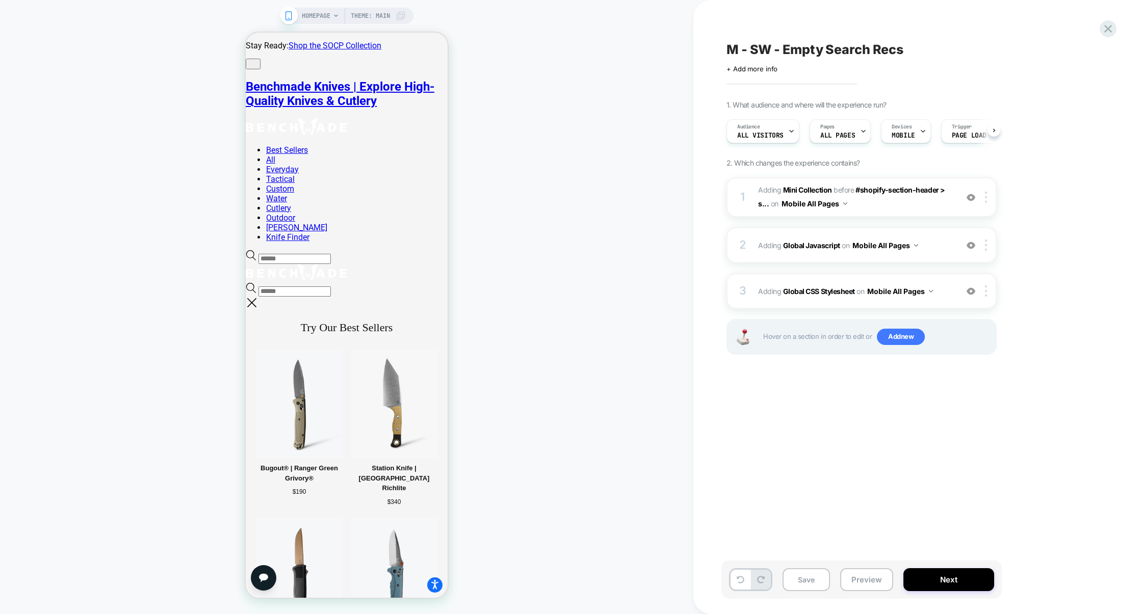
scroll to position [0, 1]
click at [791, 275] on div "3 Adding Global CSS Stylesheet on Mobile All Pages Add Before Add After Copy to…" at bounding box center [862, 291] width 270 height 36
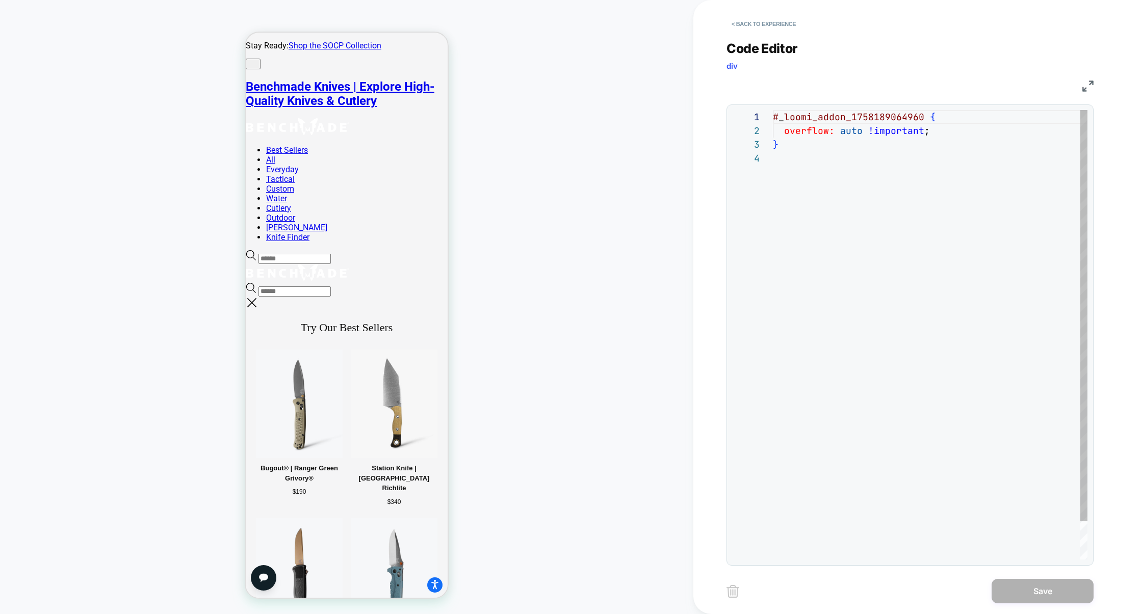
scroll to position [41, 0]
click at [1087, 88] on img at bounding box center [1088, 86] width 11 height 11
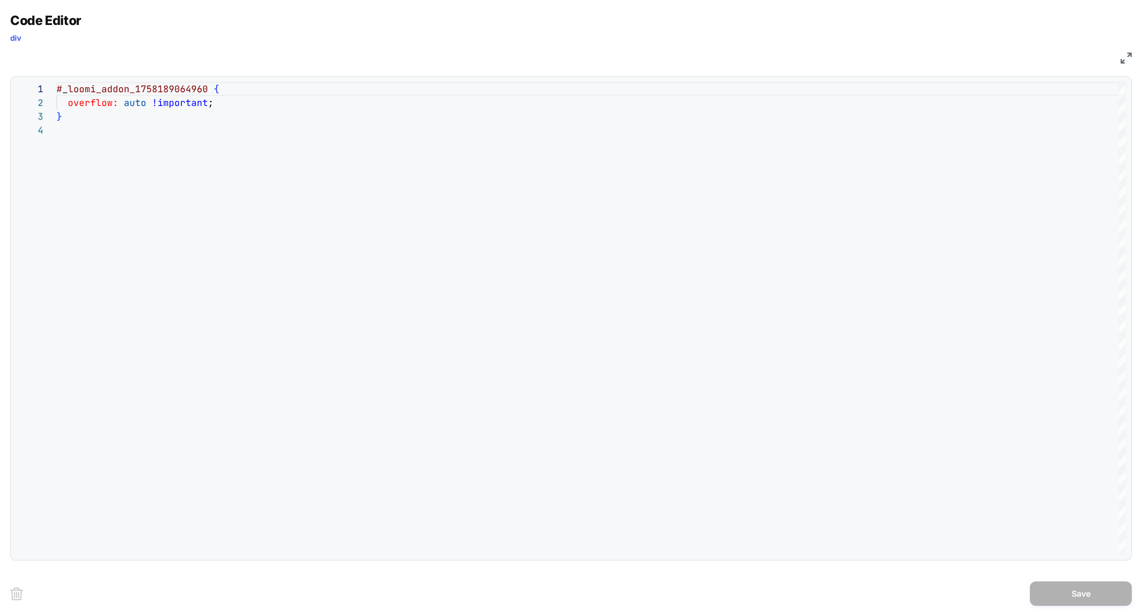
click at [1127, 60] on img at bounding box center [1126, 58] width 11 height 11
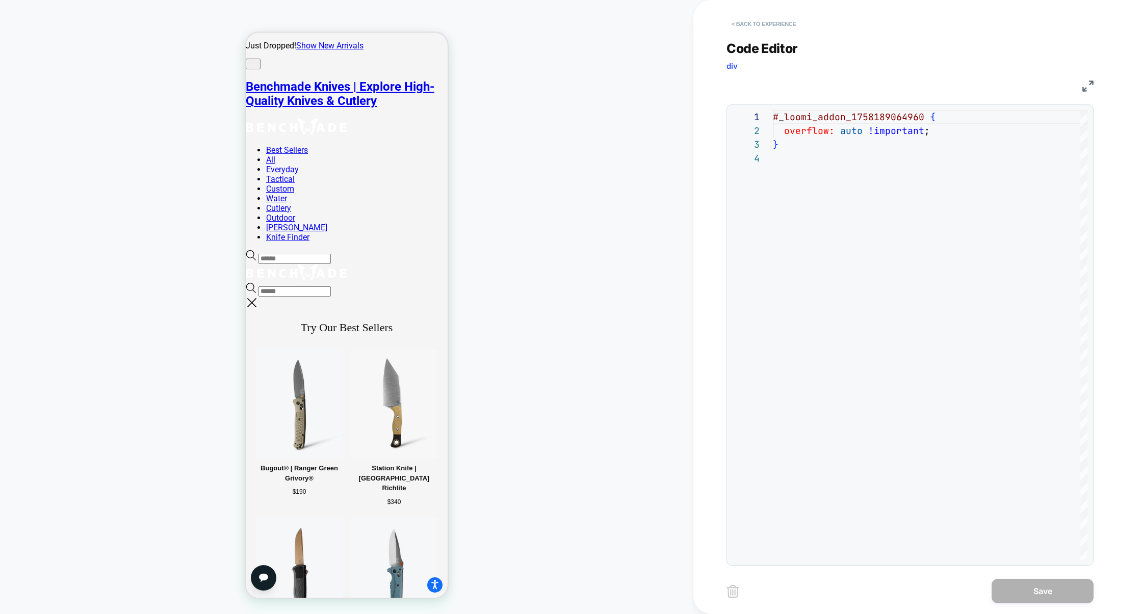
click at [782, 24] on button "< Back to experience" at bounding box center [764, 24] width 74 height 16
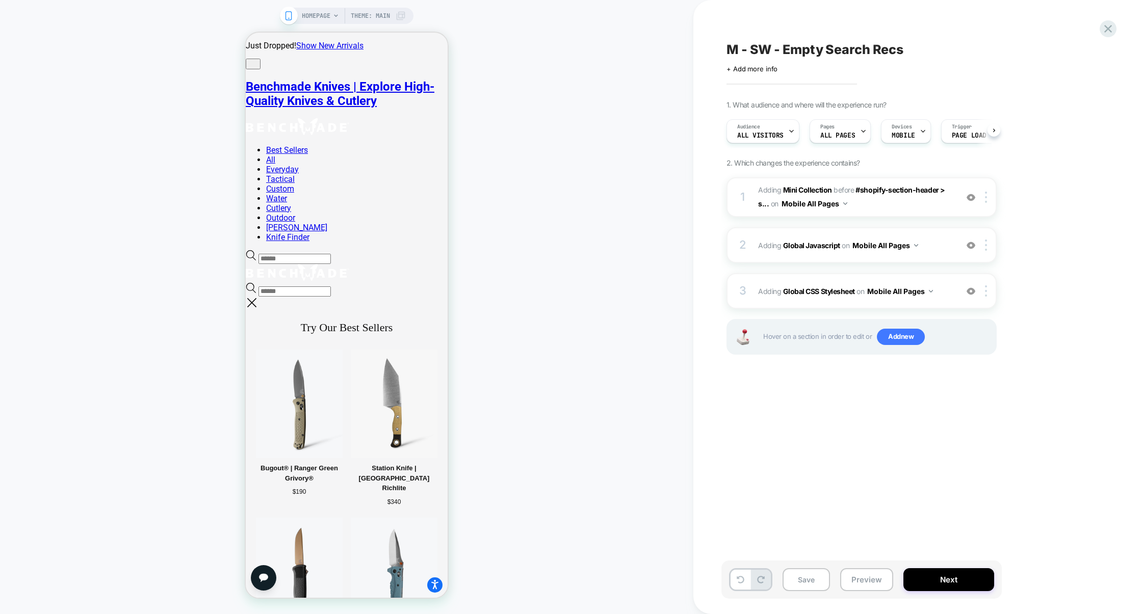
scroll to position [0, 1]
click at [819, 302] on div "3 Adding Global CSS Stylesheet on Mobile All Pages Add Before Add After Copy to…" at bounding box center [862, 291] width 270 height 36
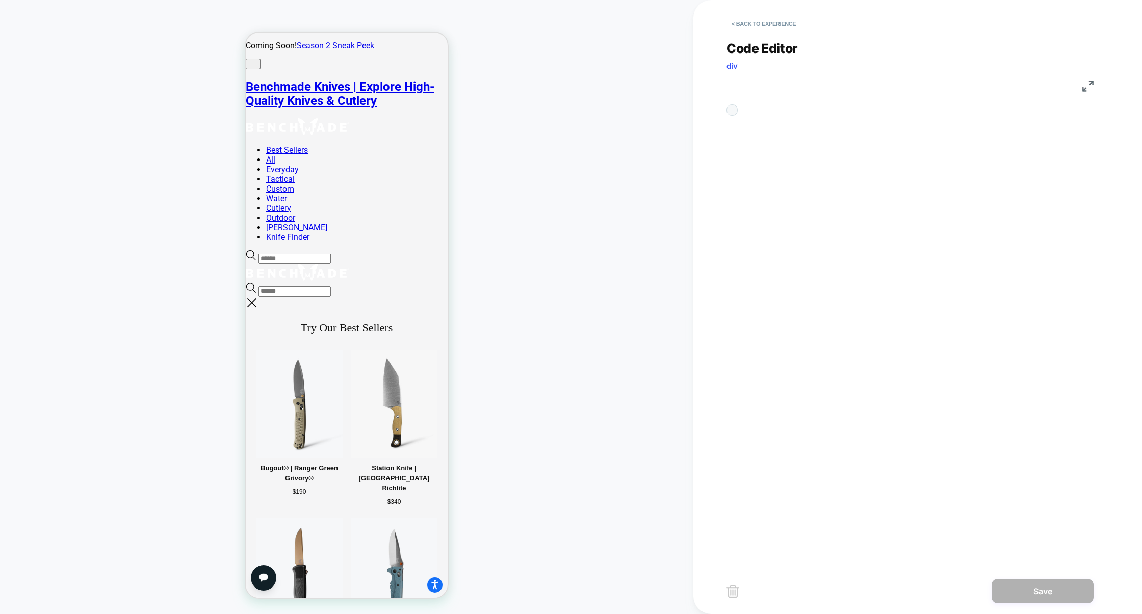
scroll to position [41, 0]
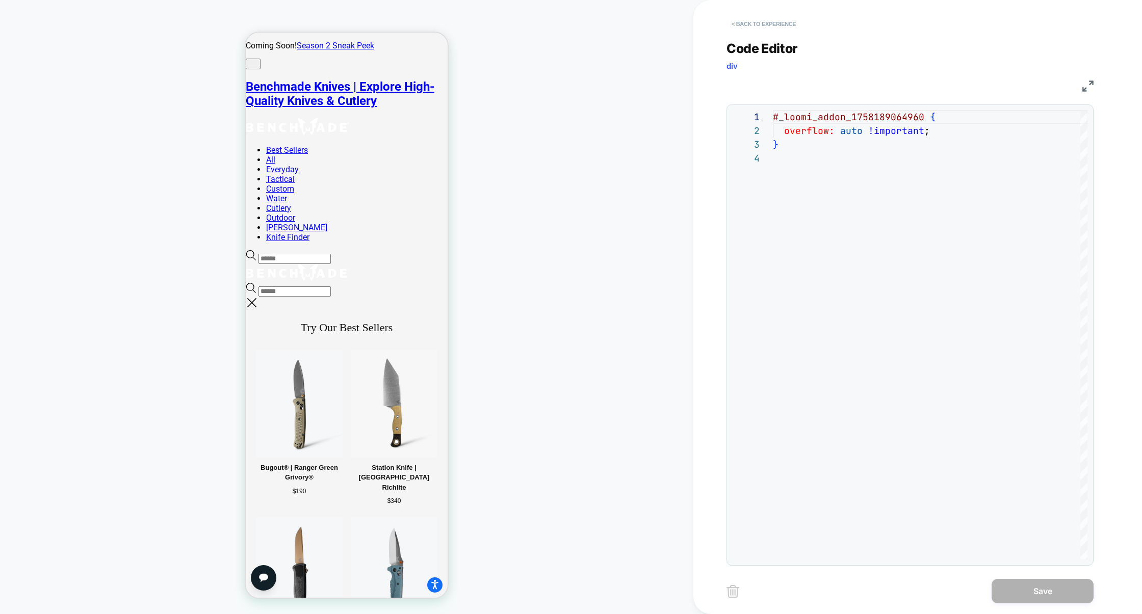
click at [777, 22] on button "< Back to experience" at bounding box center [764, 24] width 74 height 16
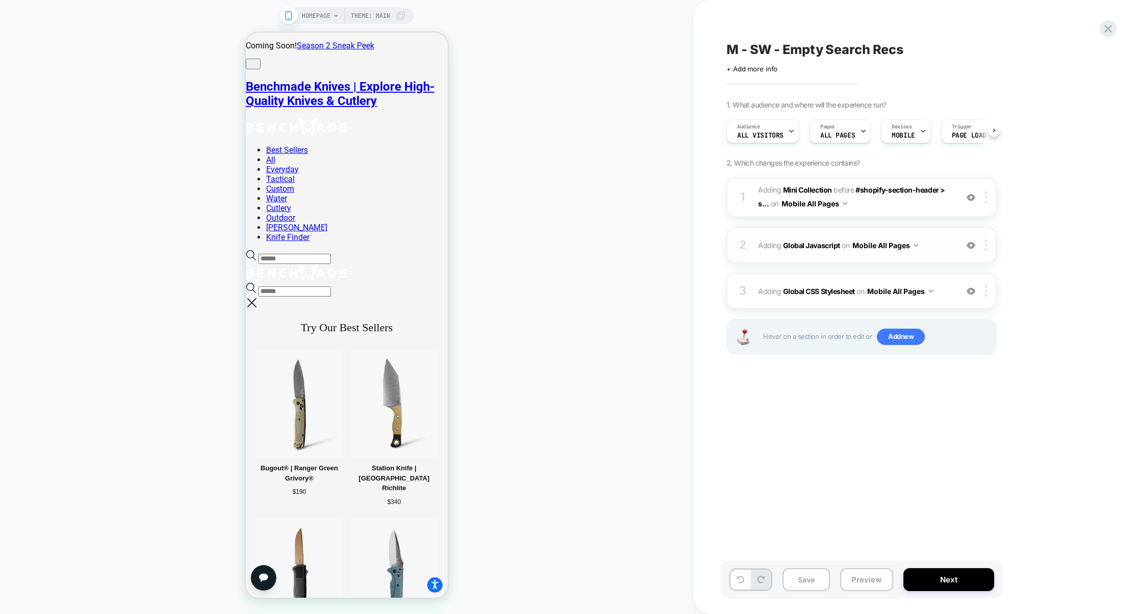
scroll to position [0, 1]
click at [970, 246] on img at bounding box center [971, 245] width 9 height 9
click at [856, 586] on button "Preview" at bounding box center [866, 580] width 53 height 23
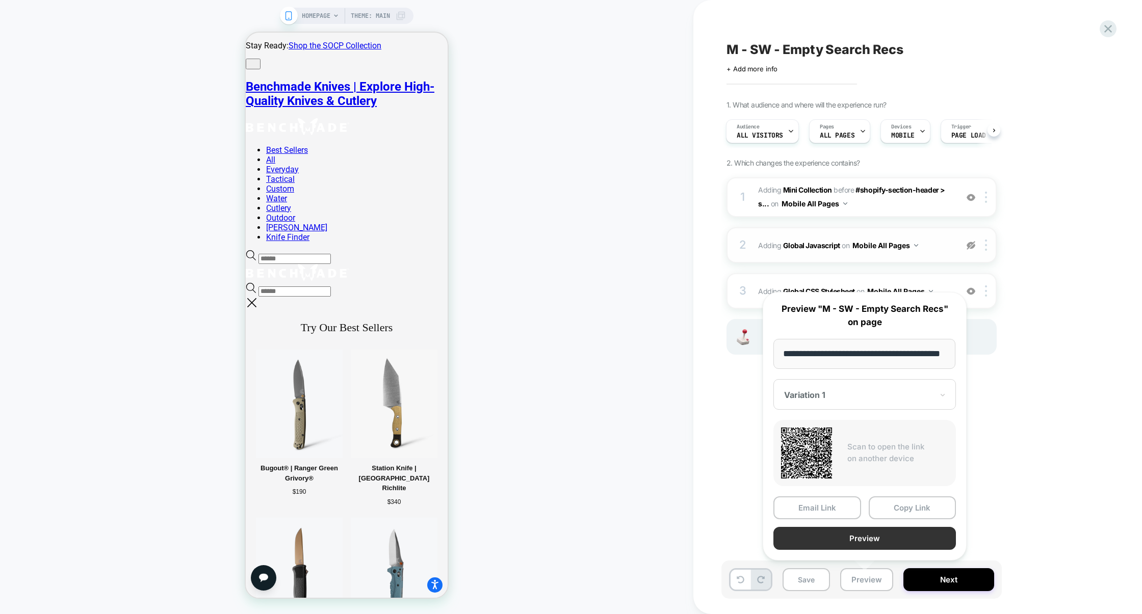
scroll to position [0, 0]
click at [863, 537] on button "Preview" at bounding box center [865, 538] width 183 height 23
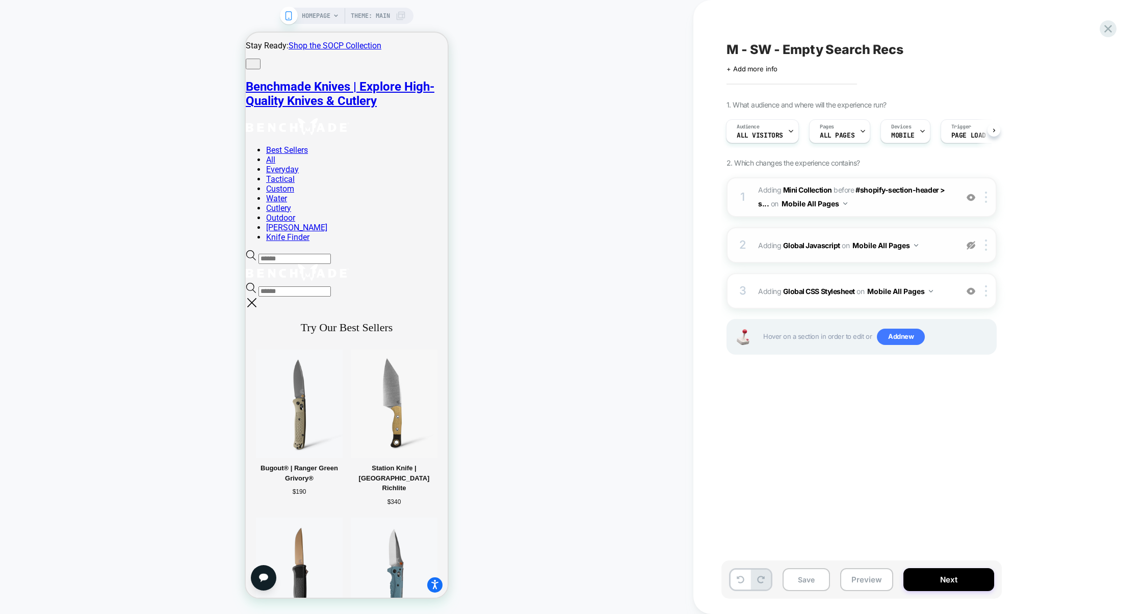
click at [871, 205] on span "#_loomi_addon_1758189064960 Adding Mini Collection BEFORE #shopify-section-head…" at bounding box center [855, 198] width 194 height 28
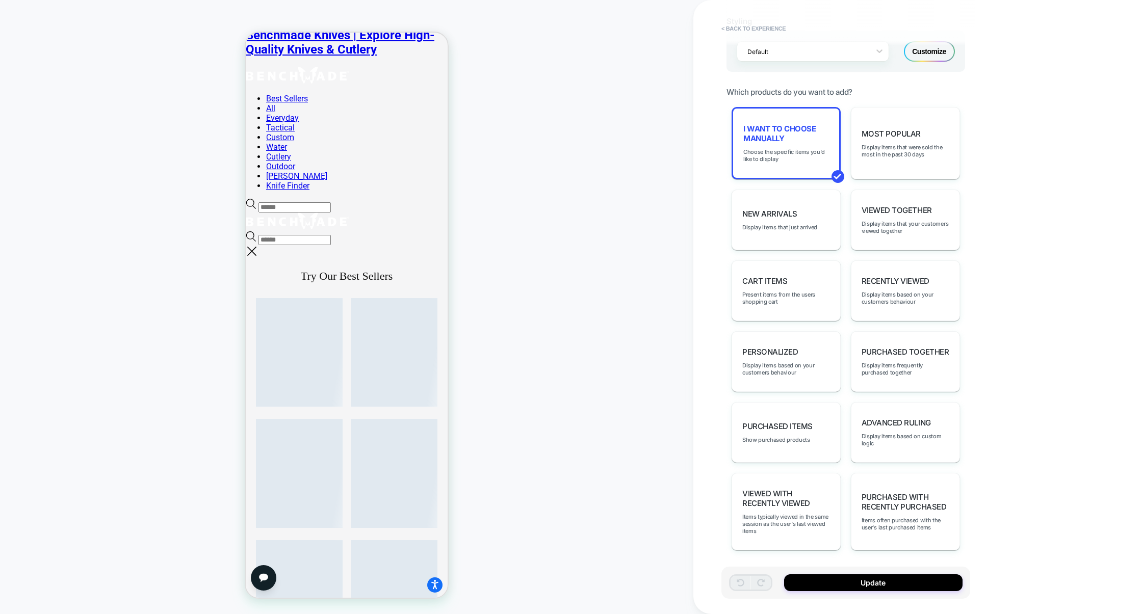
scroll to position [368, 0]
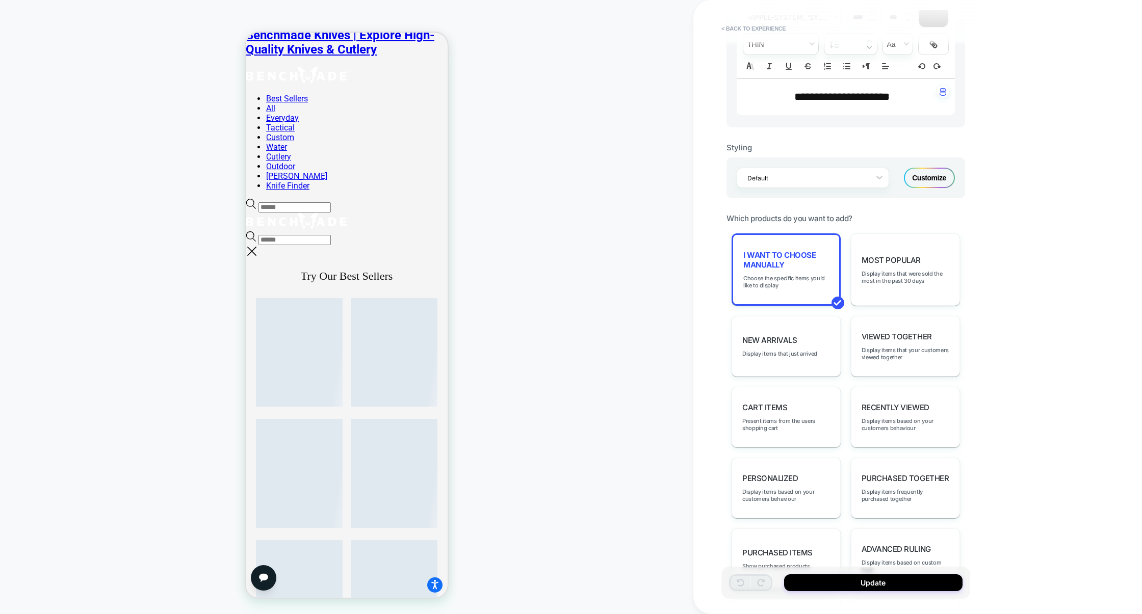
click at [916, 184] on div "Customize" at bounding box center [929, 178] width 51 height 20
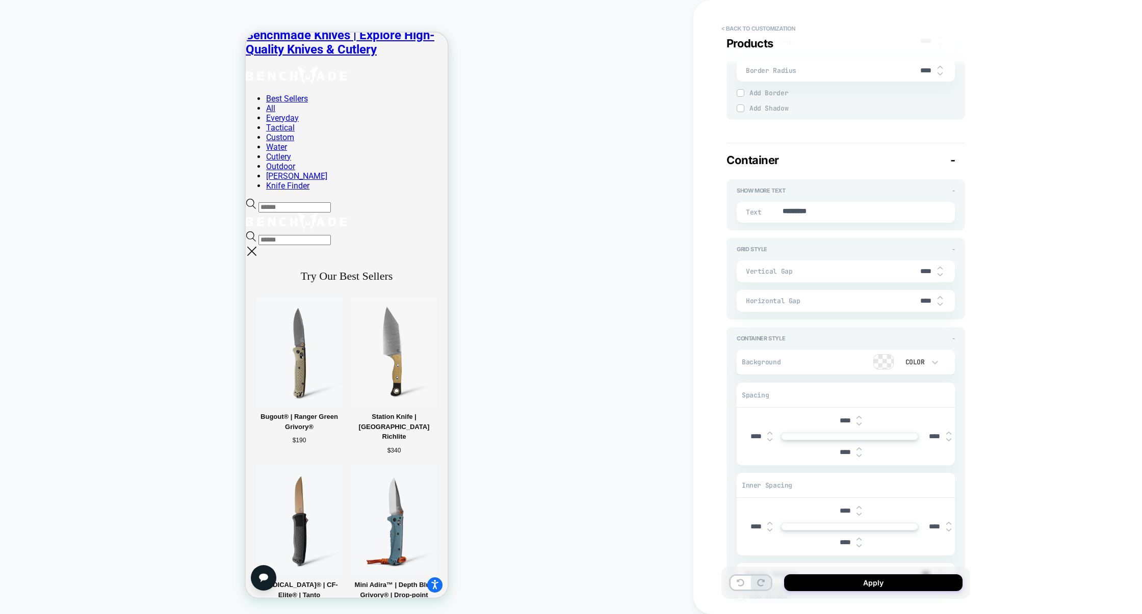
type textarea "*"
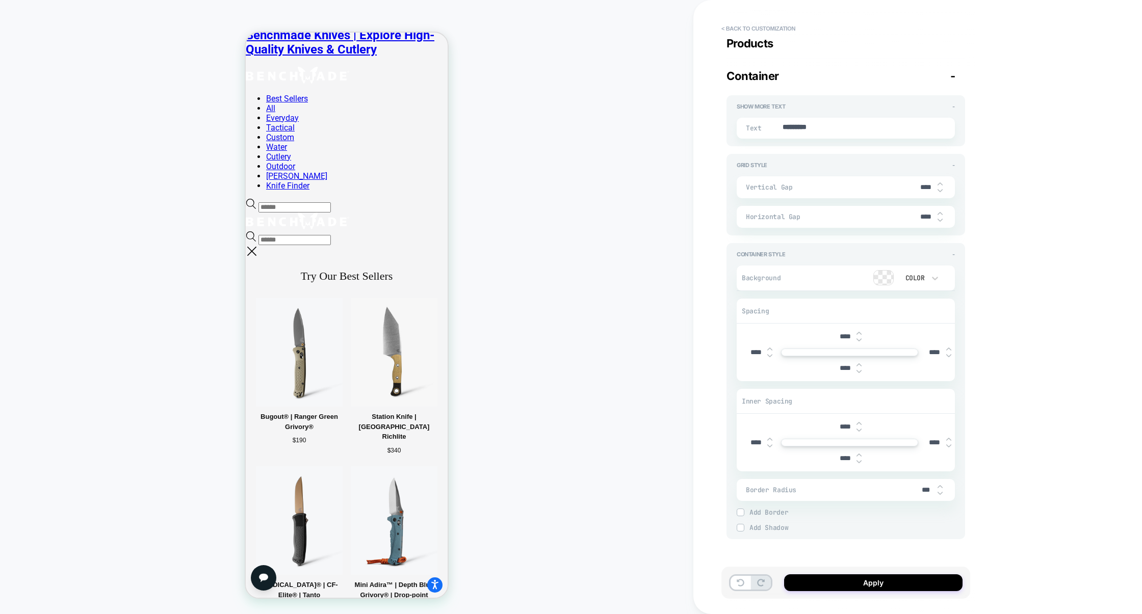
scroll to position [0, 0]
click at [775, 25] on button "< Back to customization" at bounding box center [758, 28] width 84 height 16
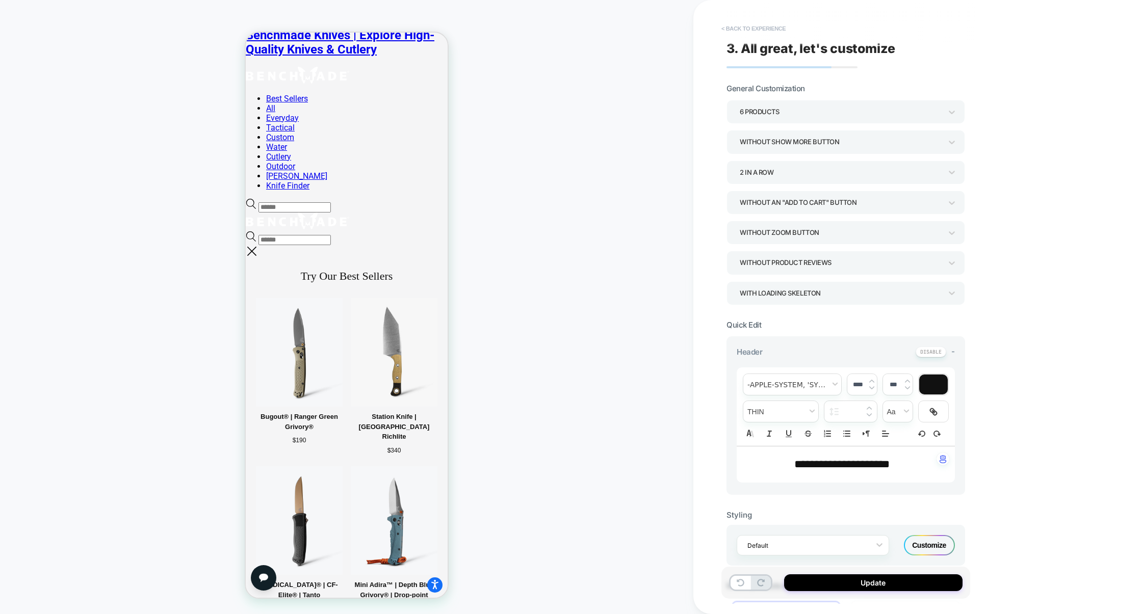
click at [778, 33] on button "< Back to experience" at bounding box center [753, 28] width 74 height 16
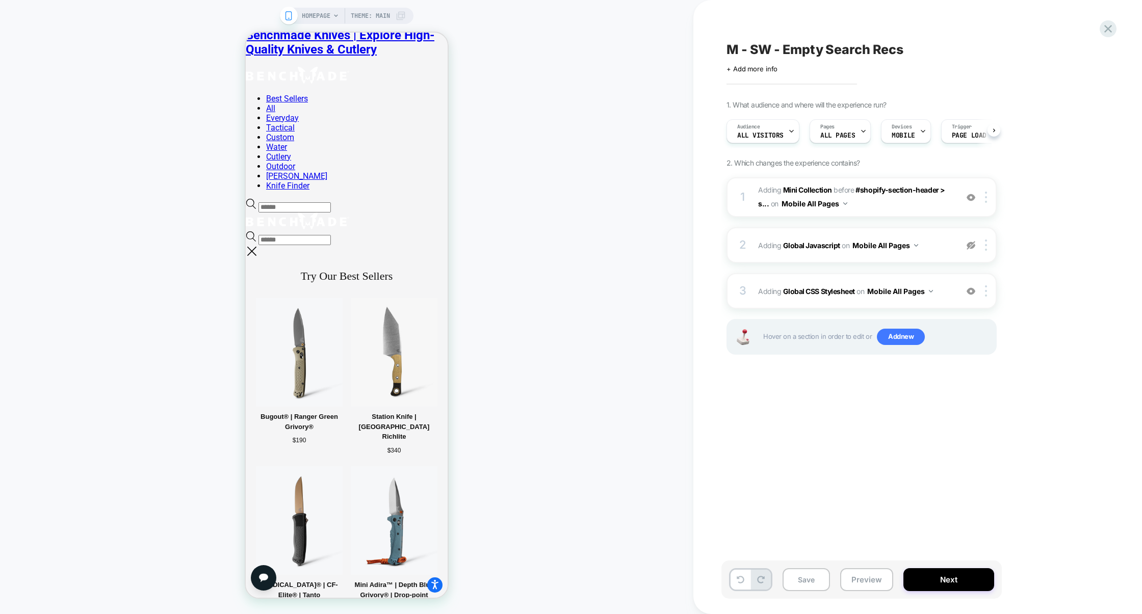
scroll to position [0, 1]
click at [957, 297] on div "3 Adding Global CSS Stylesheet on Mobile All Pages Add Before Add After Copy to…" at bounding box center [862, 291] width 270 height 36
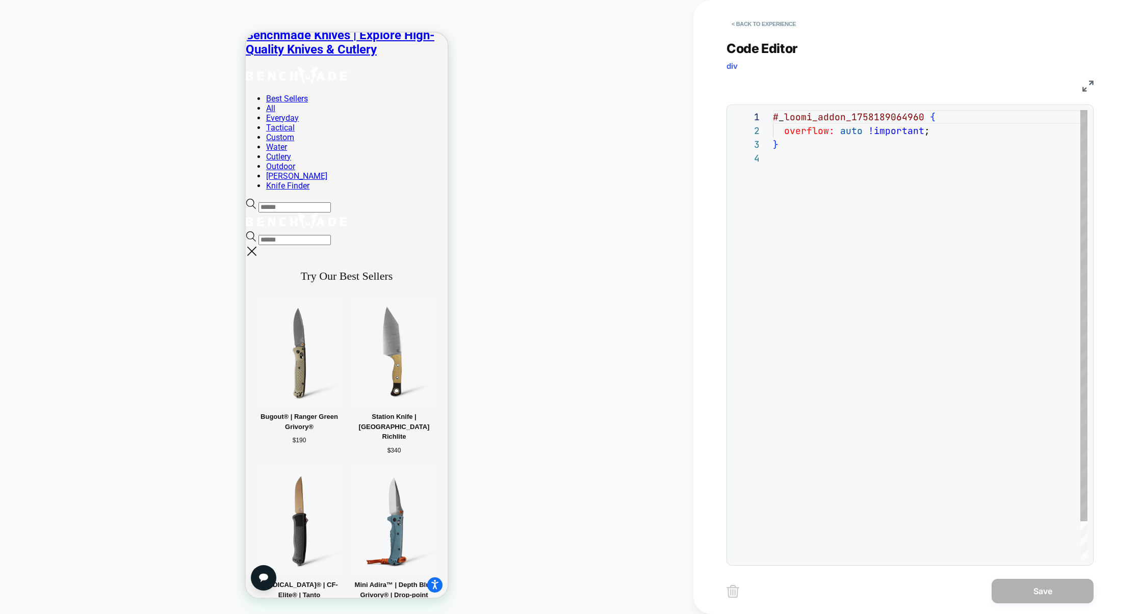
scroll to position [41, 0]
click at [780, 29] on button "< Back to experience" at bounding box center [764, 24] width 74 height 16
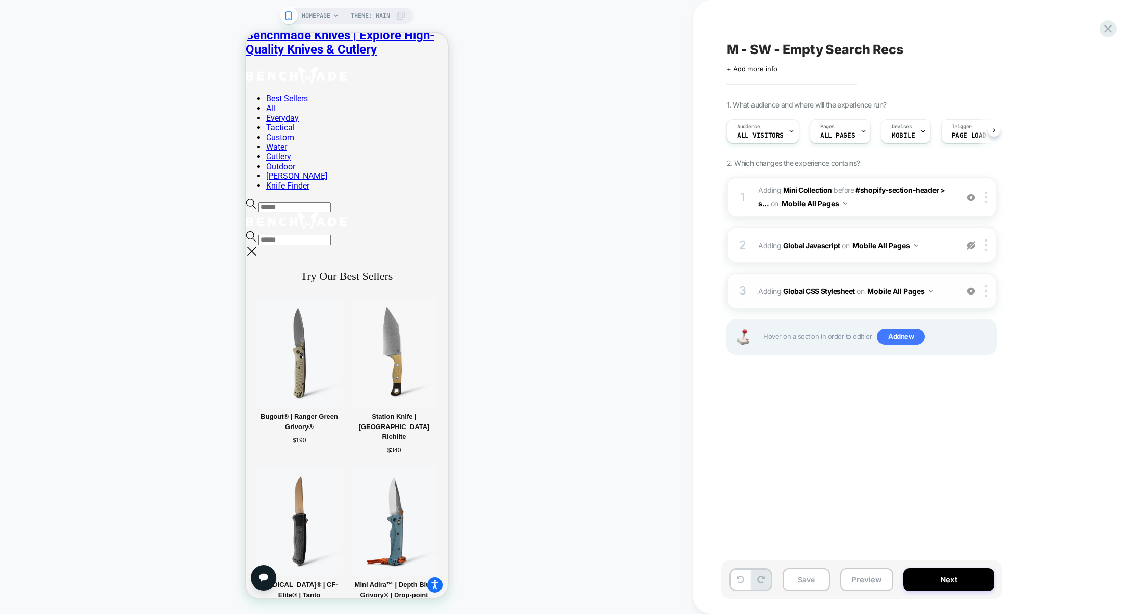
scroll to position [0, 1]
click at [975, 296] on div at bounding box center [971, 291] width 17 height 11
click at [971, 290] on img at bounding box center [971, 291] width 9 height 9
click at [873, 573] on button "Preview" at bounding box center [866, 580] width 53 height 23
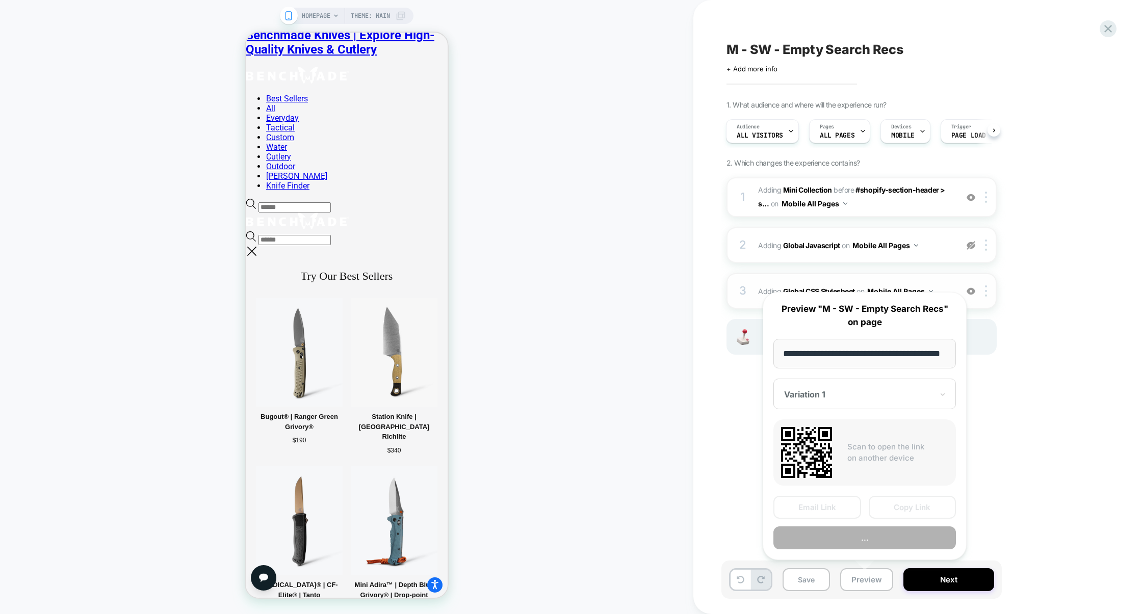
scroll to position [0, 42]
click at [881, 544] on button "Preview" at bounding box center [865, 538] width 183 height 23
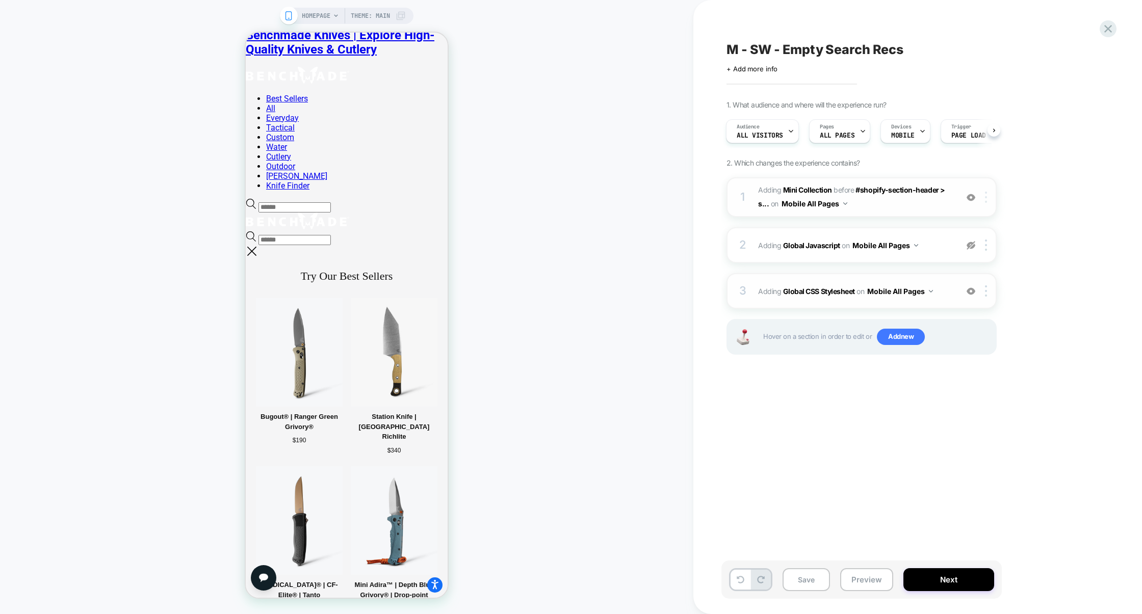
click at [991, 194] on div at bounding box center [988, 197] width 17 height 11
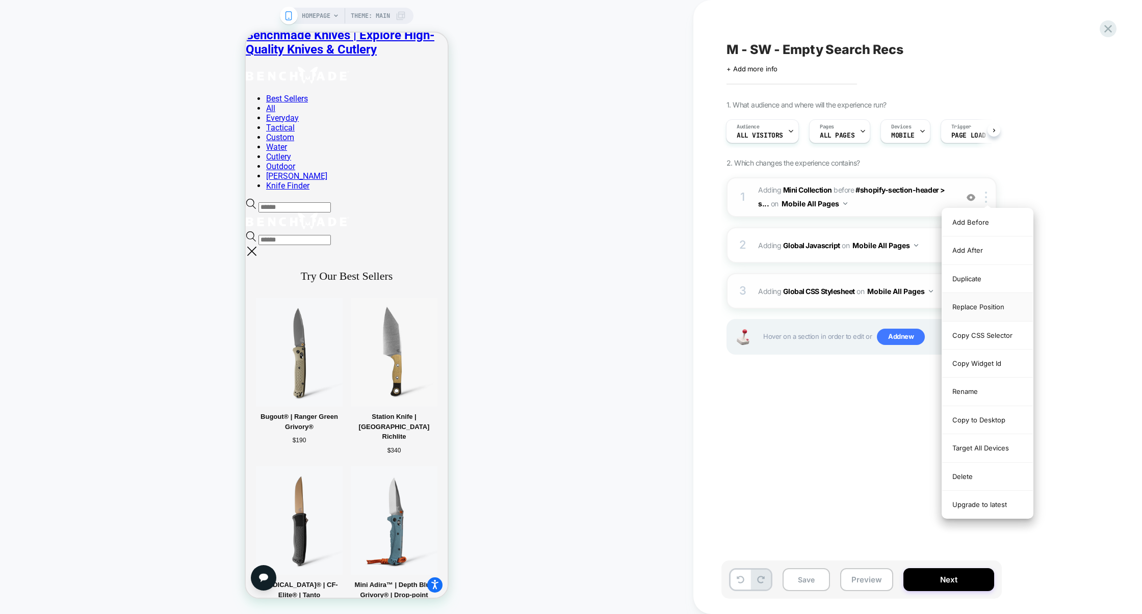
click at [971, 308] on div "Replace Position" at bounding box center [987, 307] width 91 height 28
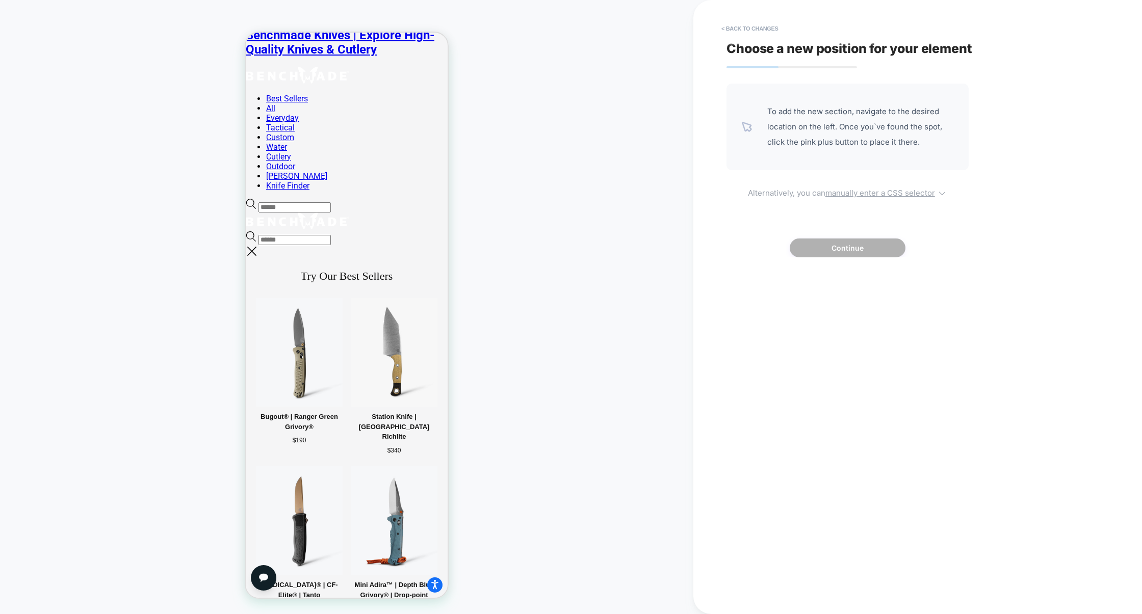
click at [888, 192] on u "manually enter a CSS selector" at bounding box center [881, 193] width 110 height 10
select select "*******"
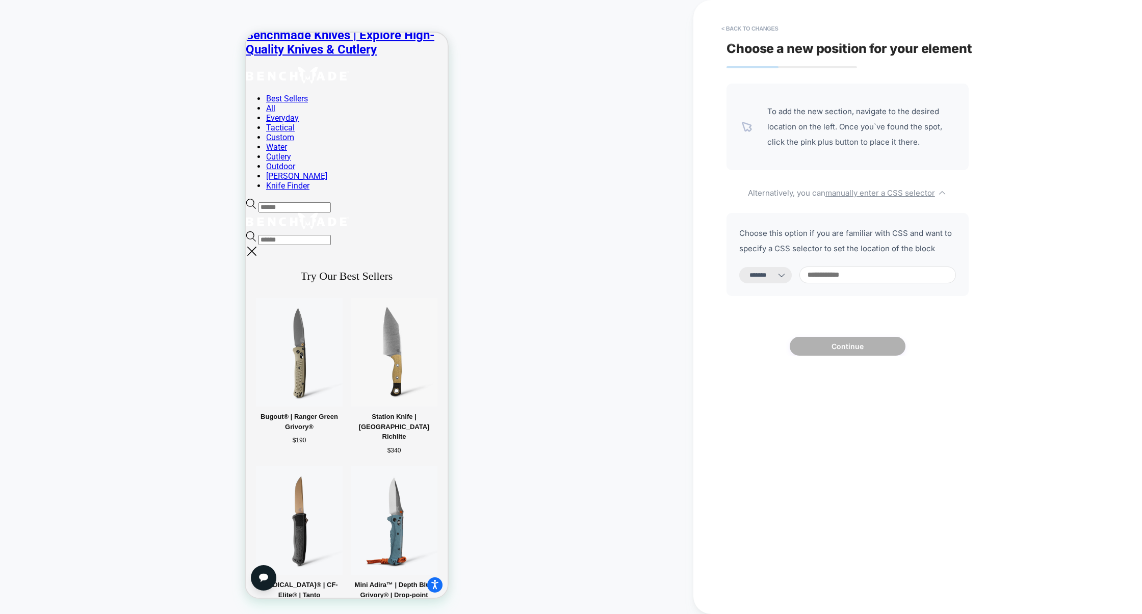
click at [845, 284] on input at bounding box center [878, 275] width 157 height 17
paste input "**********"
type input "**********"
select select "*********"
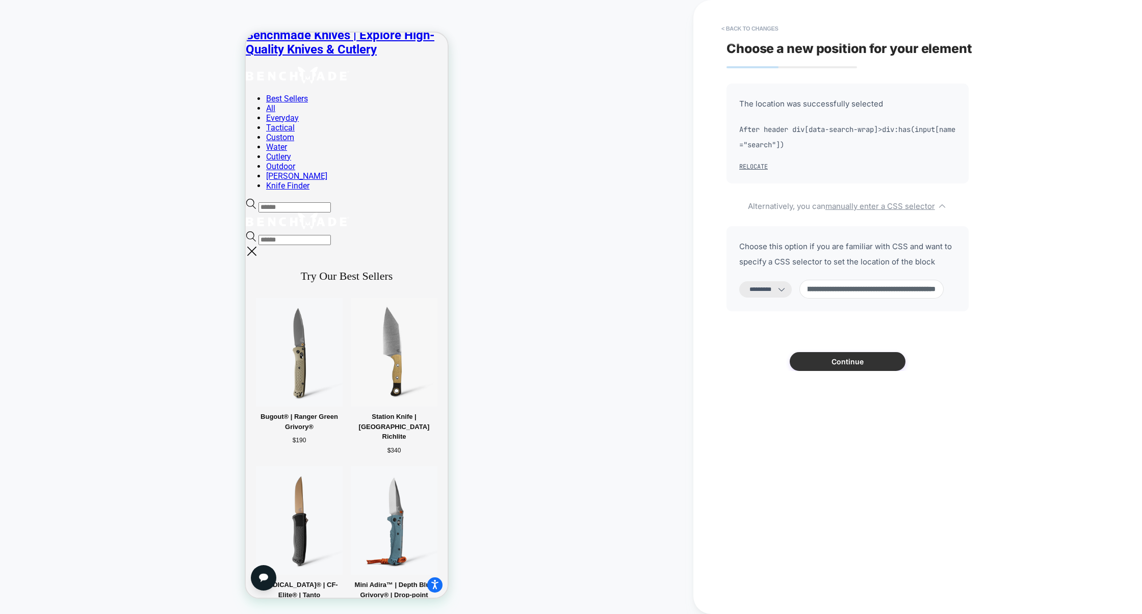
type input "**********"
click at [853, 364] on button "Continue" at bounding box center [848, 361] width 116 height 19
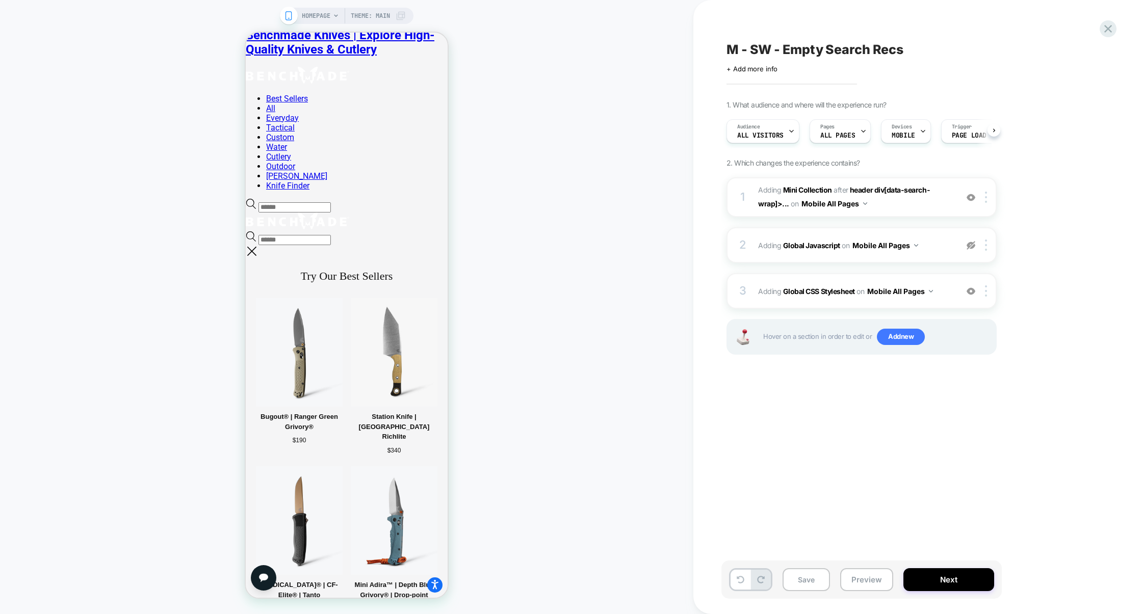
scroll to position [0, 1]
click at [871, 585] on button "Preview" at bounding box center [866, 580] width 53 height 23
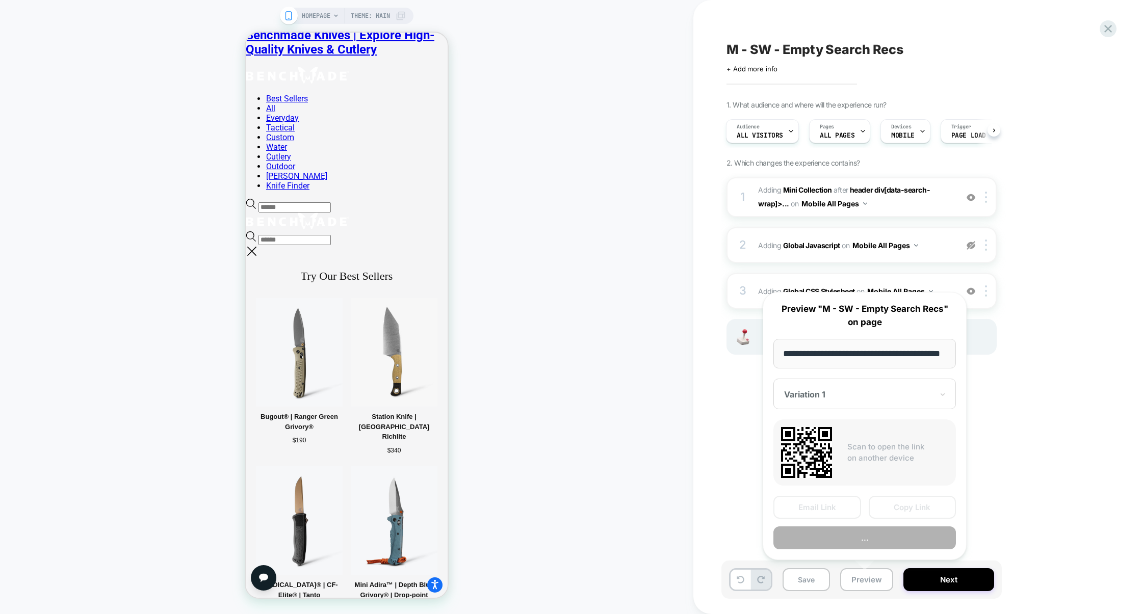
scroll to position [0, 42]
click at [872, 539] on button "Preview" at bounding box center [865, 538] width 183 height 23
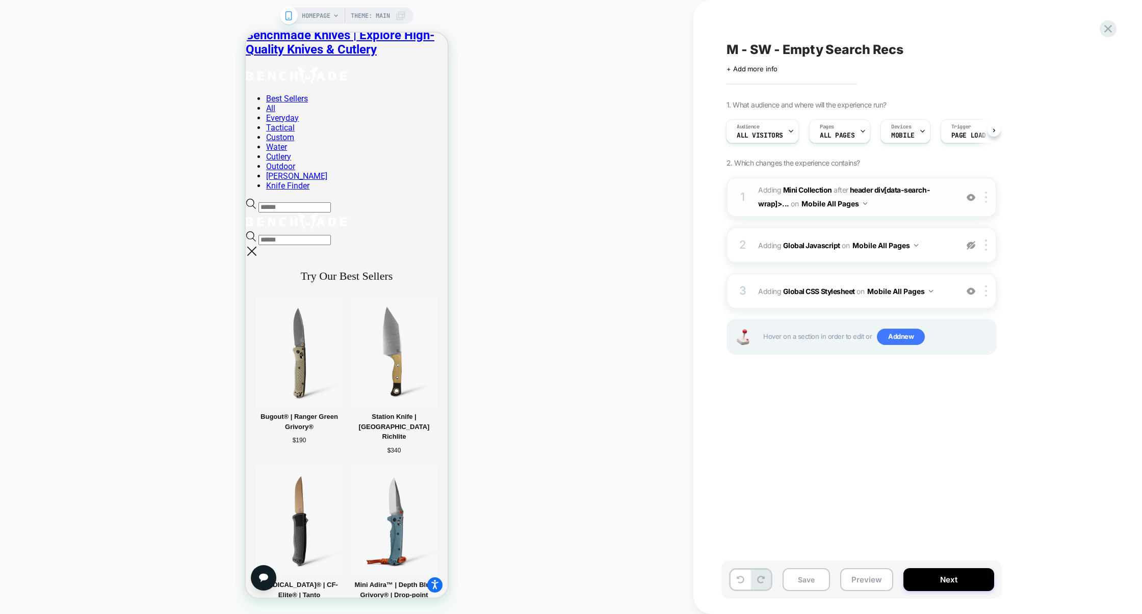
click at [926, 215] on div "1 #_loomi_addon_1758189064960 Adding Mini Collection AFTER header div[data-sear…" at bounding box center [862, 197] width 270 height 40
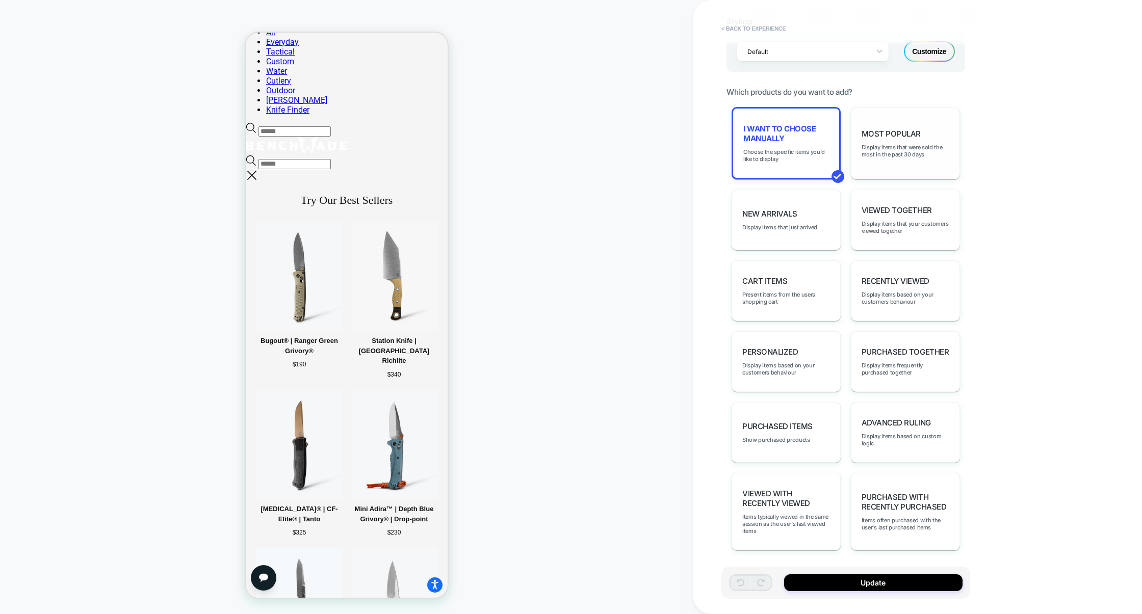
scroll to position [460, 0]
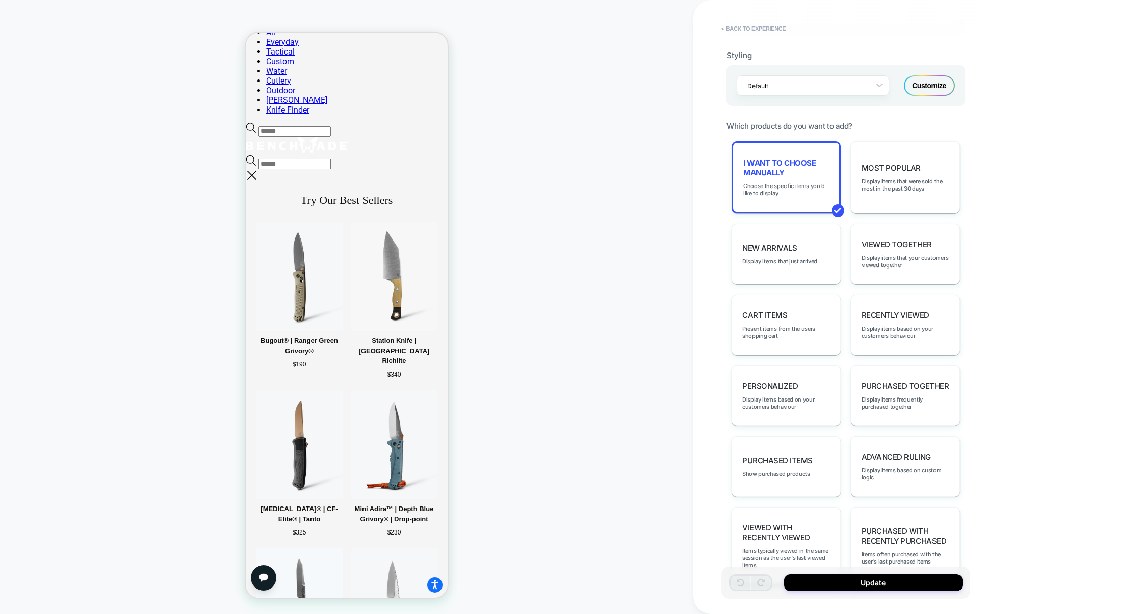
click at [929, 99] on div "Default Customize" at bounding box center [846, 85] width 239 height 41
click at [930, 96] on div "Customize" at bounding box center [929, 85] width 51 height 20
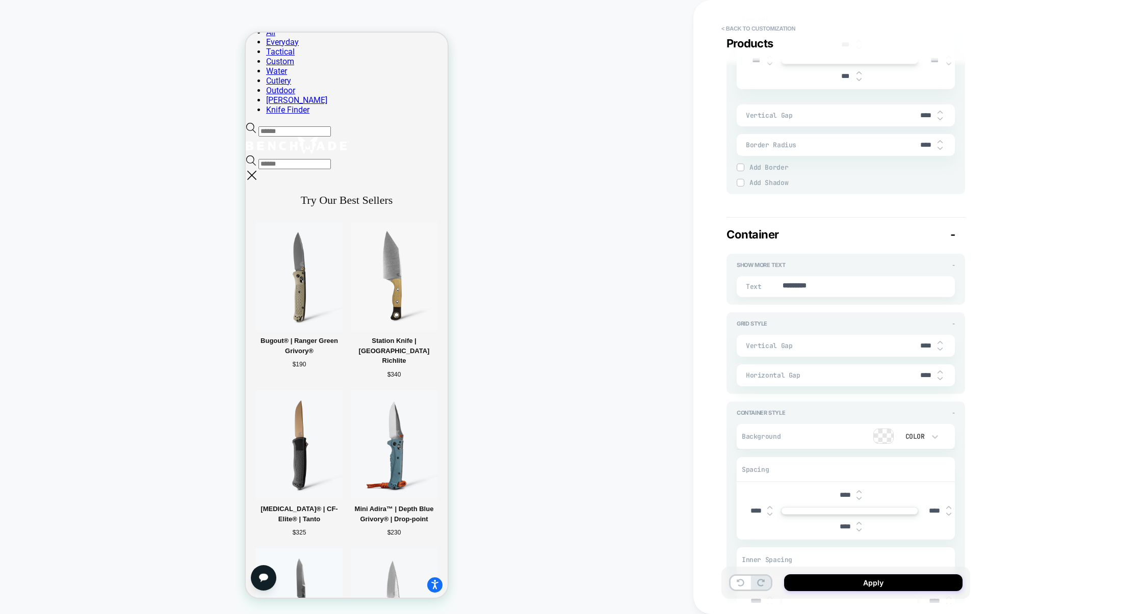
scroll to position [1642, 0]
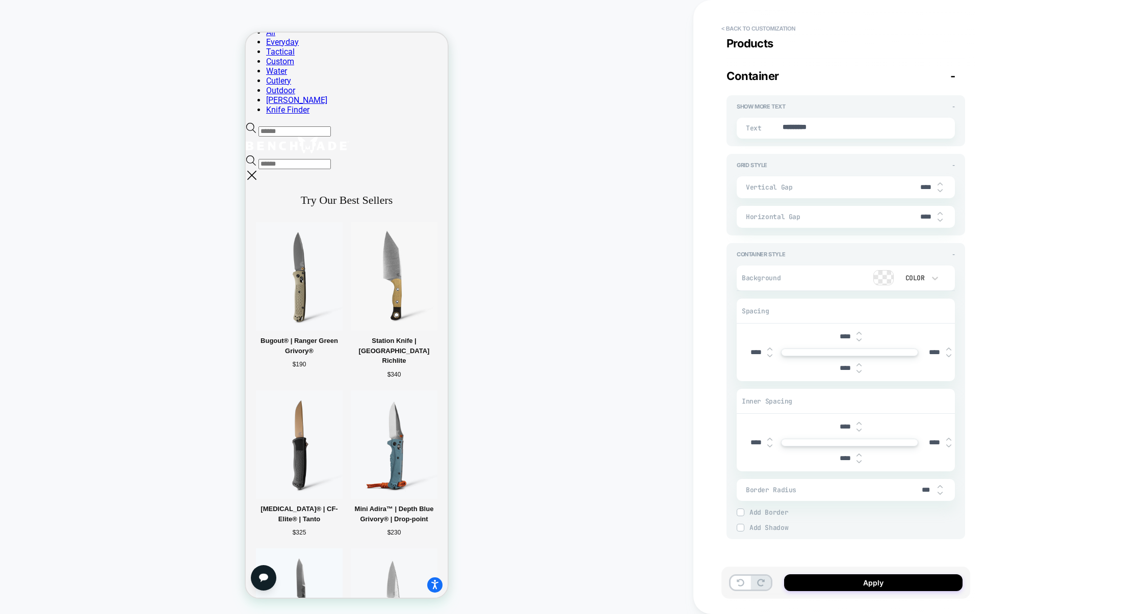
click at [845, 367] on input "****" at bounding box center [845, 368] width 23 height 9
type textarea "*"
type input "*****"
type textarea "*"
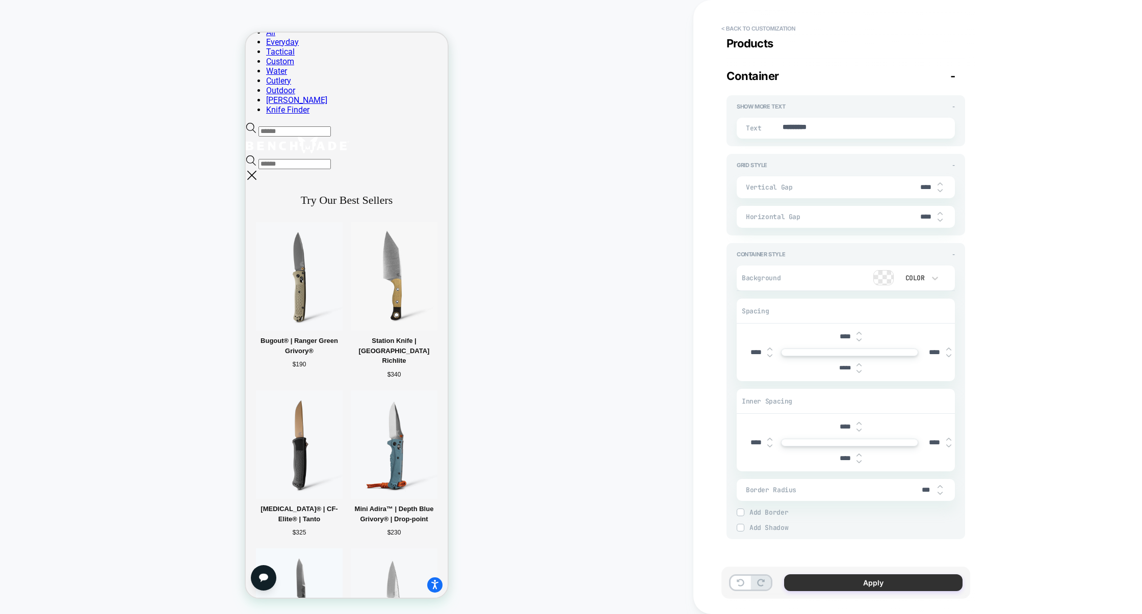
type input "*****"
click at [866, 578] on button "Apply" at bounding box center [873, 583] width 178 height 17
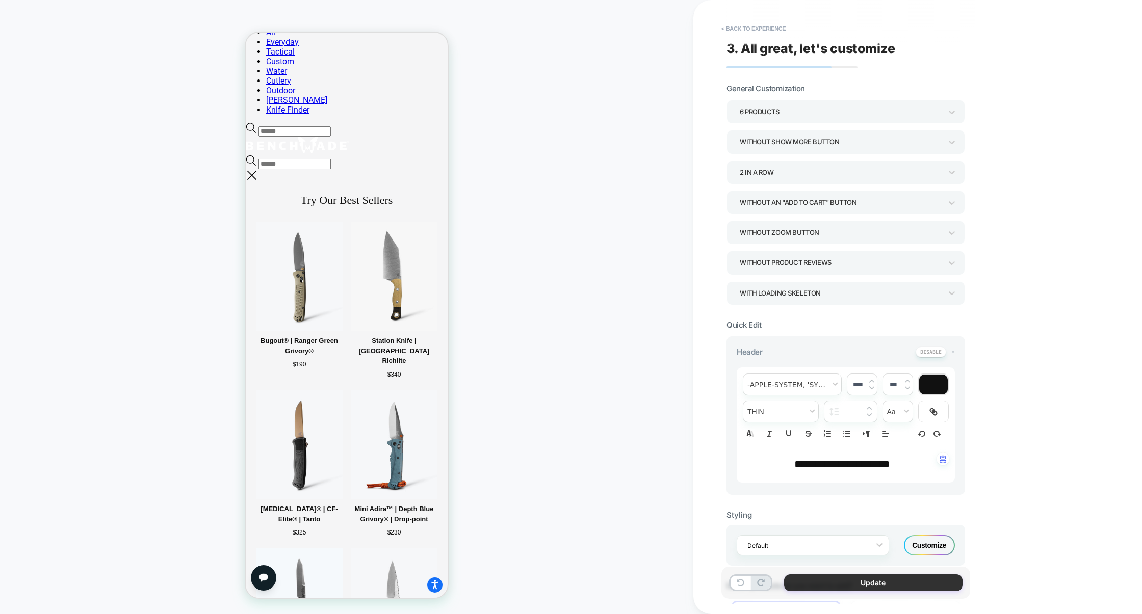
click at [853, 582] on button "Update" at bounding box center [873, 583] width 178 height 17
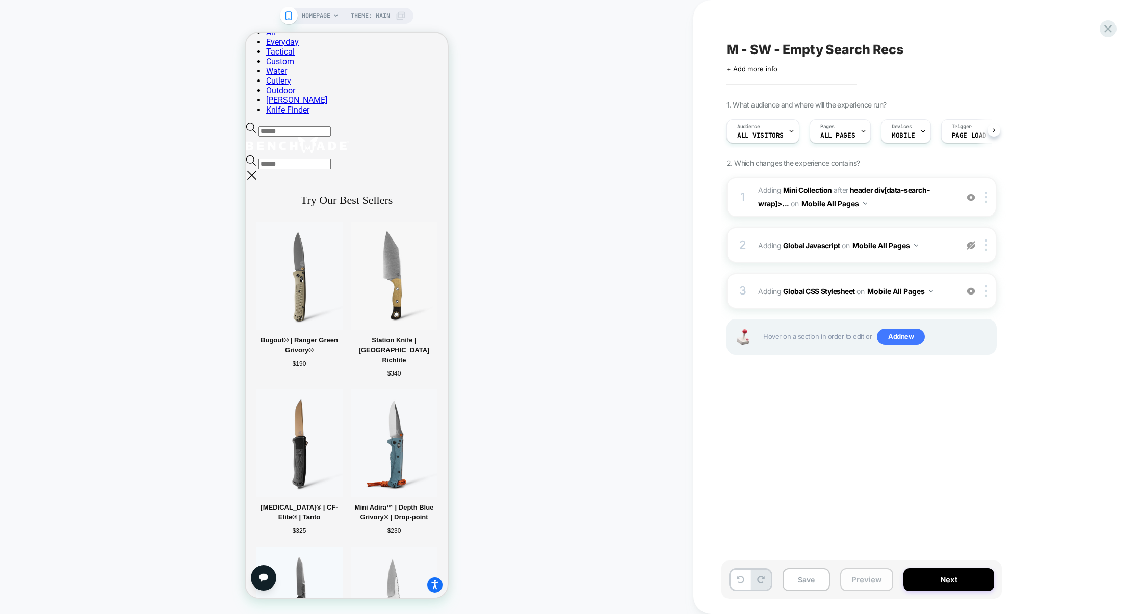
click at [859, 581] on button "Preview" at bounding box center [866, 580] width 53 height 23
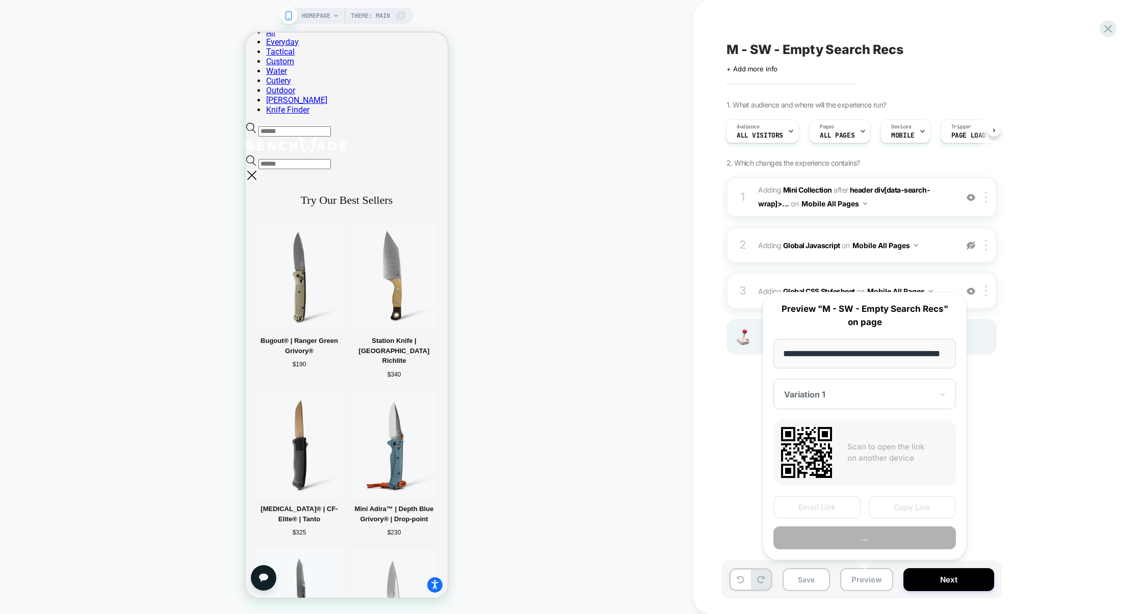
scroll to position [0, 42]
click at [882, 540] on button "Preview" at bounding box center [865, 538] width 183 height 23
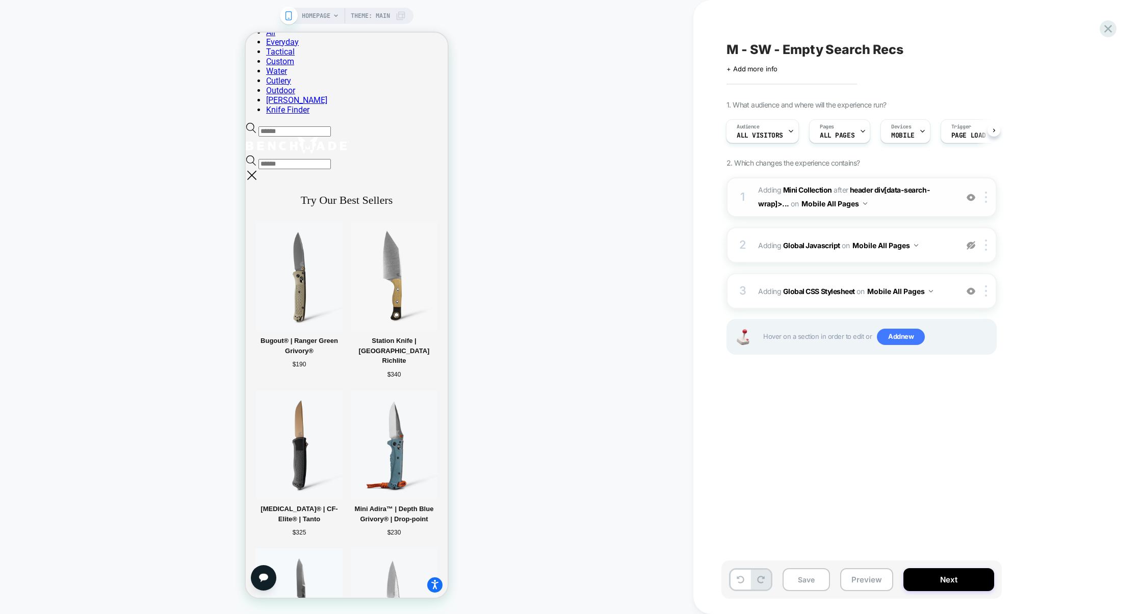
click at [894, 207] on span "#_loomi_addon_1758189064960 Adding Mini Collection AFTER header div[data-search…" at bounding box center [855, 198] width 194 height 28
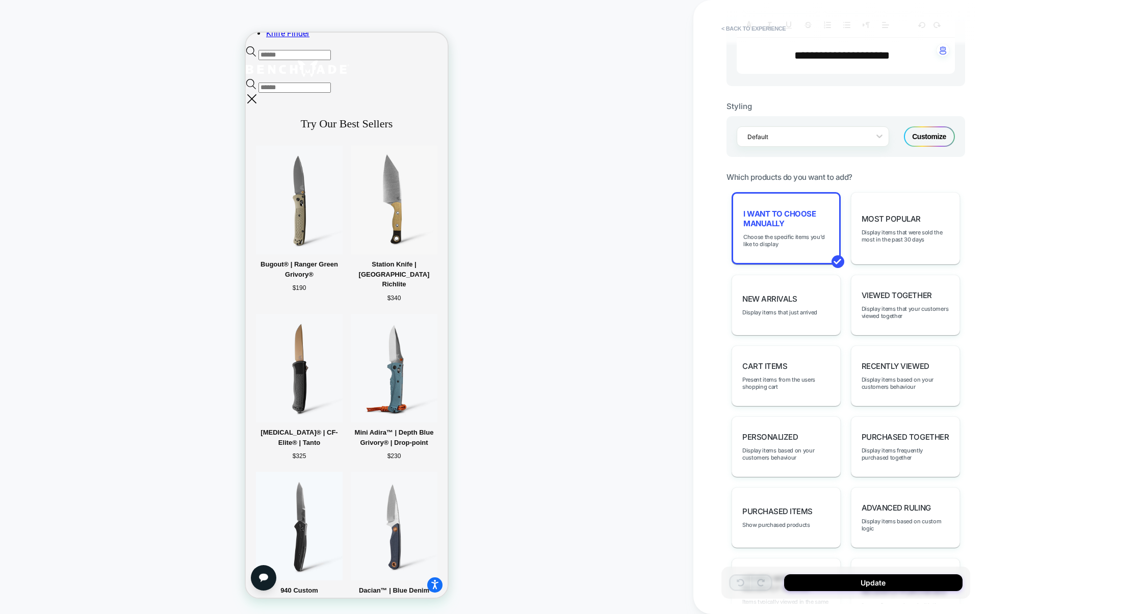
scroll to position [386, 0]
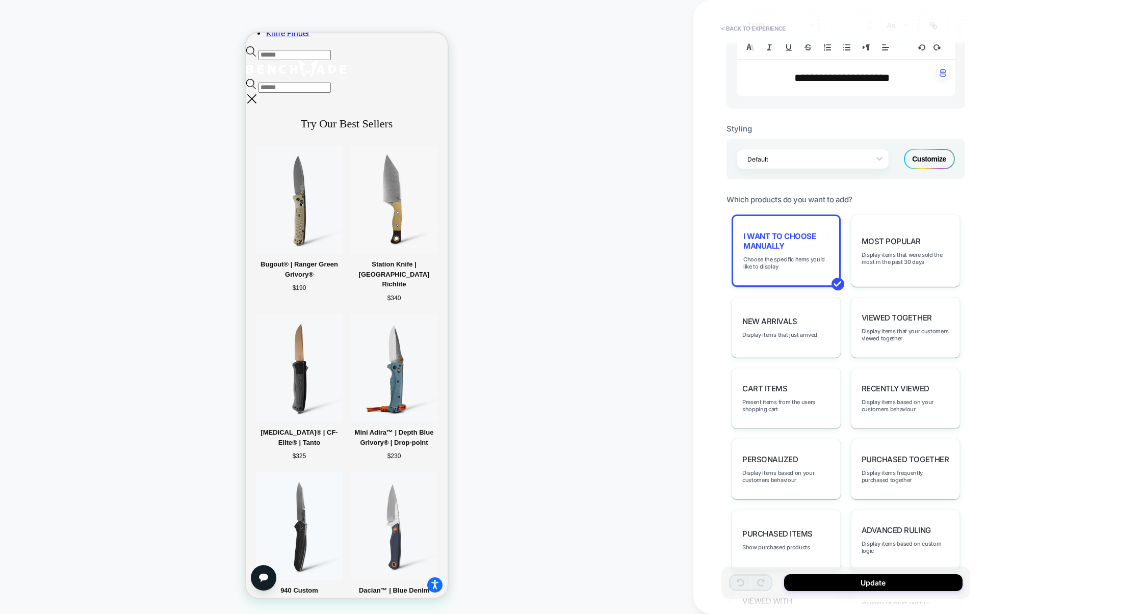
click at [921, 160] on div "Customize" at bounding box center [929, 159] width 51 height 20
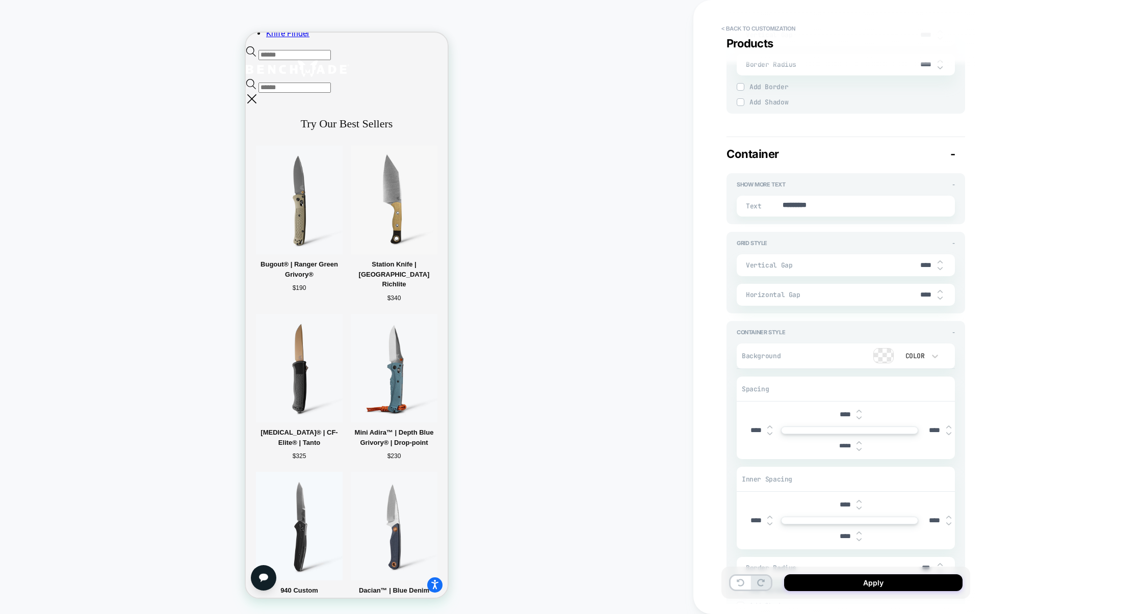
scroll to position [1642, 0]
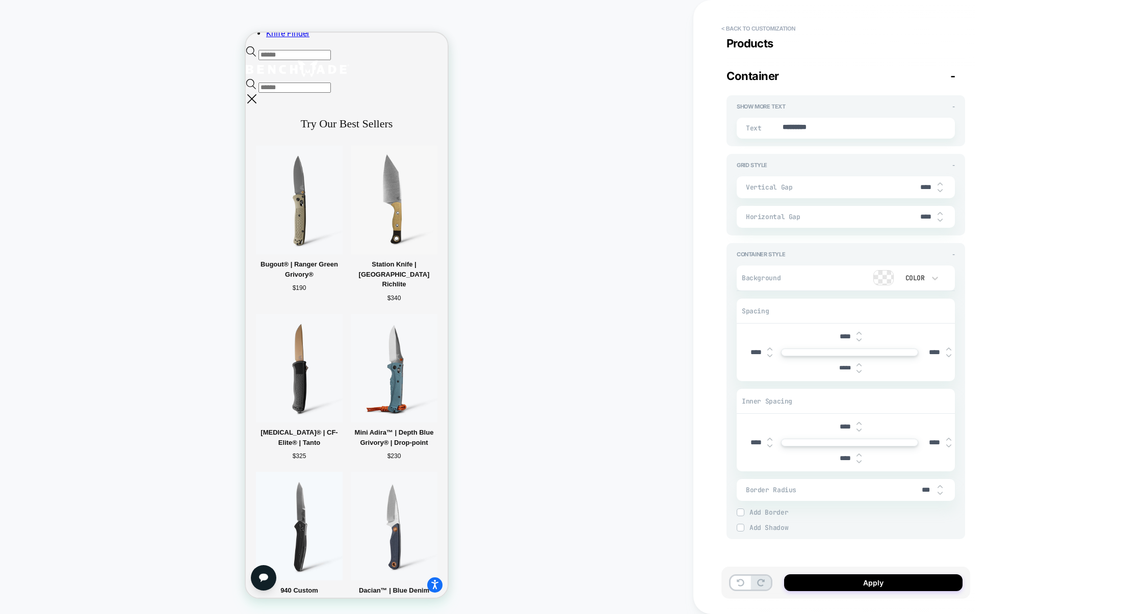
click at [844, 367] on input "*****" at bounding box center [845, 369] width 23 height 8
type textarea "*"
type input "***"
type textarea "*"
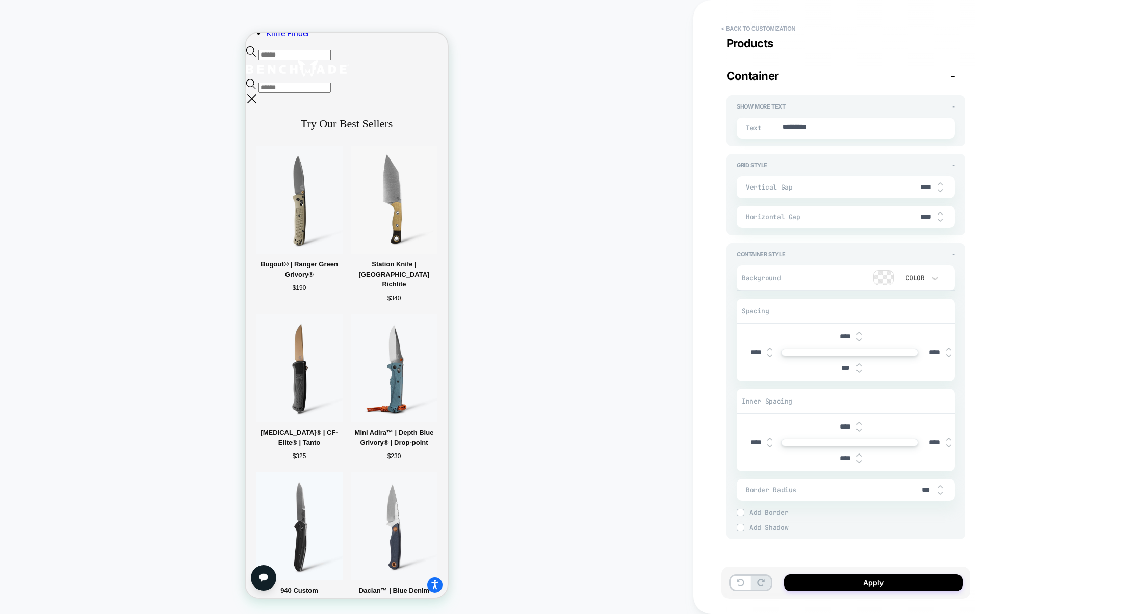
type input "****"
type textarea "*"
type input "****"
click at [862, 582] on button "Apply" at bounding box center [873, 583] width 178 height 17
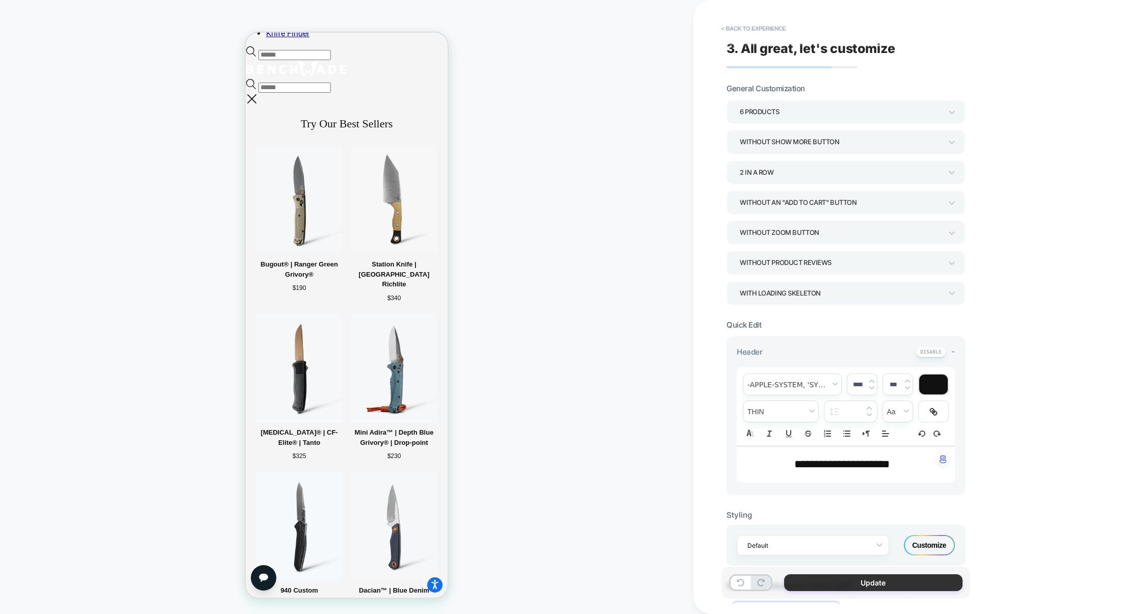
click at [854, 581] on button "Update" at bounding box center [873, 583] width 178 height 17
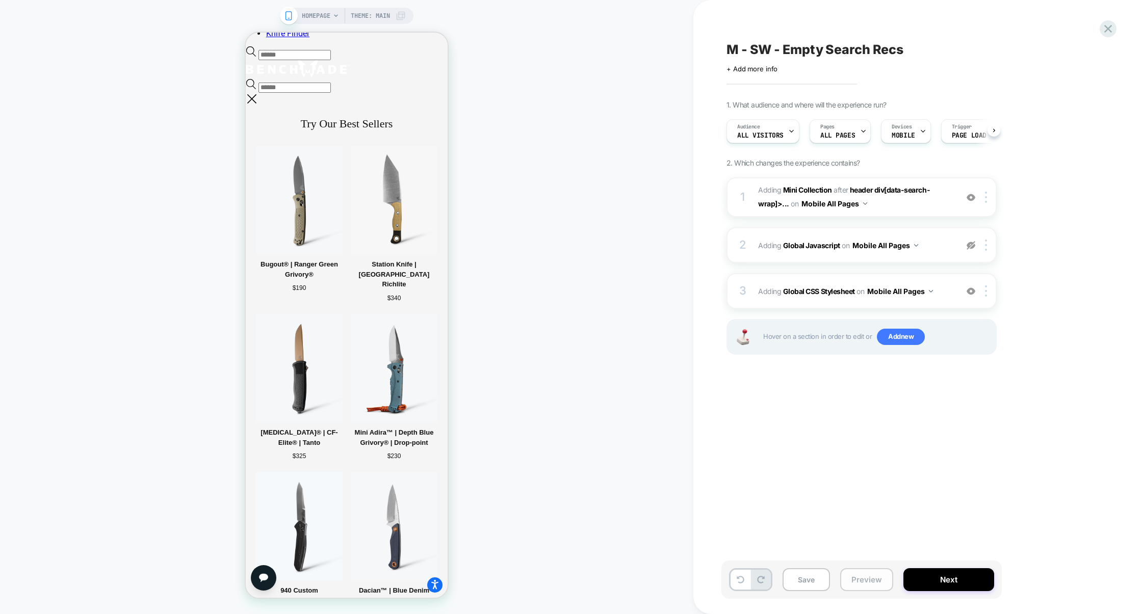
click at [854, 578] on button "Preview" at bounding box center [866, 580] width 53 height 23
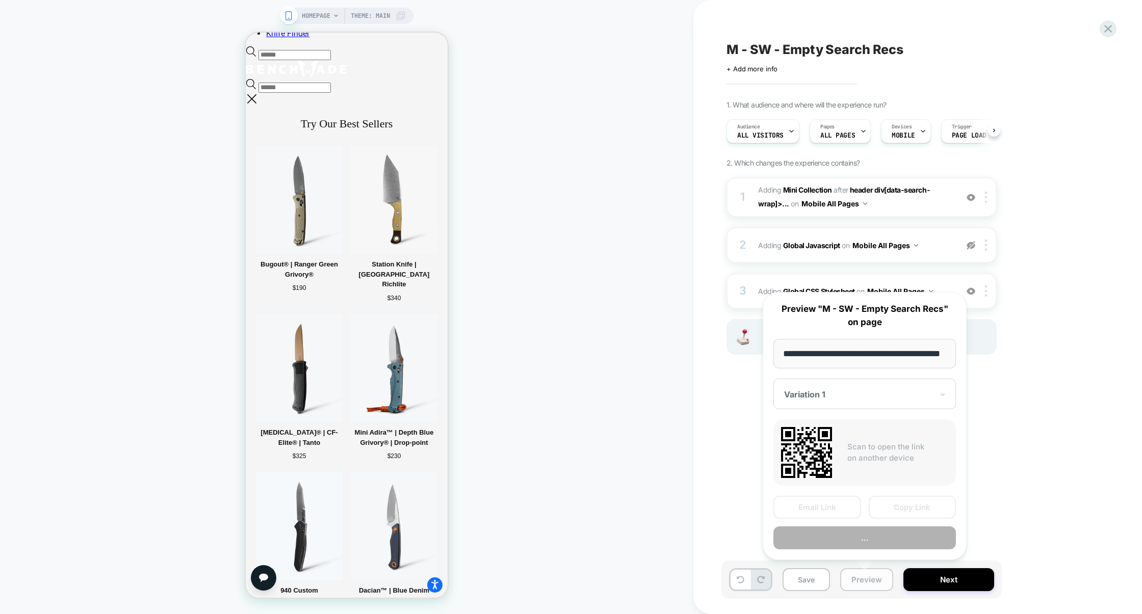
scroll to position [0, 42]
click at [862, 542] on button "Preview" at bounding box center [865, 538] width 183 height 23
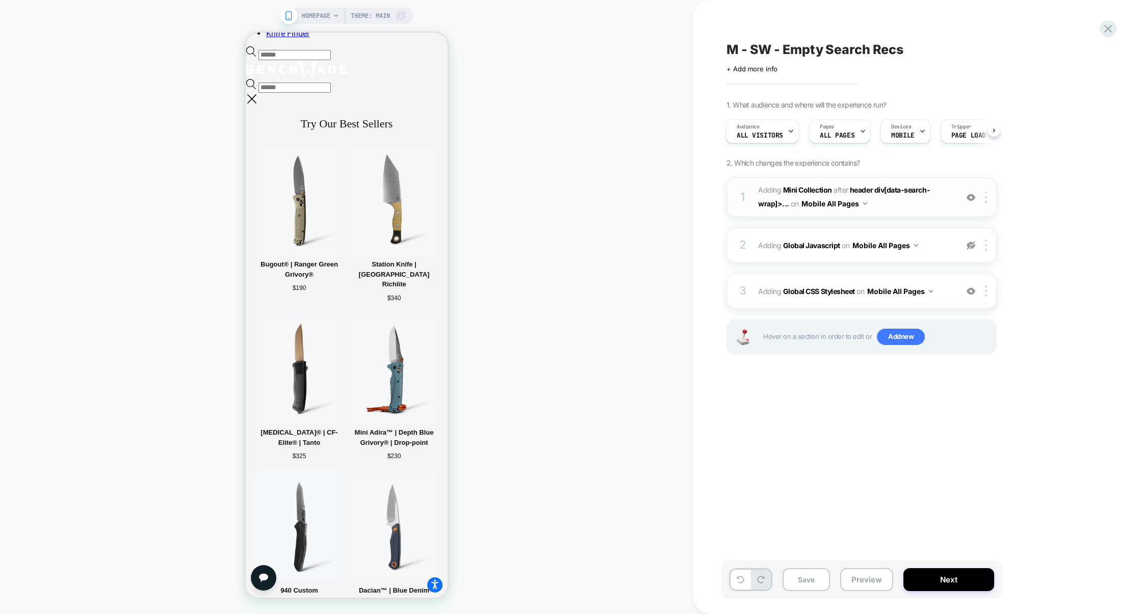
click at [913, 208] on span "#_loomi_addon_1758189064960 Adding Mini Collection AFTER header div[data-search…" at bounding box center [855, 198] width 194 height 28
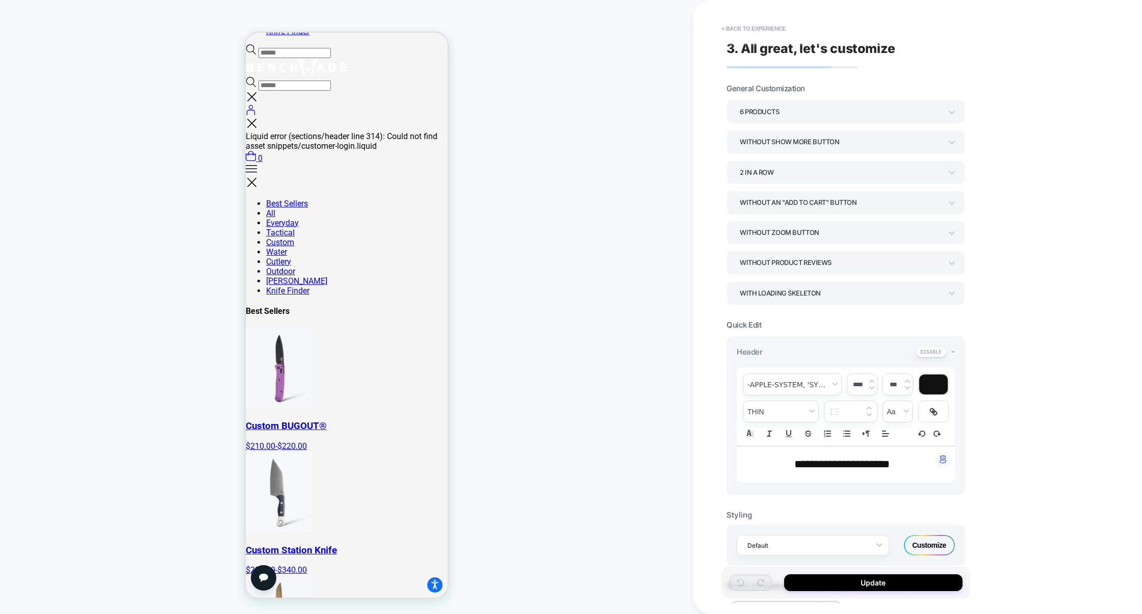
scroll to position [242, 0]
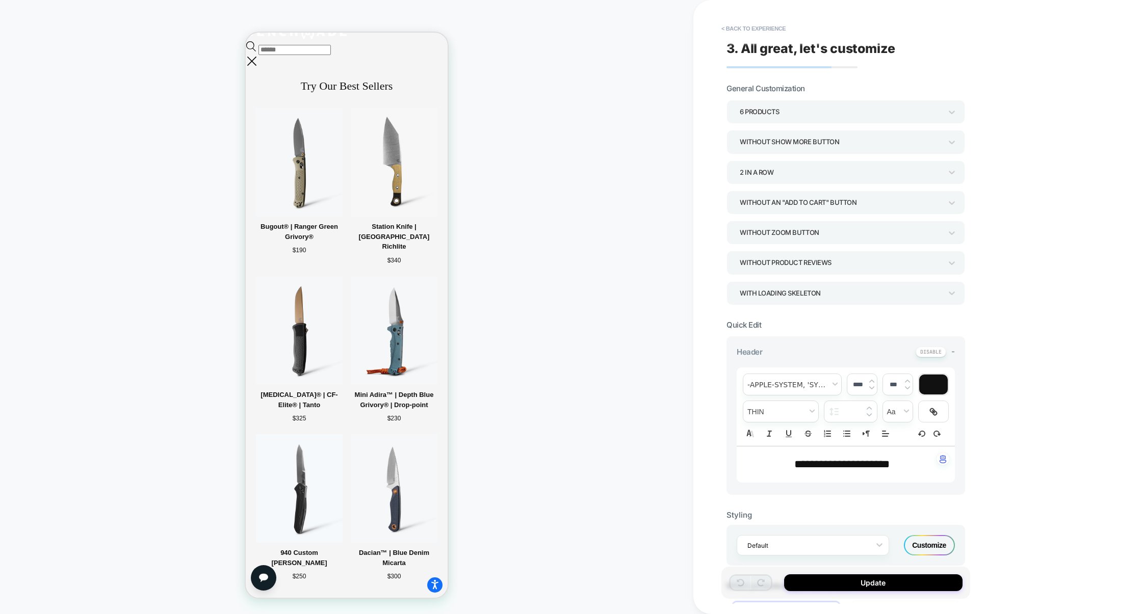
click at [915, 551] on div "Customize" at bounding box center [929, 545] width 51 height 20
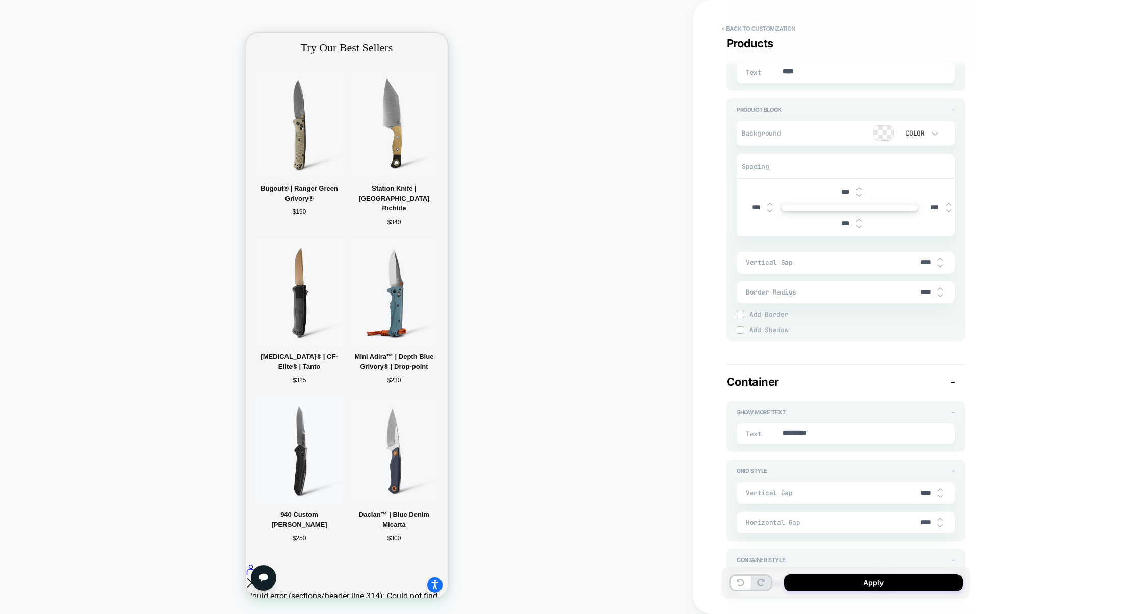
scroll to position [1642, 0]
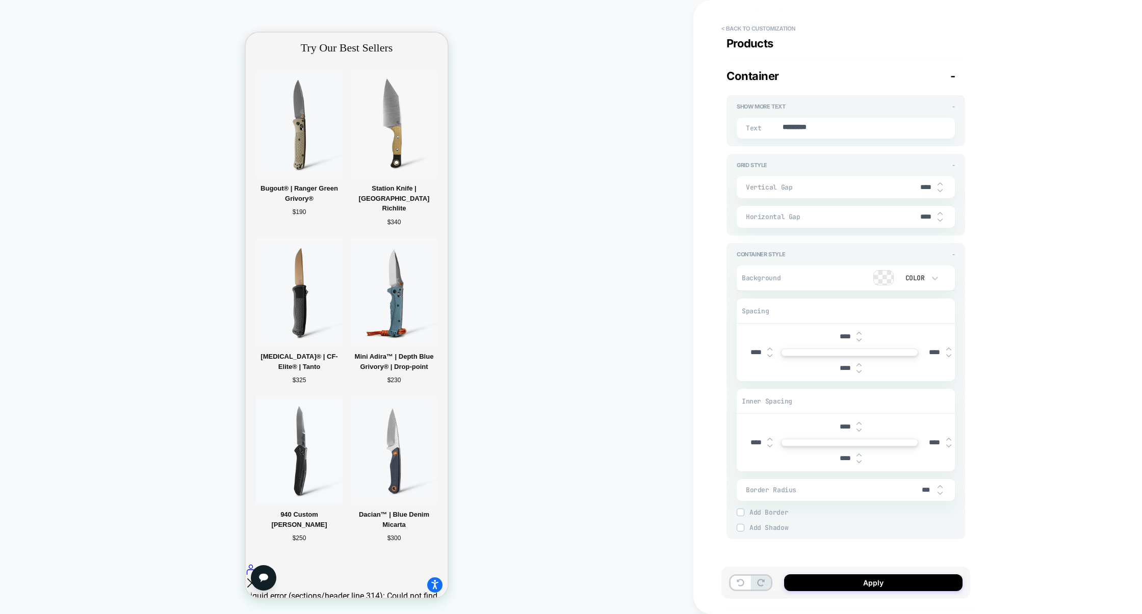
click at [843, 368] on input "****" at bounding box center [845, 368] width 23 height 9
type textarea "*"
type input "***"
type textarea "*"
type input "****"
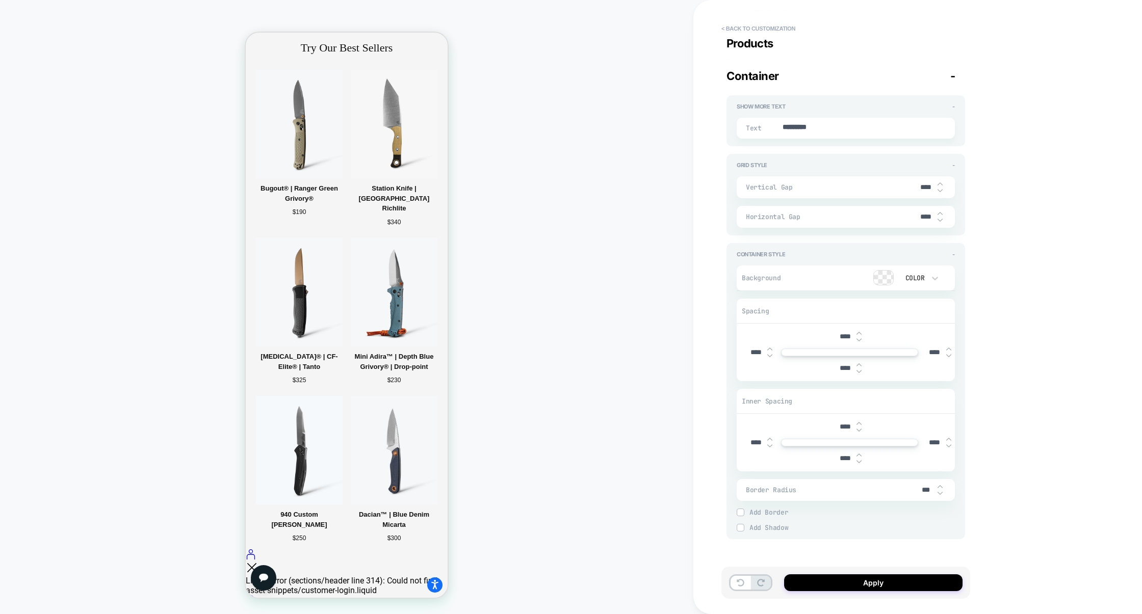
type textarea "*"
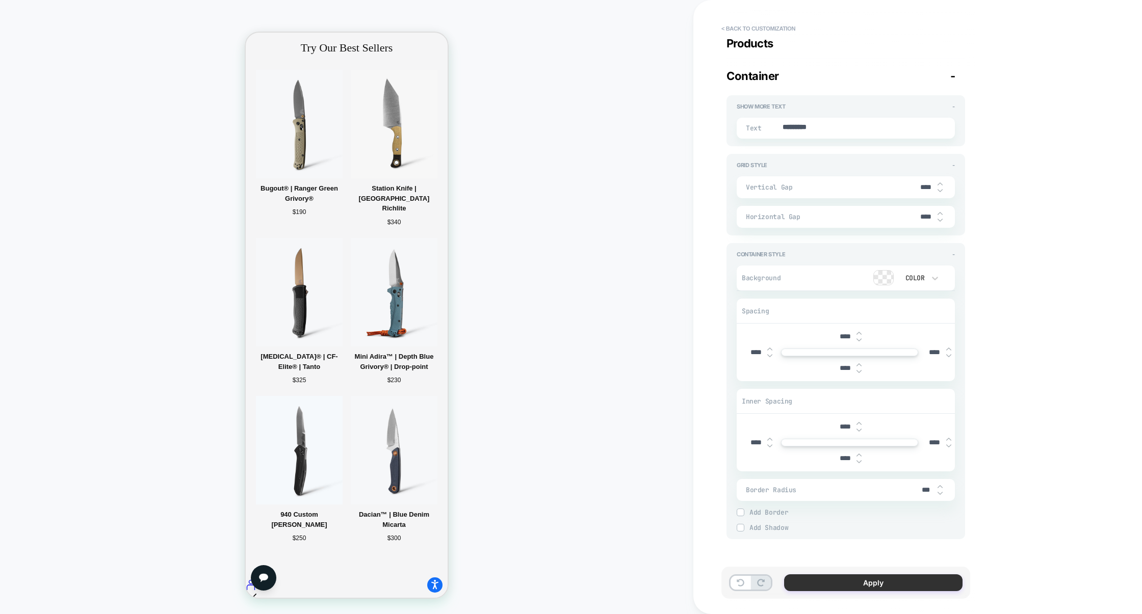
type input "****"
click at [909, 580] on button "Apply" at bounding box center [873, 583] width 178 height 17
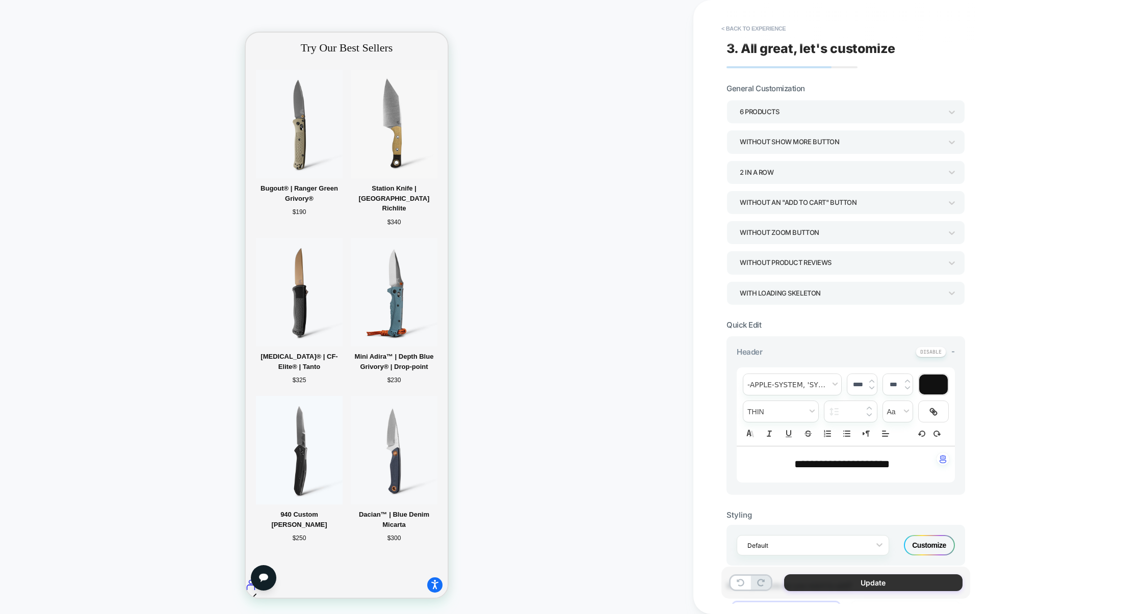
click at [872, 580] on button "Update" at bounding box center [873, 583] width 178 height 17
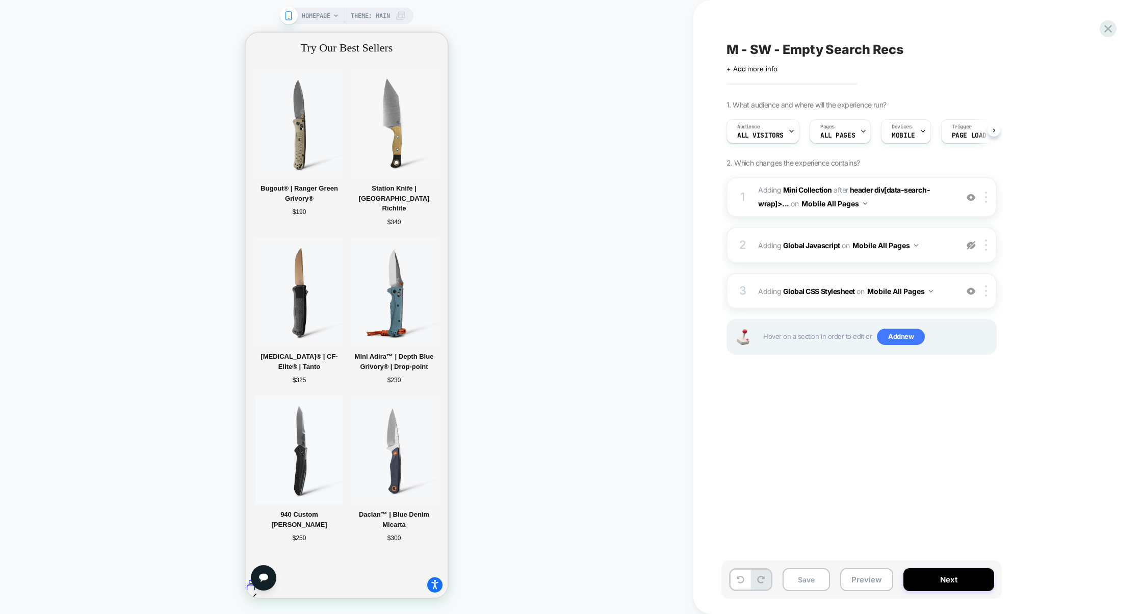
click at [866, 580] on button "Preview" at bounding box center [866, 580] width 53 height 23
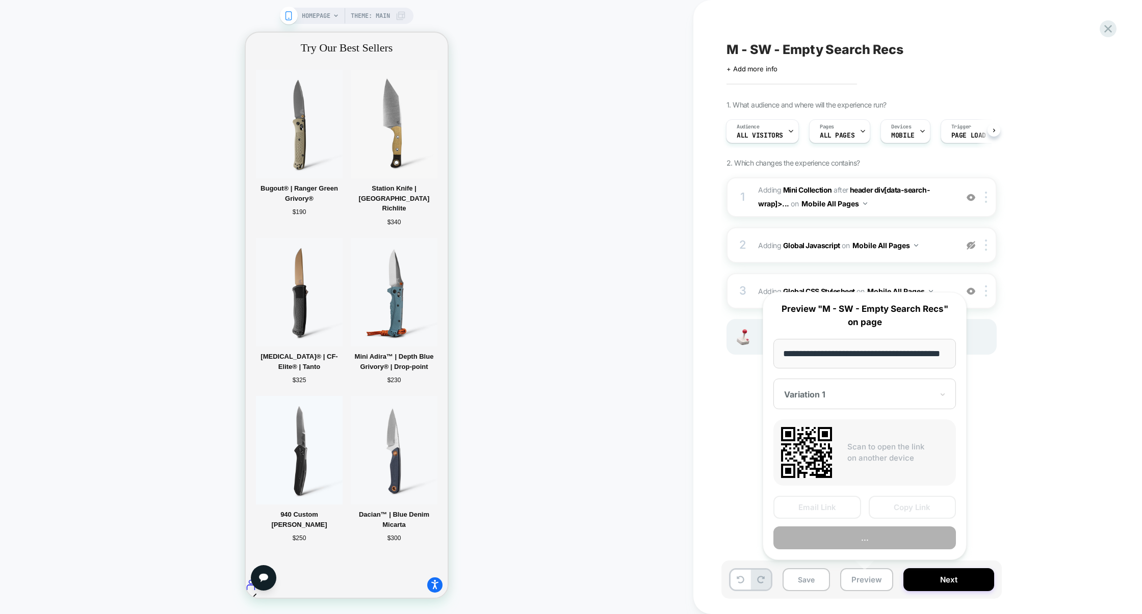
scroll to position [0, 42]
click at [886, 544] on button "Preview" at bounding box center [865, 538] width 183 height 23
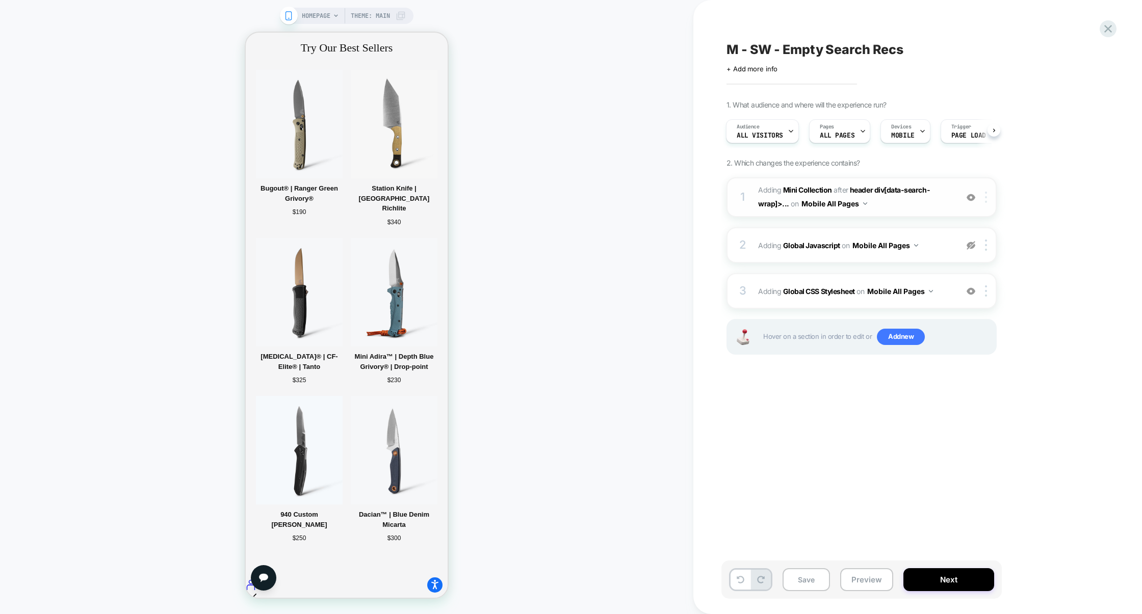
click at [990, 194] on div at bounding box center [988, 197] width 17 height 11
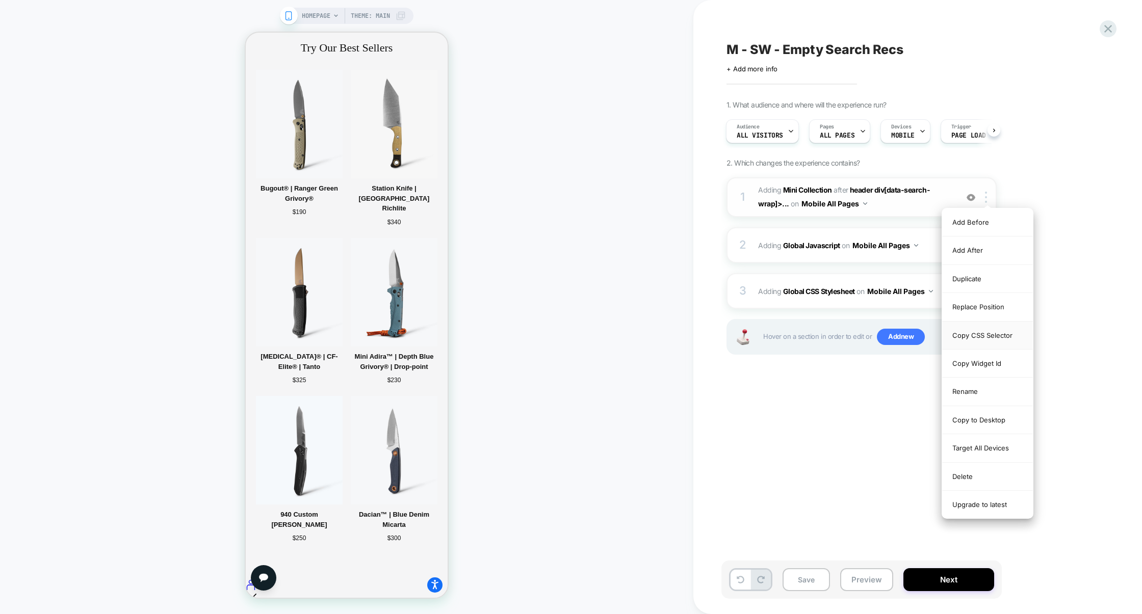
click at [987, 328] on div "Copy CSS Selector" at bounding box center [987, 336] width 91 height 28
click at [994, 309] on div "Replace Position" at bounding box center [987, 307] width 91 height 28
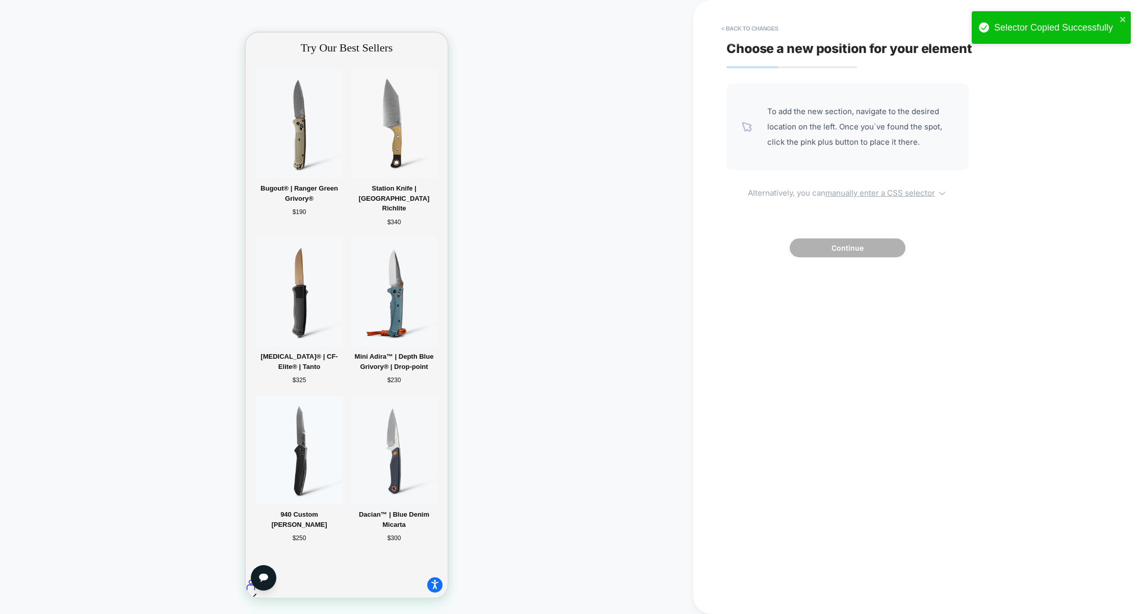
click at [869, 195] on u "manually enter a CSS selector" at bounding box center [881, 193] width 110 height 10
select select "*******"
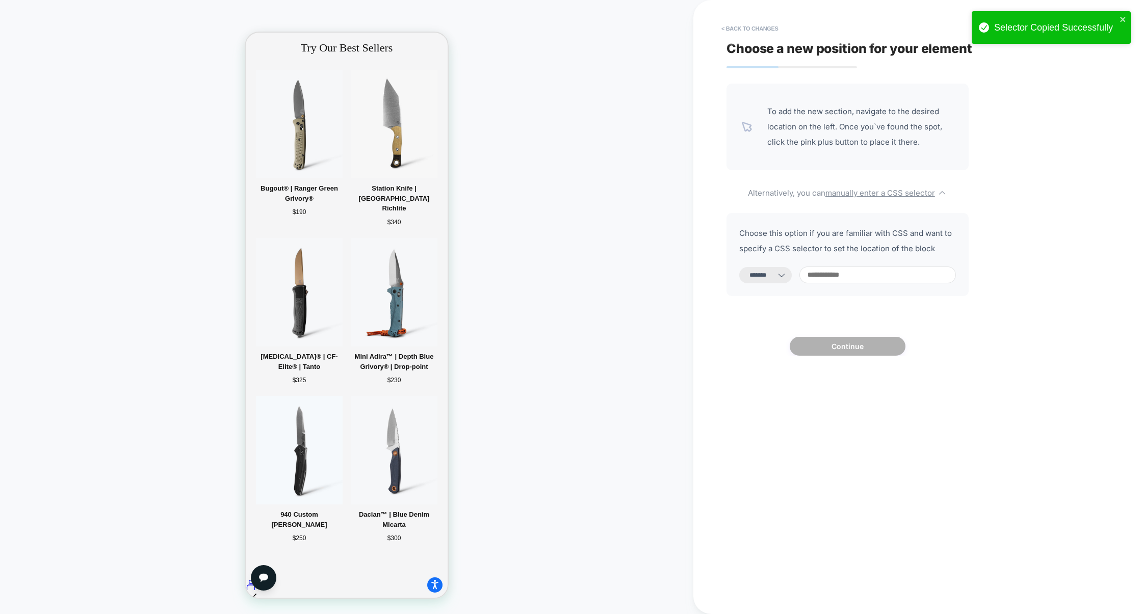
click at [859, 269] on input at bounding box center [878, 275] width 157 height 17
paste input "**********"
type input "**********"
select select "*********"
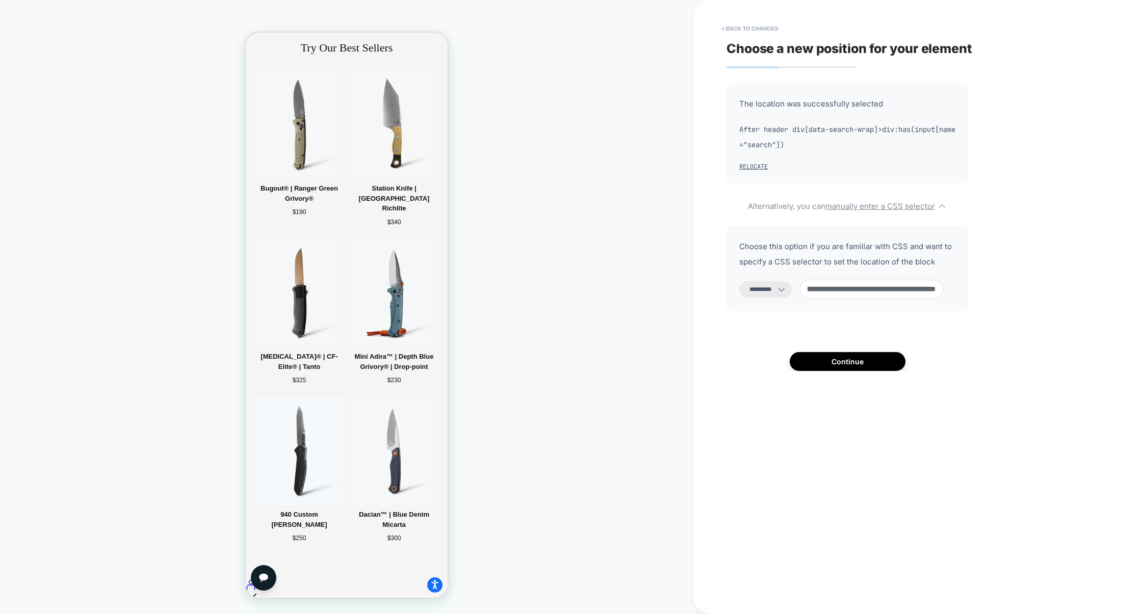
drag, startPoint x: 820, startPoint y: 292, endPoint x: 956, endPoint y: 292, distance: 135.6
click at [956, 292] on div "**********" at bounding box center [848, 268] width 242 height 85
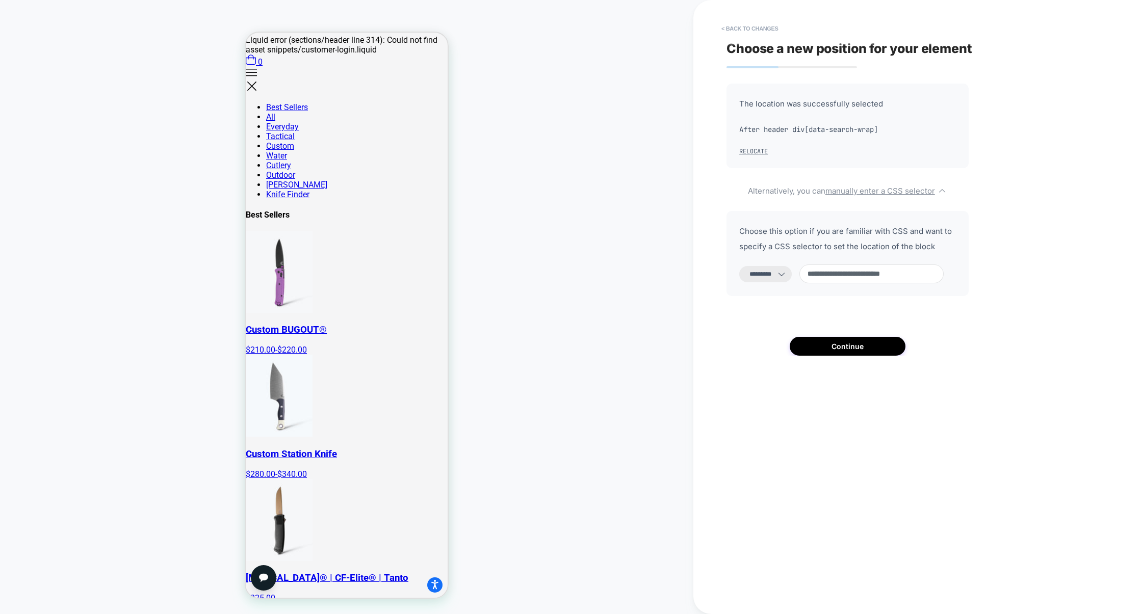
scroll to position [745, 0]
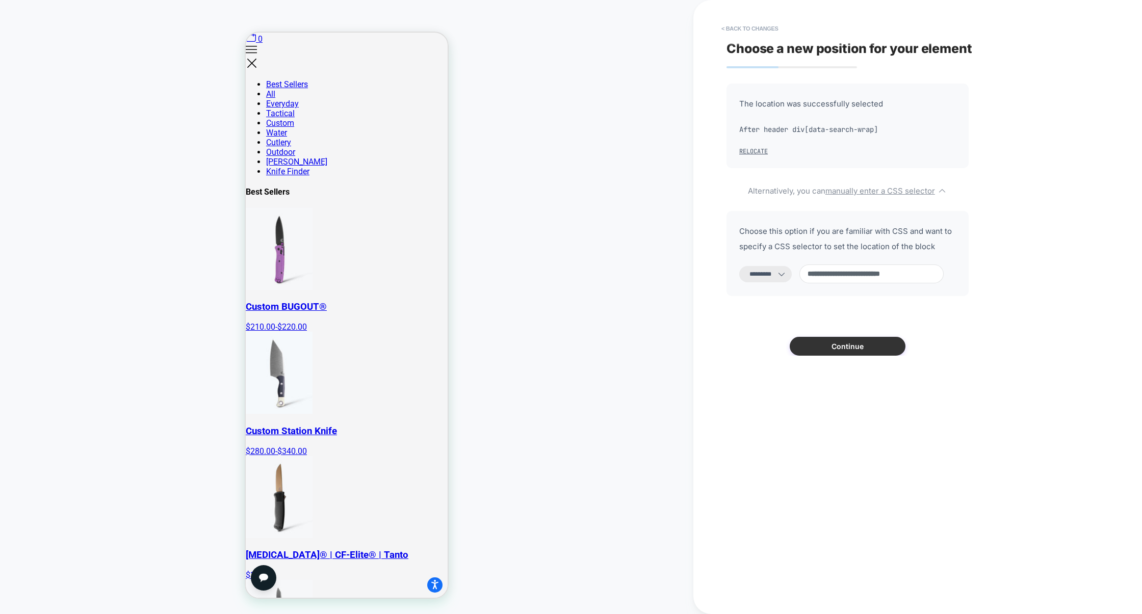
type input "**********"
click at [841, 351] on button "Continue" at bounding box center [848, 346] width 116 height 19
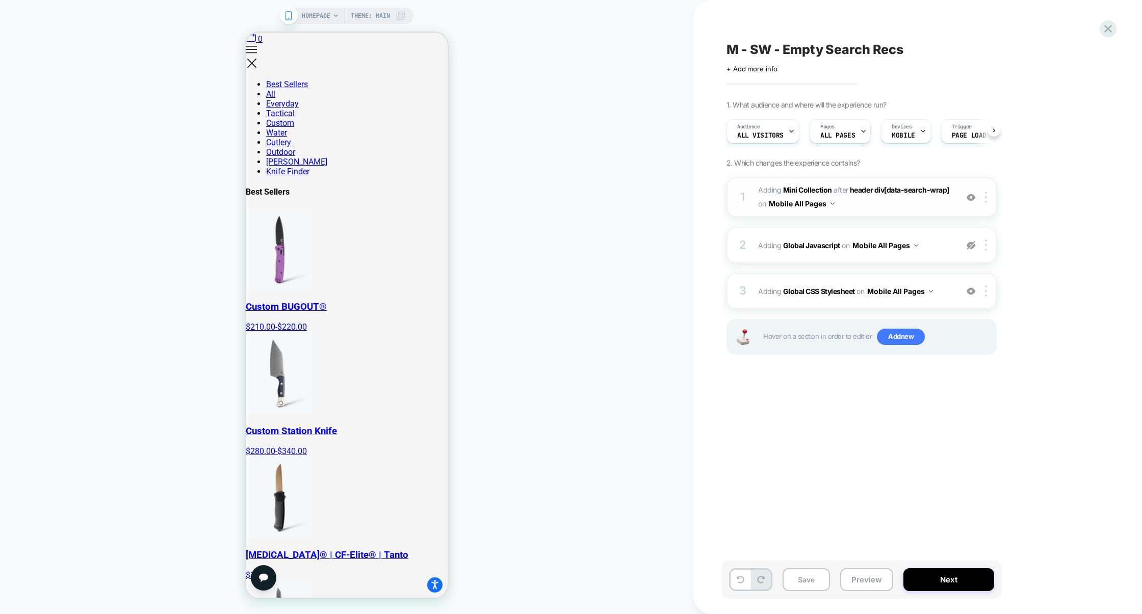
scroll to position [0, 1]
click at [868, 578] on button "Preview" at bounding box center [866, 580] width 53 height 23
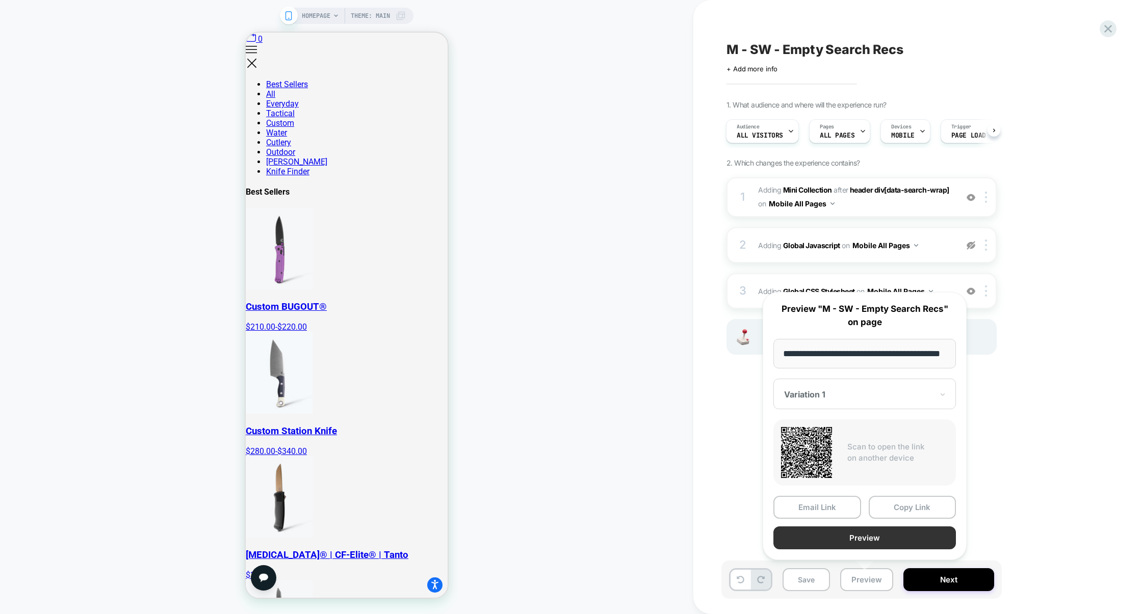
scroll to position [0, 42]
click at [863, 538] on button "Preview" at bounding box center [865, 538] width 183 height 23
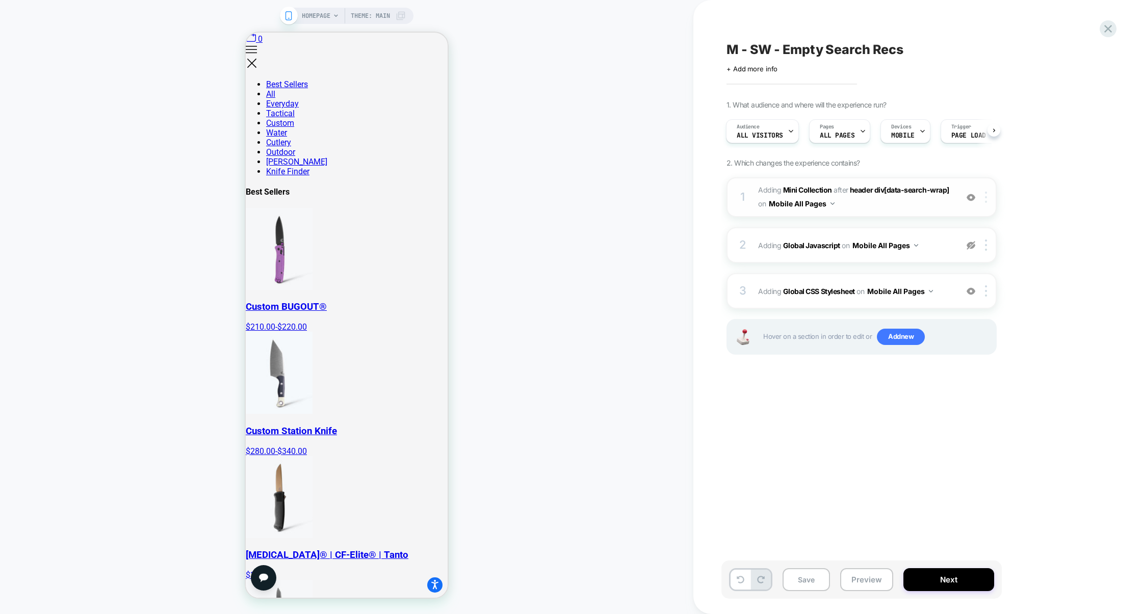
click at [988, 198] on div at bounding box center [988, 197] width 17 height 11
click at [987, 198] on img at bounding box center [986, 197] width 2 height 11
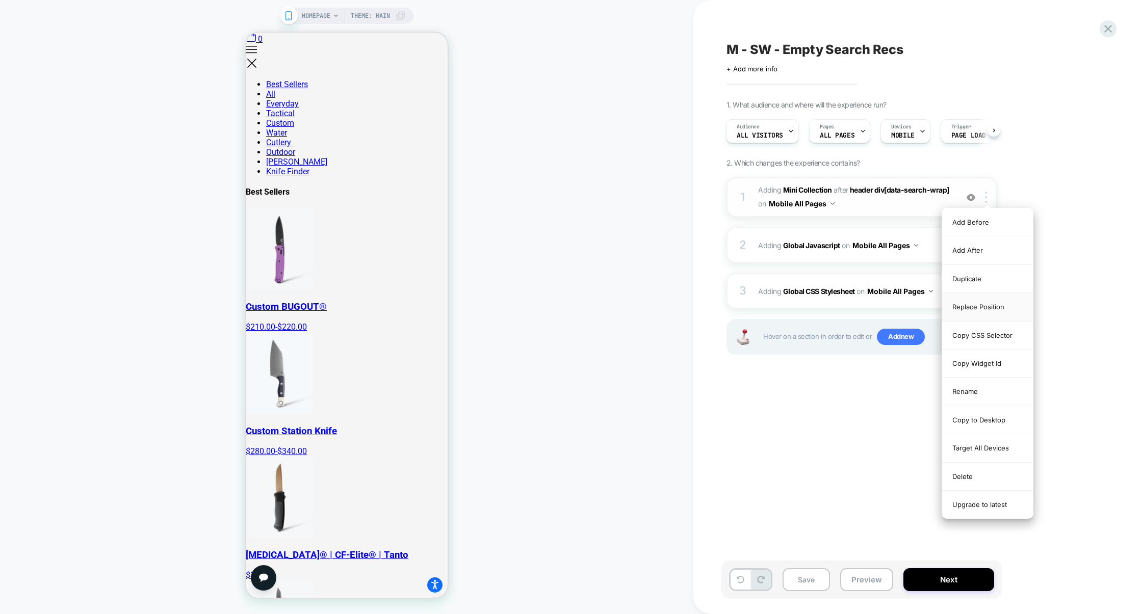
click at [997, 317] on div "Replace Position" at bounding box center [987, 307] width 91 height 28
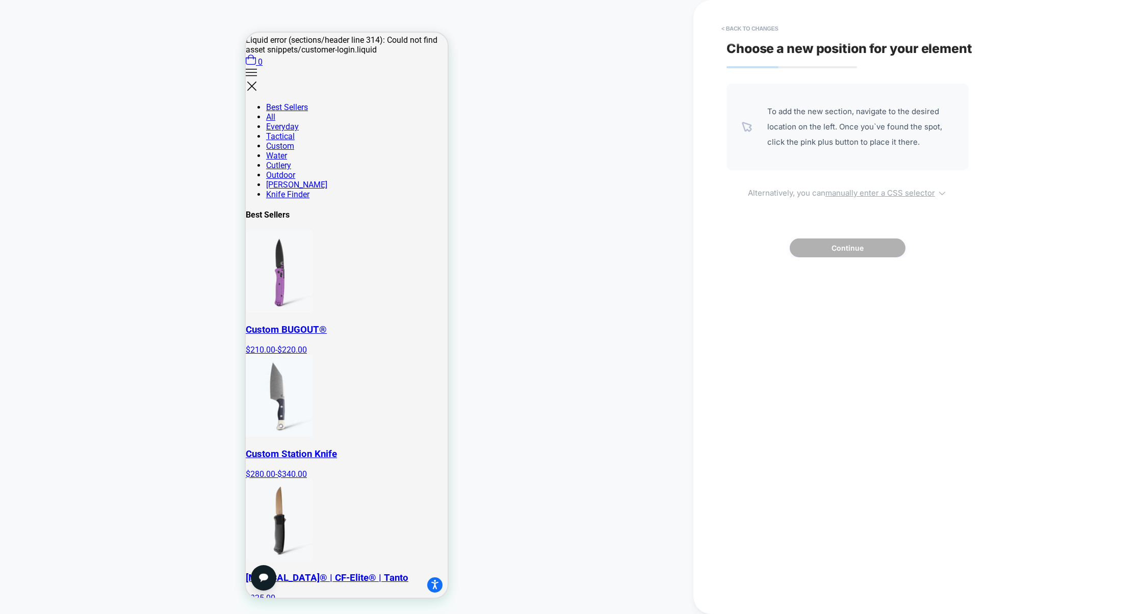
scroll to position [745, 0]
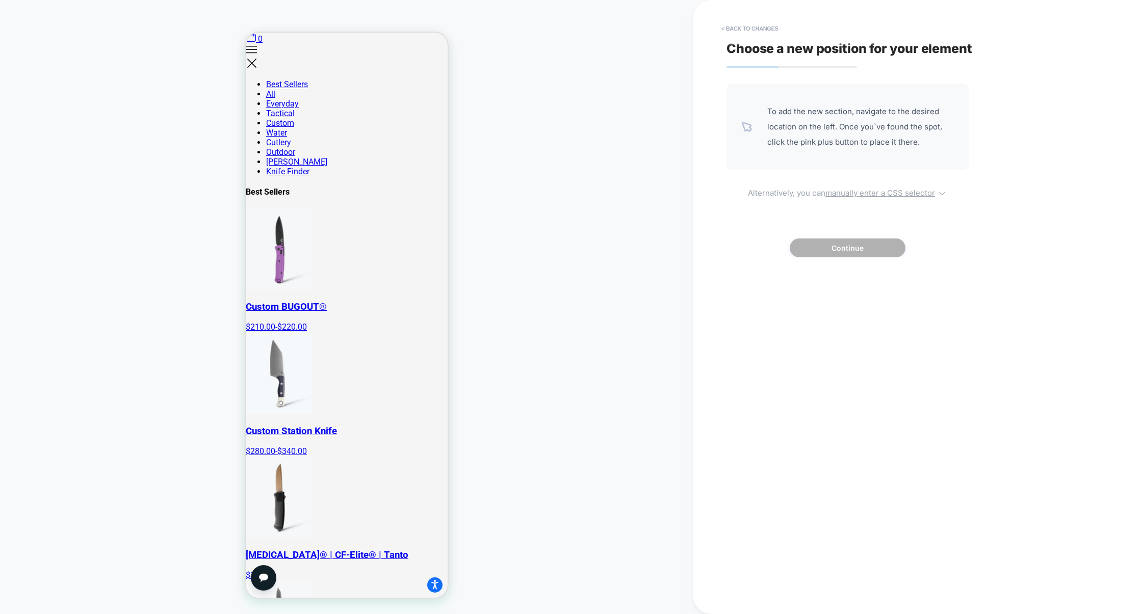
click at [872, 195] on u "manually enter a CSS selector" at bounding box center [881, 193] width 110 height 10
select select "*******"
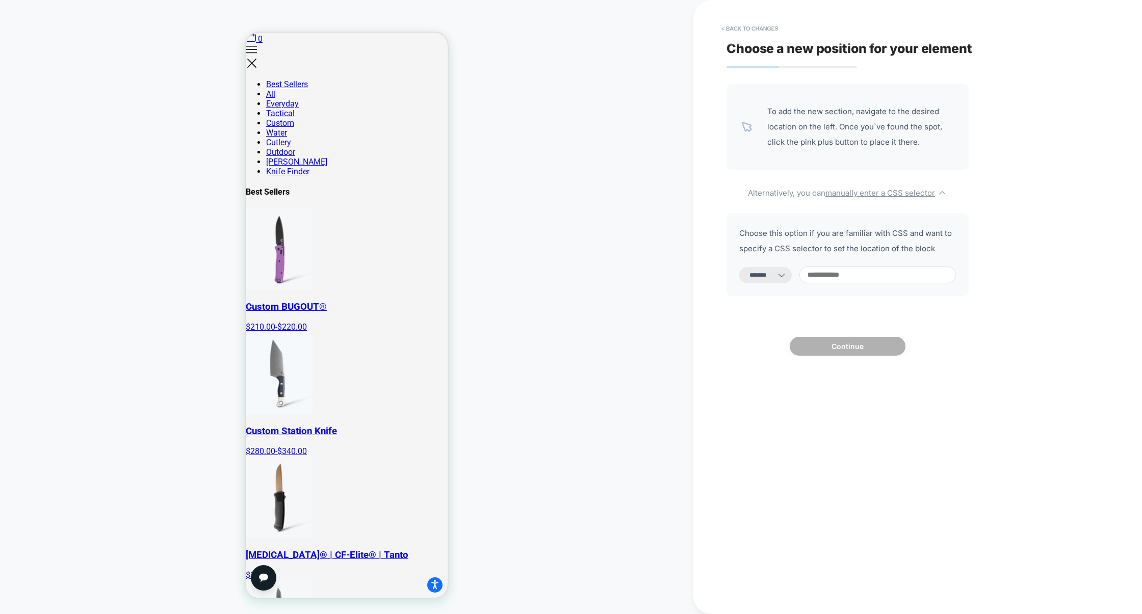
click at [928, 272] on input at bounding box center [878, 275] width 157 height 17
paste input "**********"
type input "**********"
select select "*********"
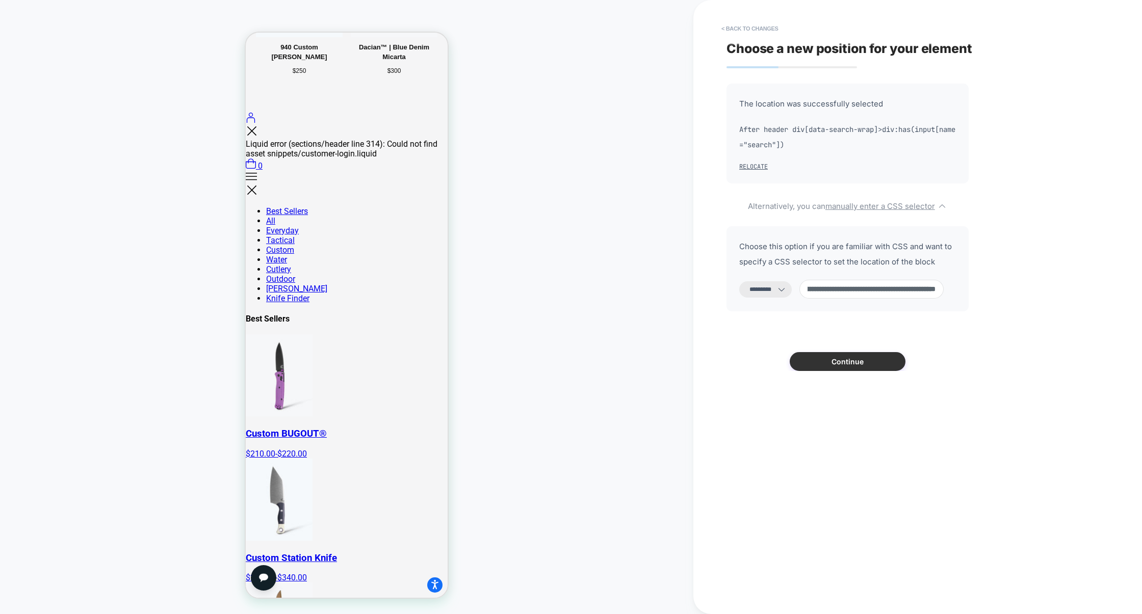
scroll to position [280, 0]
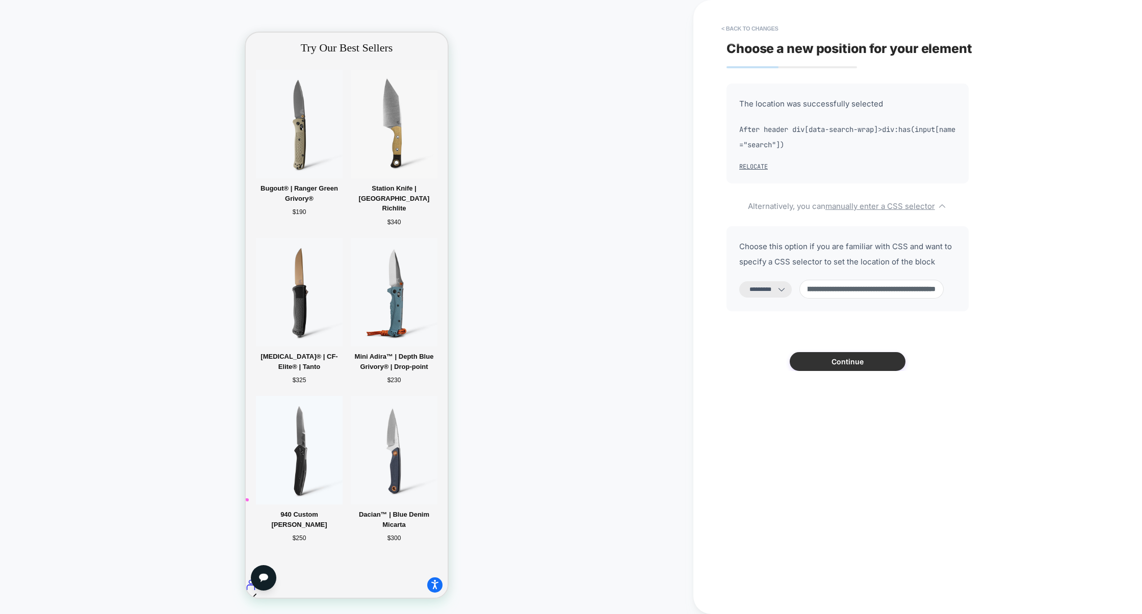
type input "**********"
click at [844, 363] on button "Continue" at bounding box center [848, 361] width 116 height 19
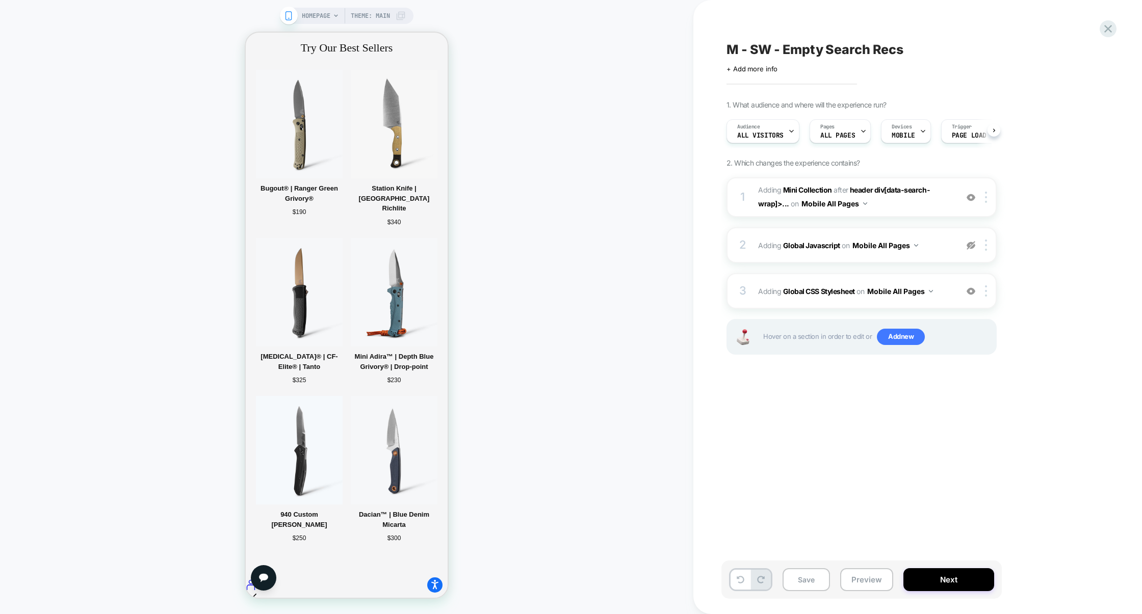
scroll to position [0, 1]
click at [945, 285] on span "Adding Global CSS Stylesheet on Mobile All Pages" at bounding box center [855, 291] width 194 height 15
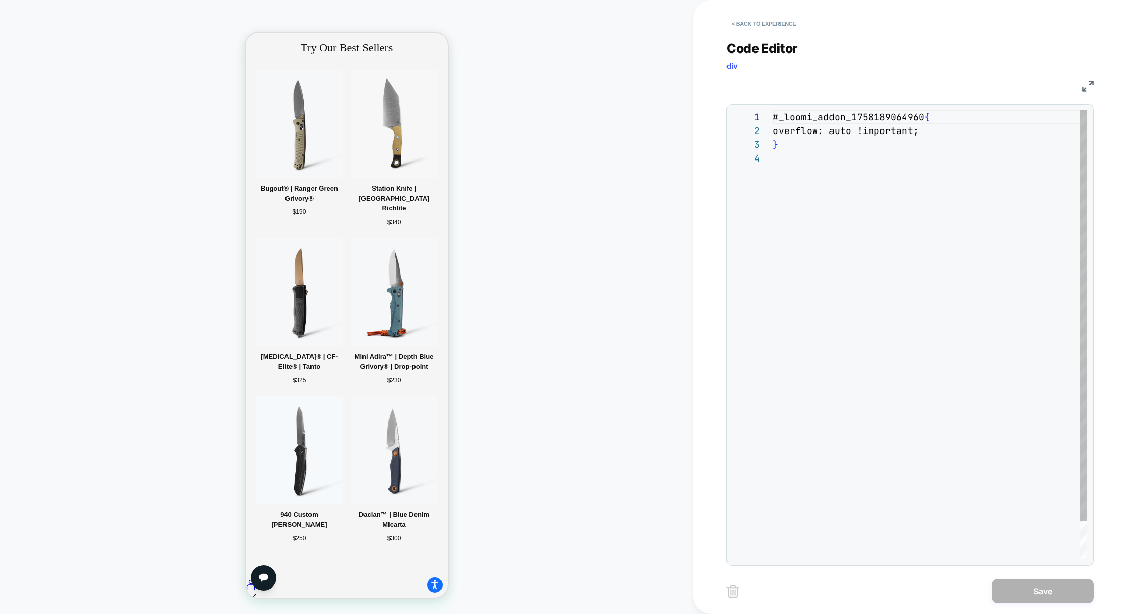
scroll to position [41, 0]
click at [789, 28] on button "< Back to experience" at bounding box center [764, 24] width 74 height 16
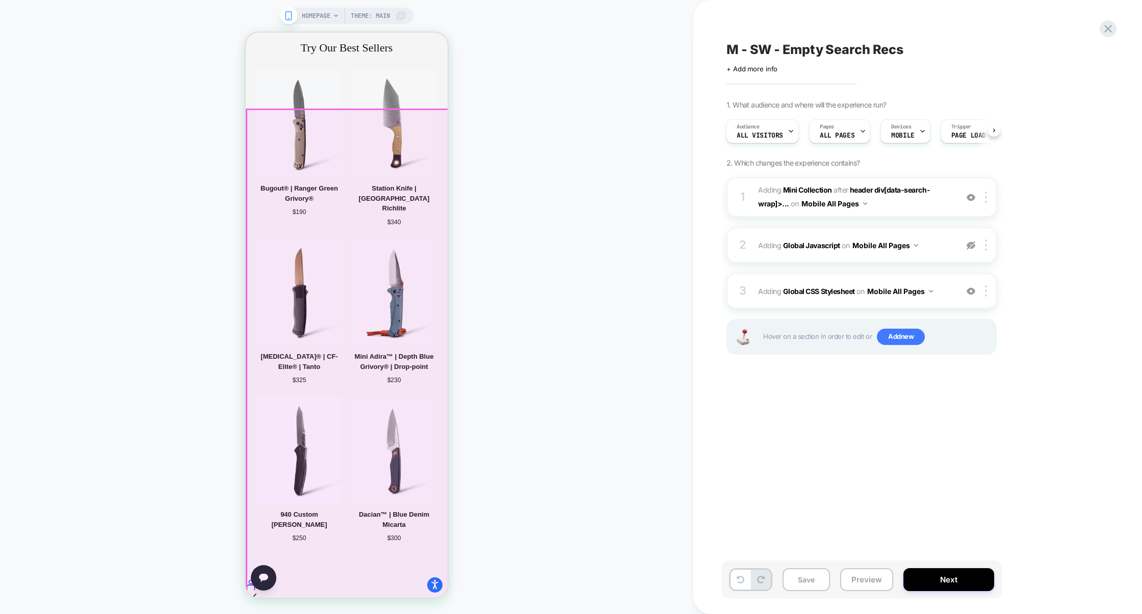
scroll to position [0, 0]
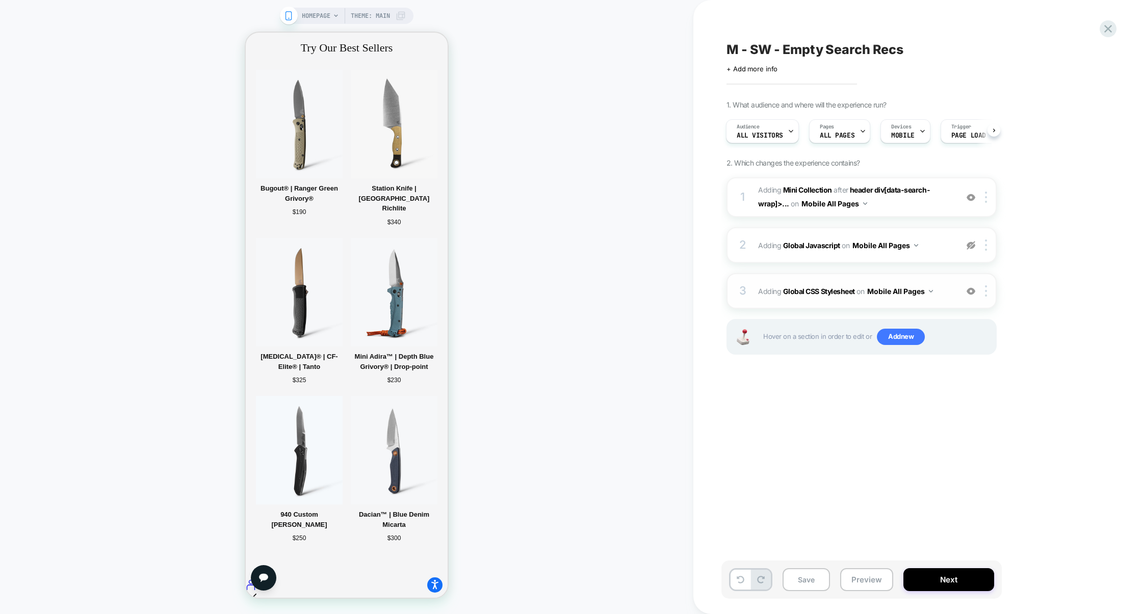
click at [852, 308] on div "3 Adding Global CSS Stylesheet on Mobile All Pages Add Before Add After Copy to…" at bounding box center [862, 291] width 270 height 36
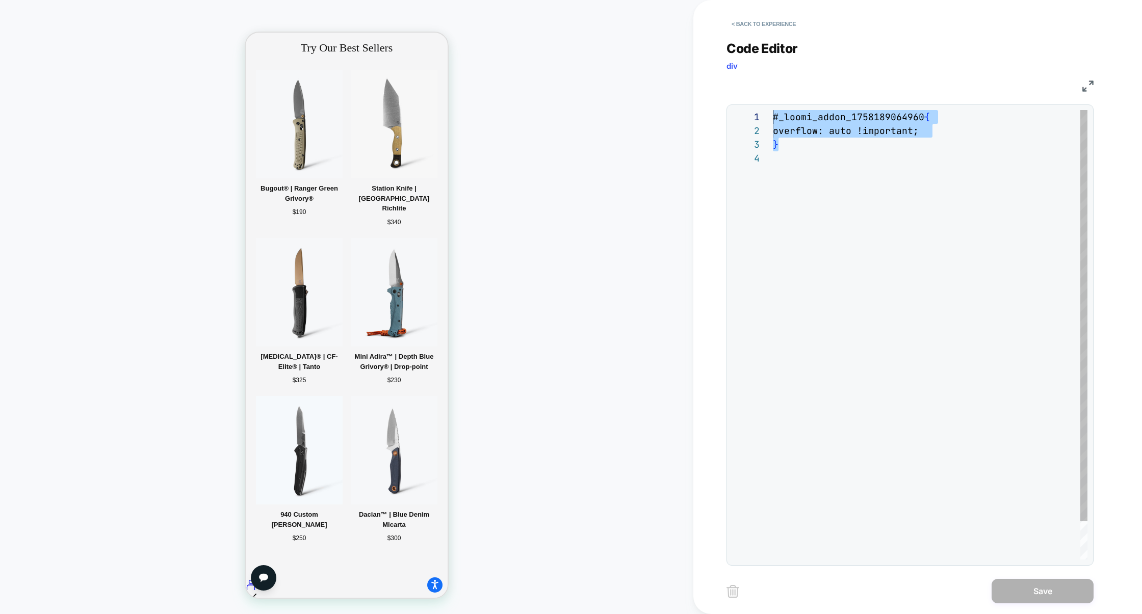
drag, startPoint x: 747, startPoint y: 126, endPoint x: 699, endPoint y: 96, distance: 56.3
click at [773, 110] on div "#_loomi_addon_1758189064960 { overflow: auto !important; }" at bounding box center [930, 355] width 315 height 491
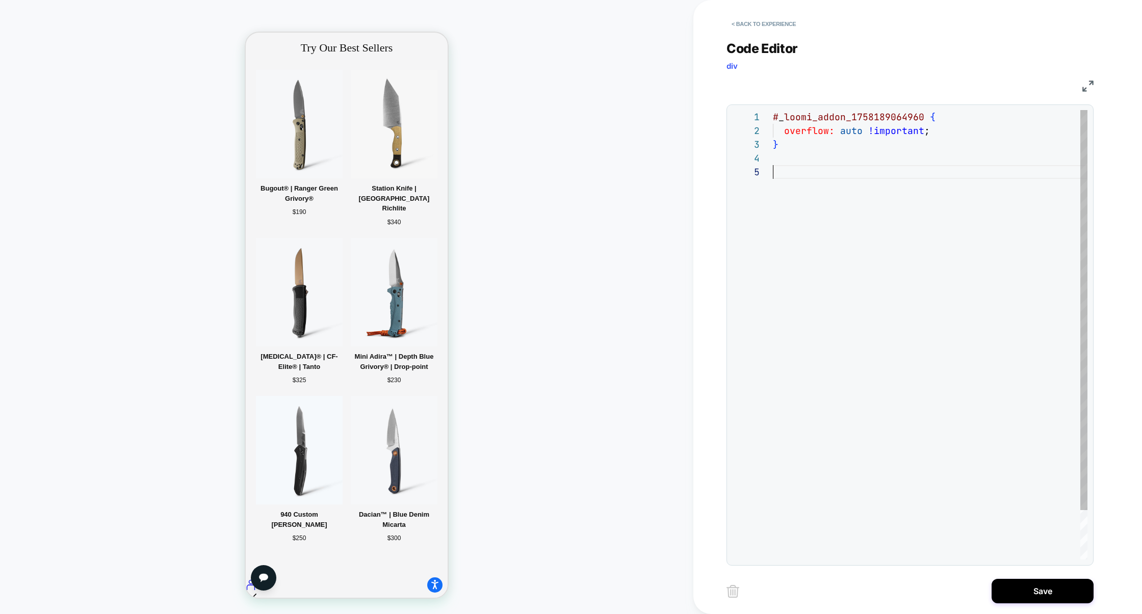
scroll to position [55, 0]
click at [949, 128] on div "# _ loomi_addon_1758189064960 { overflow: auto !important ; }" at bounding box center [930, 362] width 315 height 505
type textarea "**********"
